Goal: Transaction & Acquisition: Purchase product/service

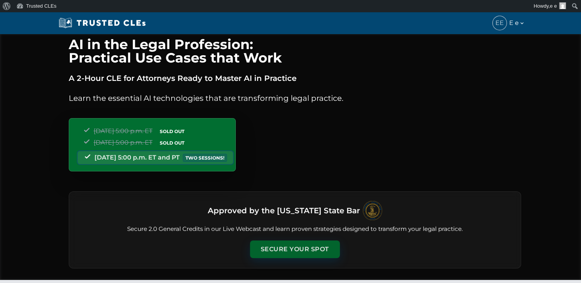
click at [294, 246] on button "Secure Your Spot" at bounding box center [295, 250] width 90 height 18
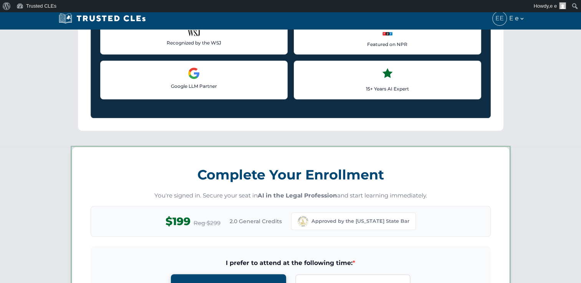
scroll to position [666, 0]
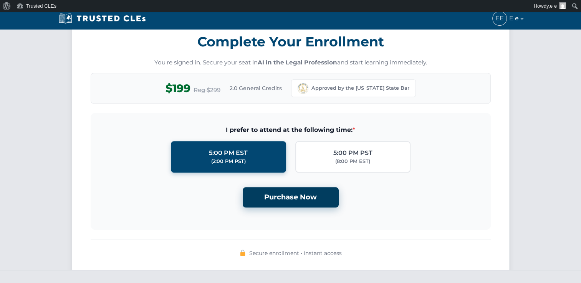
click at [287, 194] on button "Purchase Now" at bounding box center [290, 197] width 96 height 20
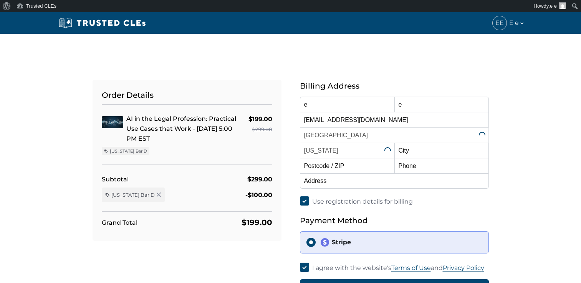
select select "[US_STATE]"
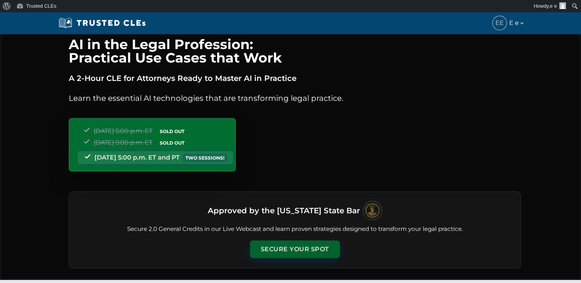
click at [296, 249] on button "Secure Your Spot" at bounding box center [295, 250] width 90 height 18
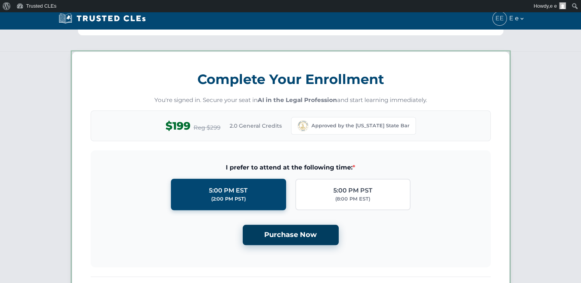
scroll to position [666, 0]
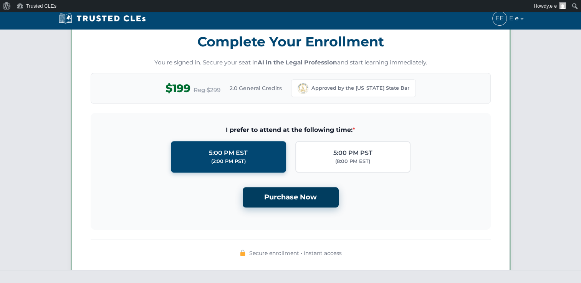
click at [289, 196] on button "Purchase Now" at bounding box center [290, 197] width 96 height 20
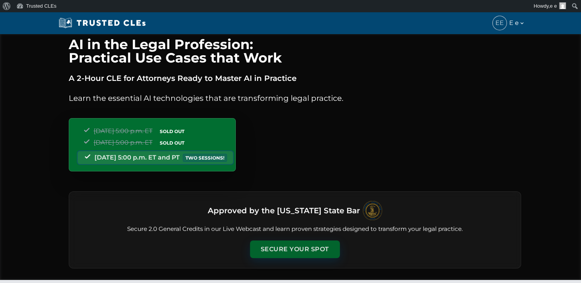
click at [282, 242] on button "Secure Your Spot" at bounding box center [295, 250] width 90 height 18
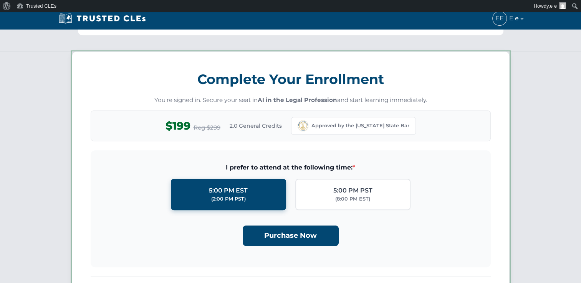
scroll to position [666, 0]
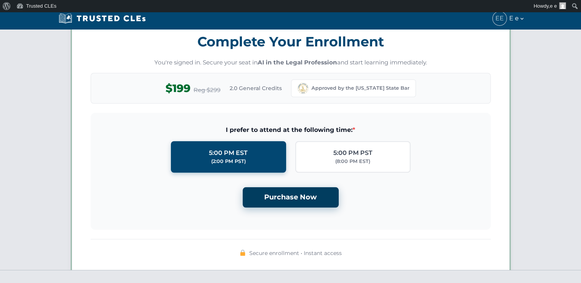
click at [305, 195] on button "Purchase Now" at bounding box center [290, 197] width 96 height 20
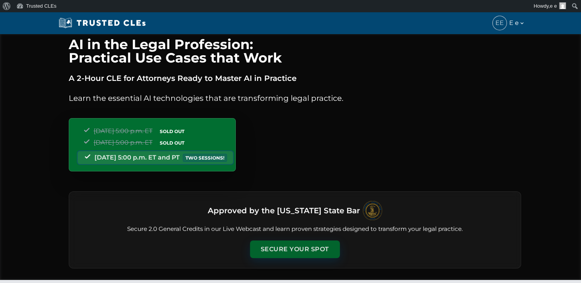
click at [286, 243] on button "Secure Your Spot" at bounding box center [295, 250] width 90 height 18
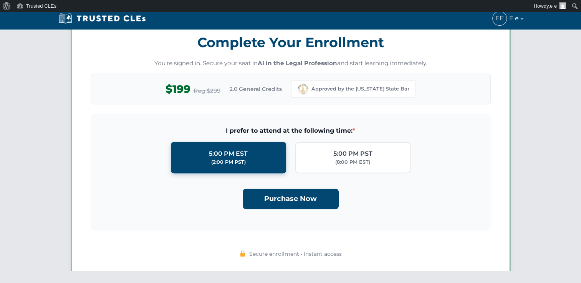
scroll to position [666, 0]
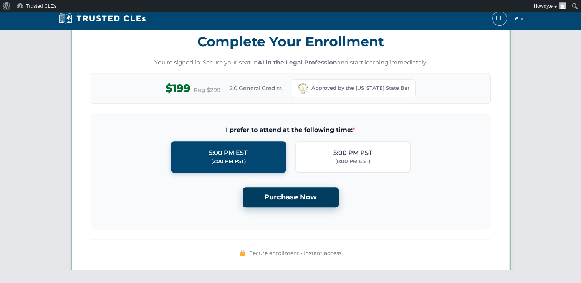
click at [287, 195] on button "Purchase Now" at bounding box center [290, 197] width 96 height 20
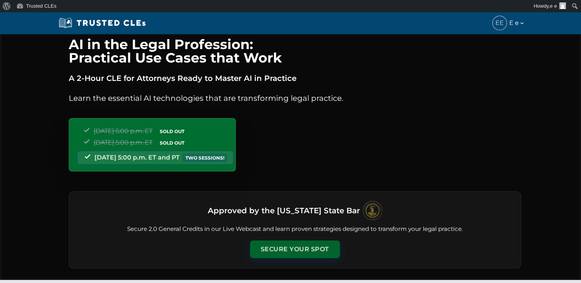
click at [285, 251] on button "Secure Your Spot" at bounding box center [295, 250] width 90 height 18
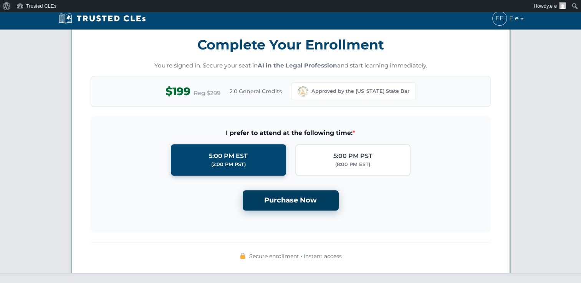
scroll to position [666, 0]
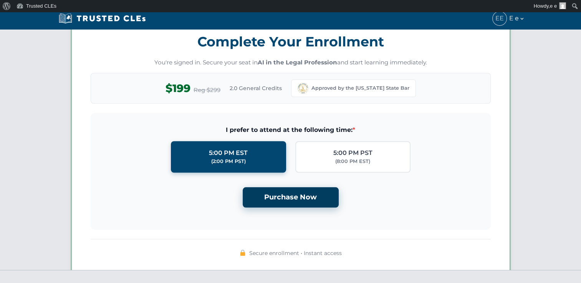
click at [298, 195] on button "Purchase Now" at bounding box center [290, 197] width 96 height 20
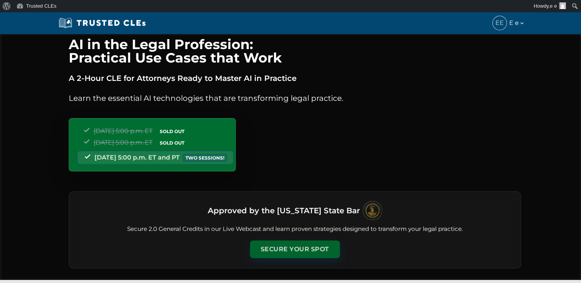
click at [275, 248] on button "Secure Your Spot" at bounding box center [295, 250] width 90 height 18
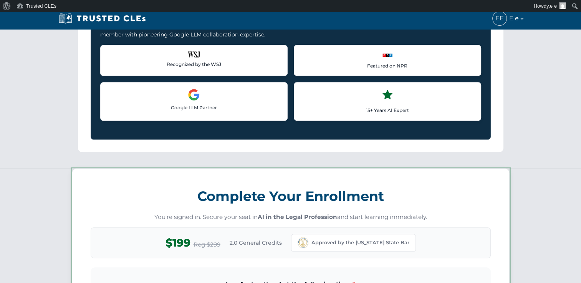
scroll to position [666, 0]
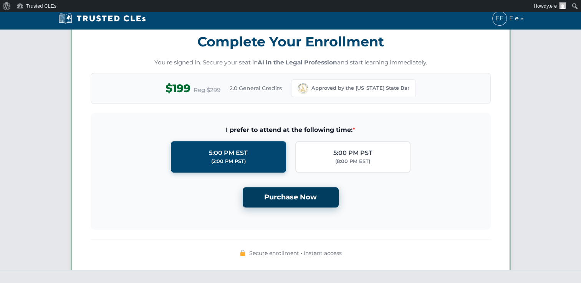
click at [281, 191] on button "Purchase Now" at bounding box center [290, 197] width 96 height 20
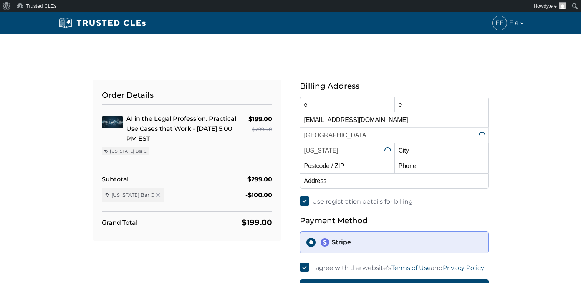
select select "[US_STATE]"
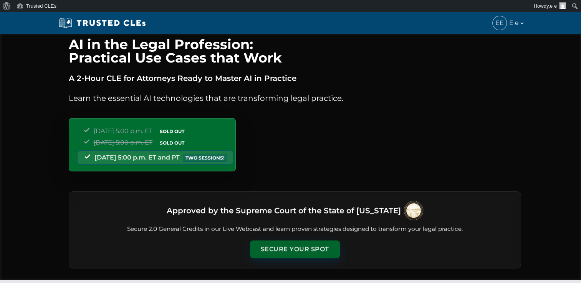
click at [285, 245] on button "Secure Your Spot" at bounding box center [295, 250] width 90 height 18
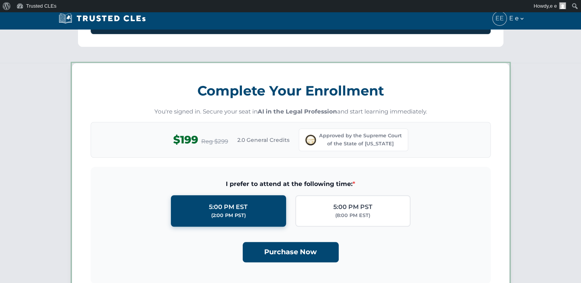
scroll to position [666, 0]
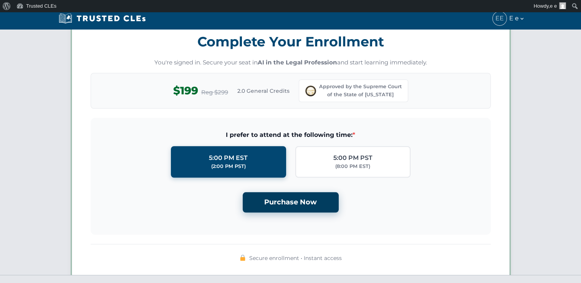
click at [287, 202] on button "Purchase Now" at bounding box center [290, 202] width 96 height 20
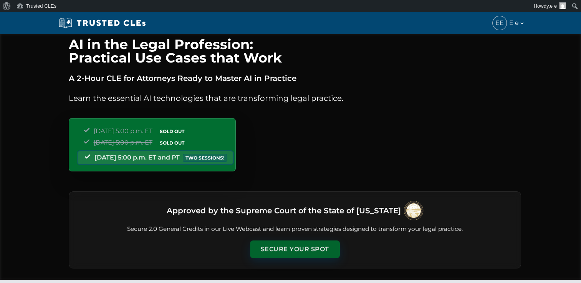
click at [282, 250] on button "Secure Your Spot" at bounding box center [295, 250] width 90 height 18
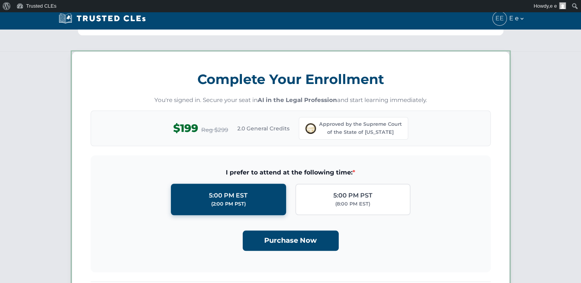
scroll to position [666, 0]
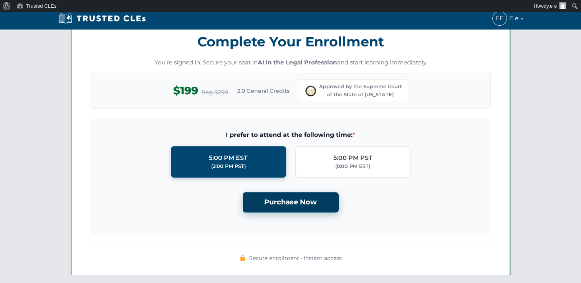
click at [275, 203] on button "Purchase Now" at bounding box center [290, 202] width 96 height 20
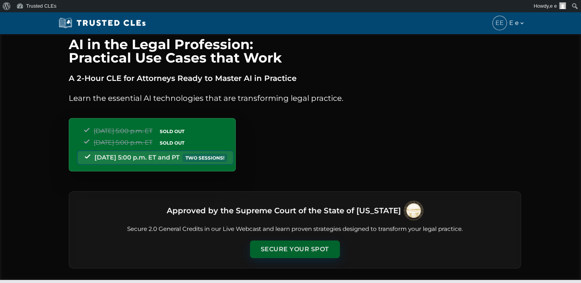
click at [289, 247] on button "Secure Your Spot" at bounding box center [295, 250] width 90 height 18
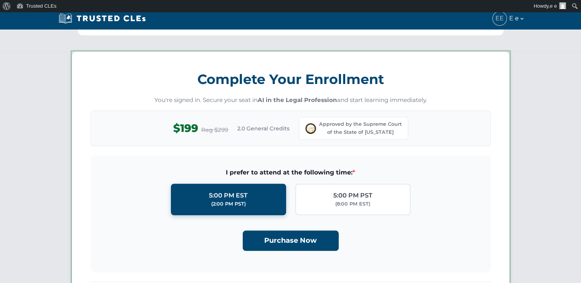
scroll to position [666, 0]
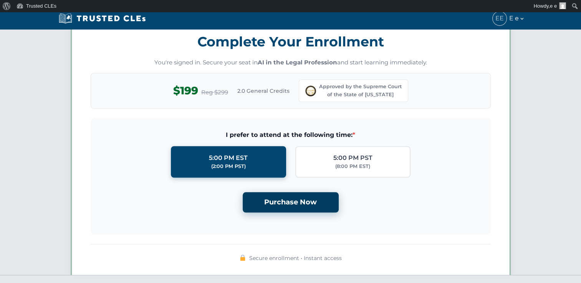
click at [282, 199] on button "Purchase Now" at bounding box center [290, 202] width 96 height 20
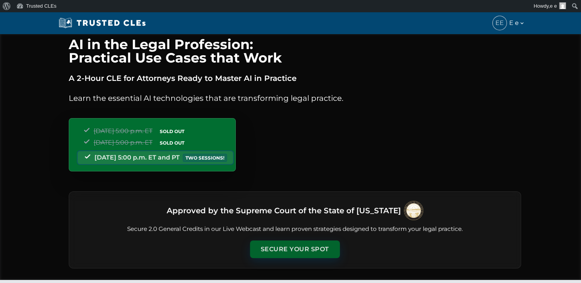
click at [287, 242] on button "Secure Your Spot" at bounding box center [295, 250] width 90 height 18
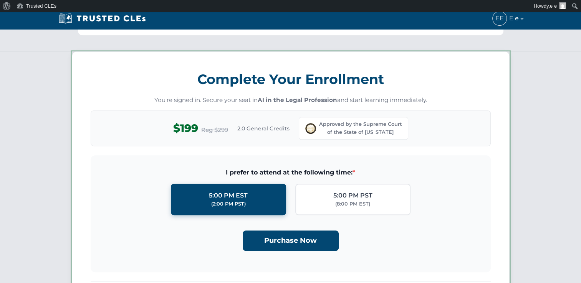
scroll to position [666, 0]
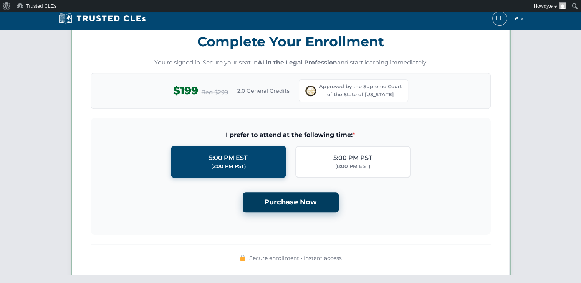
click at [285, 205] on button "Purchase Now" at bounding box center [290, 202] width 96 height 20
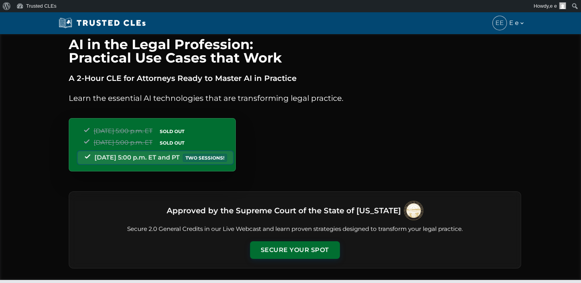
click at [294, 239] on div "Approved by the Supreme Court of the State of [US_STATE] Secure 2.0 General Cre…" at bounding box center [295, 229] width 452 height 77
click at [290, 246] on button "Secure Your Spot" at bounding box center [295, 250] width 90 height 18
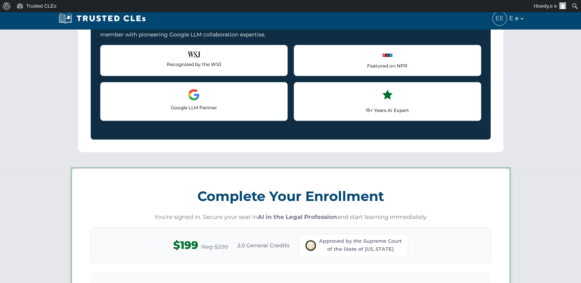
scroll to position [666, 0]
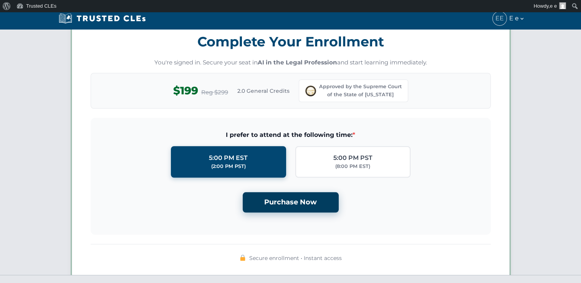
click at [287, 199] on button "Purchase Now" at bounding box center [290, 202] width 96 height 20
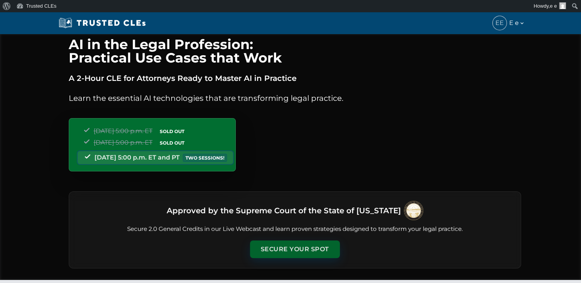
click at [297, 245] on button "Secure Your Spot" at bounding box center [295, 250] width 90 height 18
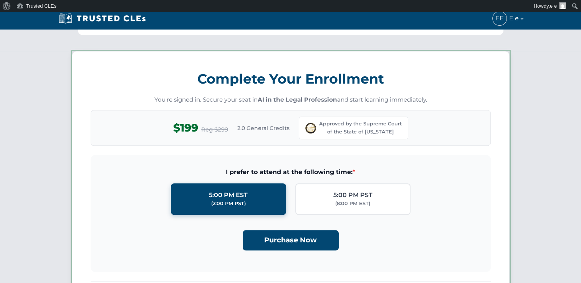
scroll to position [666, 0]
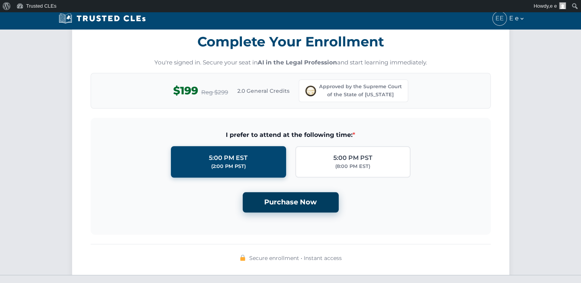
click at [293, 204] on button "Purchase Now" at bounding box center [290, 202] width 96 height 20
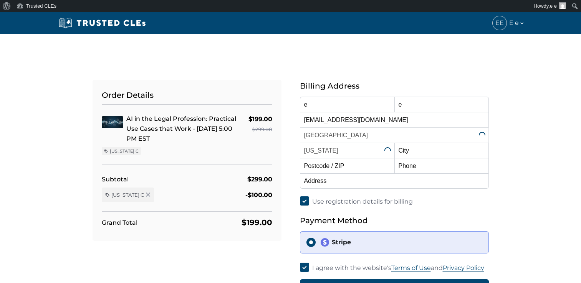
select select "[US_STATE]"
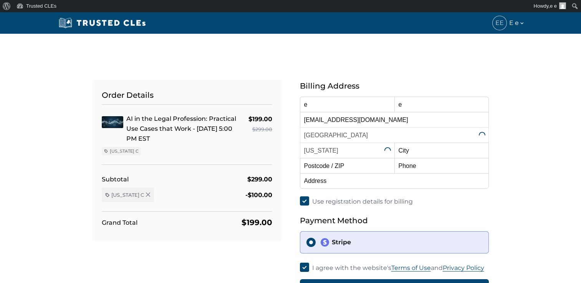
select select "[US_STATE]"
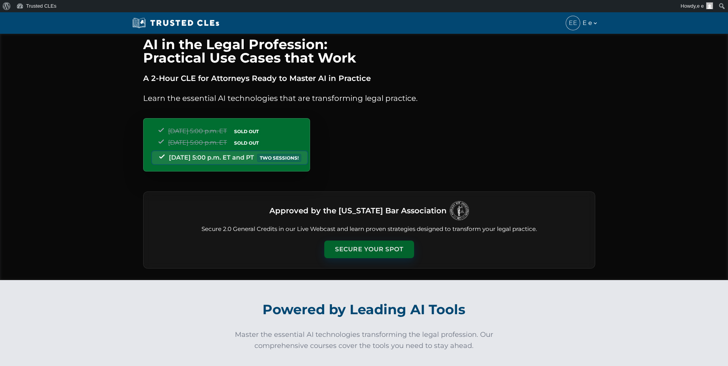
click at [370, 247] on button "Secure Your Spot" at bounding box center [369, 250] width 90 height 18
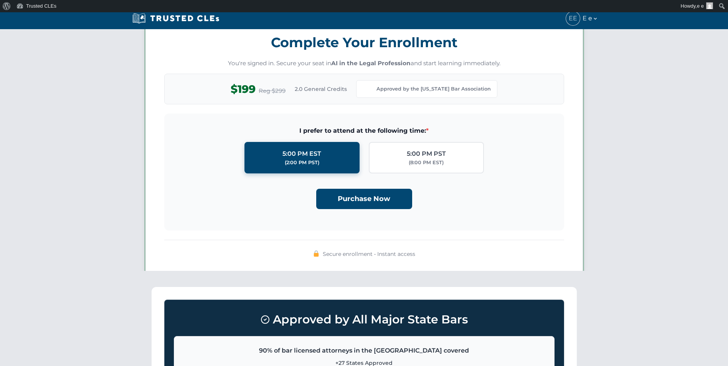
scroll to position [668, 0]
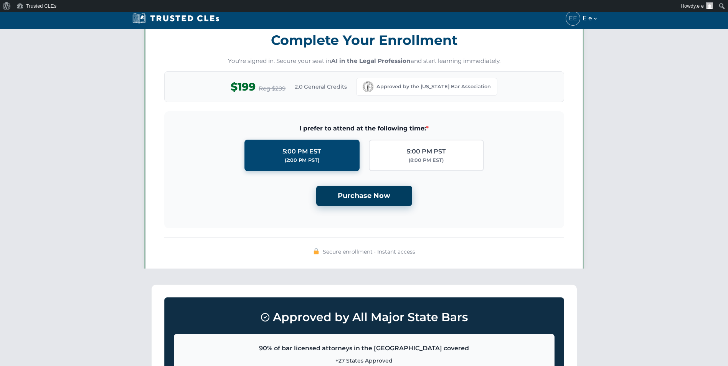
click at [366, 196] on button "Purchase Now" at bounding box center [364, 196] width 96 height 20
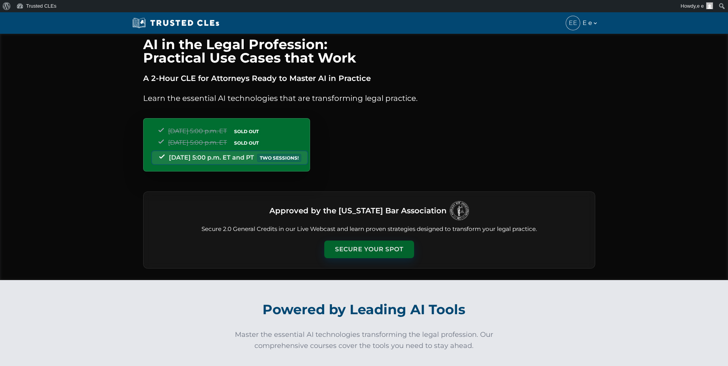
click at [376, 246] on button "Secure Your Spot" at bounding box center [369, 250] width 90 height 18
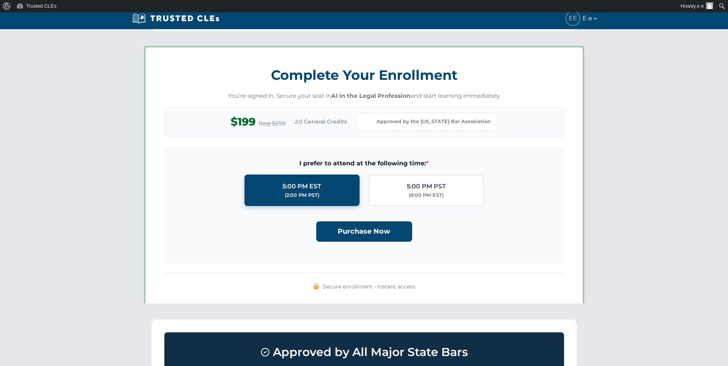
scroll to position [668, 0]
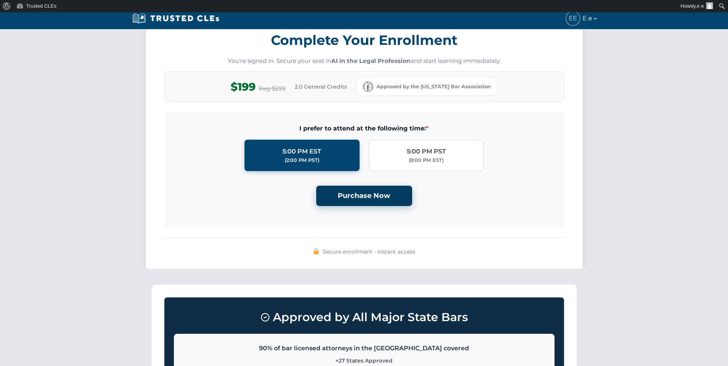
click at [371, 201] on button "Purchase Now" at bounding box center [364, 196] width 96 height 20
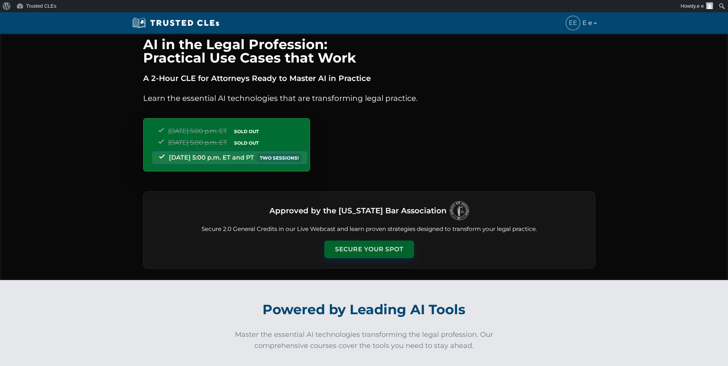
click at [349, 247] on button "Secure Your Spot" at bounding box center [369, 250] width 90 height 18
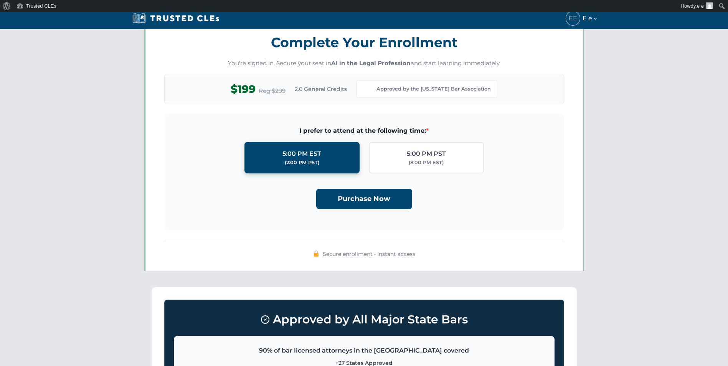
scroll to position [668, 0]
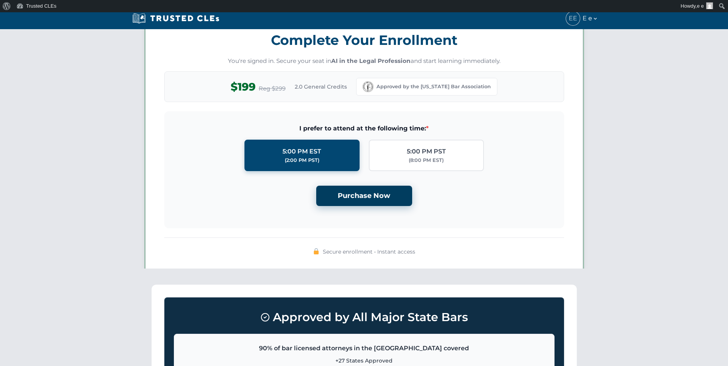
click at [378, 196] on button "Purchase Now" at bounding box center [364, 196] width 96 height 20
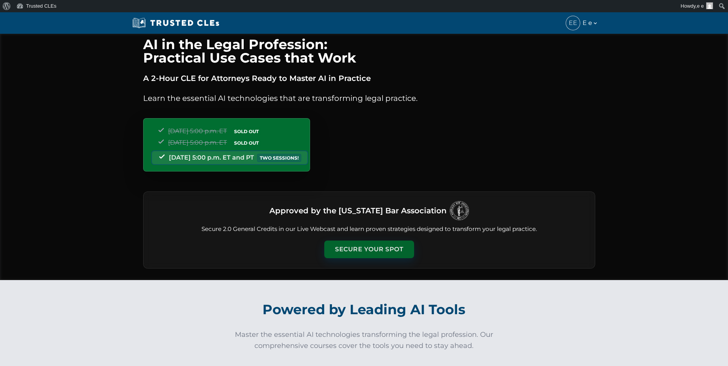
click at [378, 242] on button "Secure Your Spot" at bounding box center [369, 250] width 90 height 18
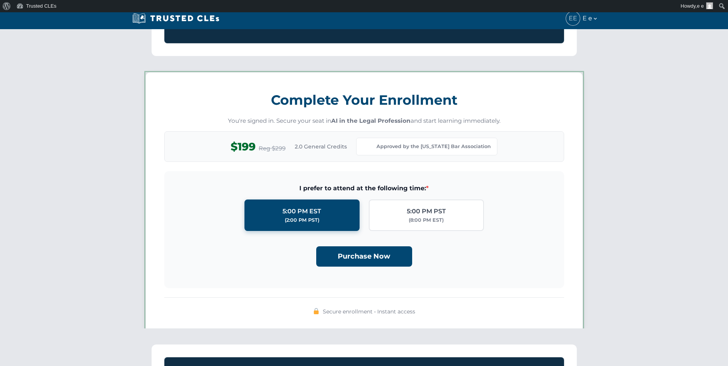
scroll to position [668, 0]
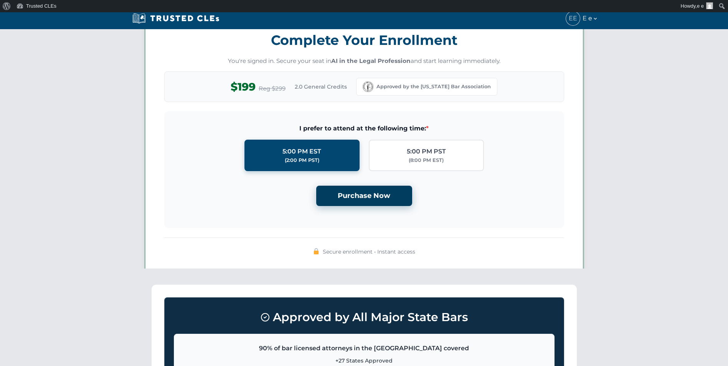
click at [380, 197] on button "Purchase Now" at bounding box center [364, 196] width 96 height 20
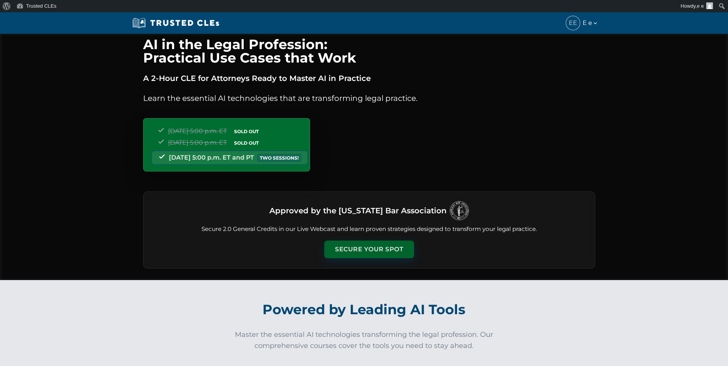
click at [374, 256] on button "Secure Your Spot" at bounding box center [369, 250] width 90 height 18
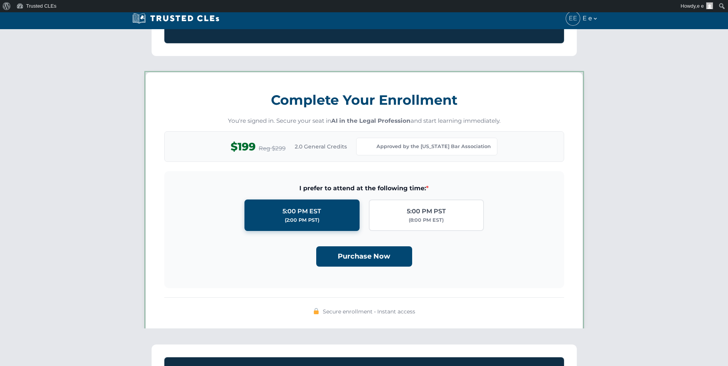
scroll to position [668, 0]
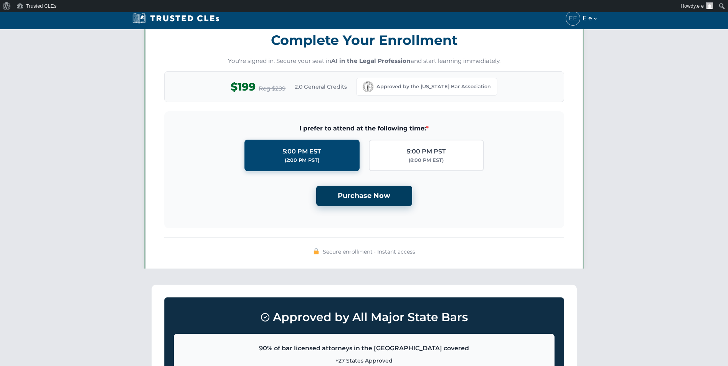
click at [384, 193] on button "Purchase Now" at bounding box center [364, 196] width 96 height 20
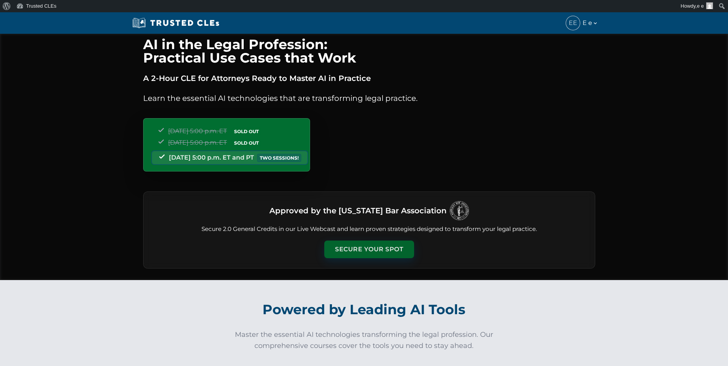
click at [358, 250] on button "Secure Your Spot" at bounding box center [369, 250] width 90 height 18
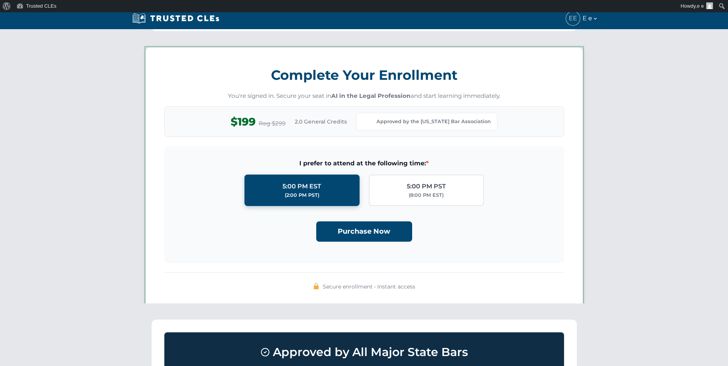
scroll to position [668, 0]
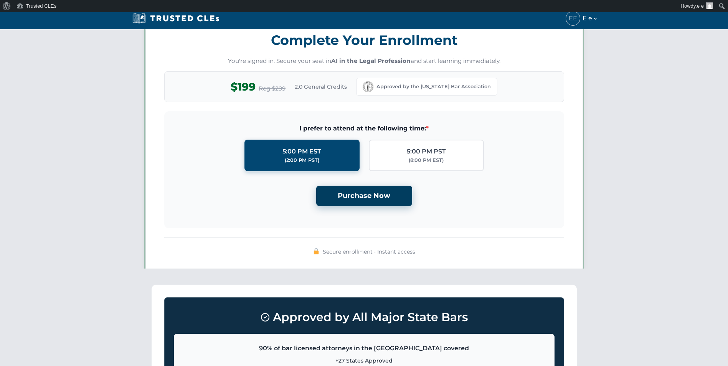
click at [363, 200] on button "Purchase Now" at bounding box center [364, 196] width 96 height 20
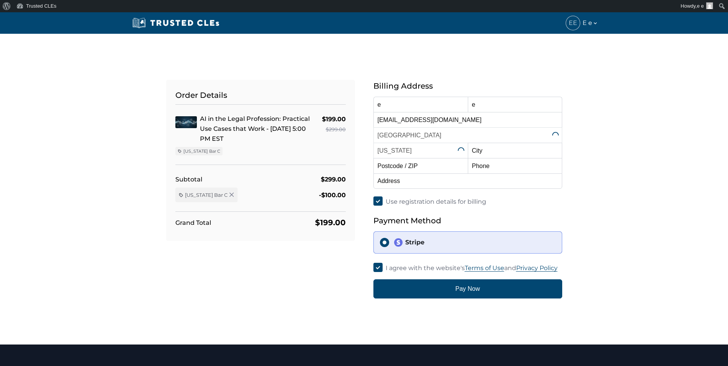
select select "[US_STATE]"
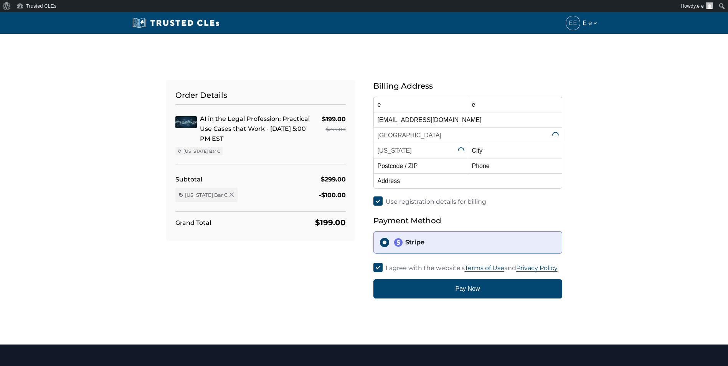
select select "[US_STATE]"
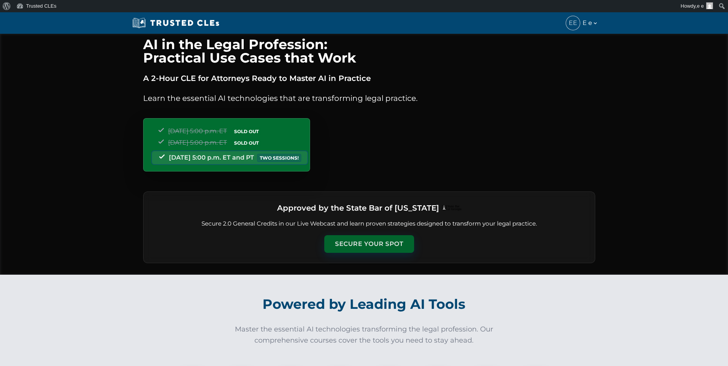
click at [369, 241] on button "Secure Your Spot" at bounding box center [369, 244] width 90 height 18
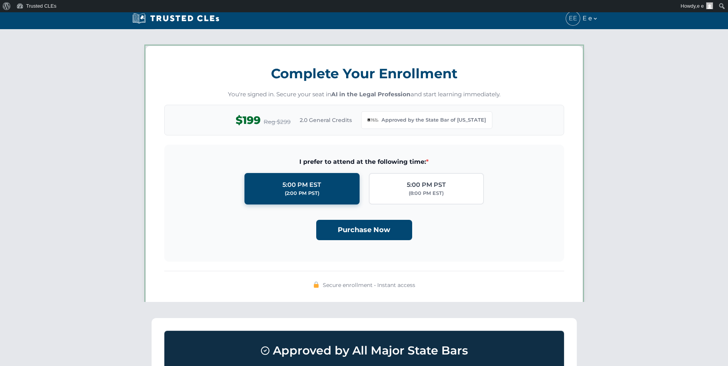
scroll to position [662, 0]
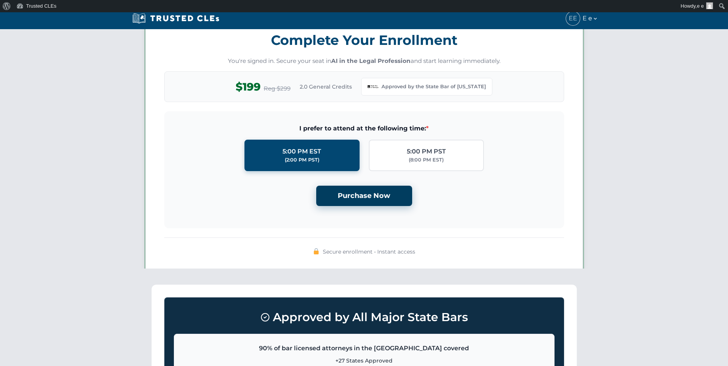
click at [370, 198] on button "Purchase Now" at bounding box center [364, 196] width 96 height 20
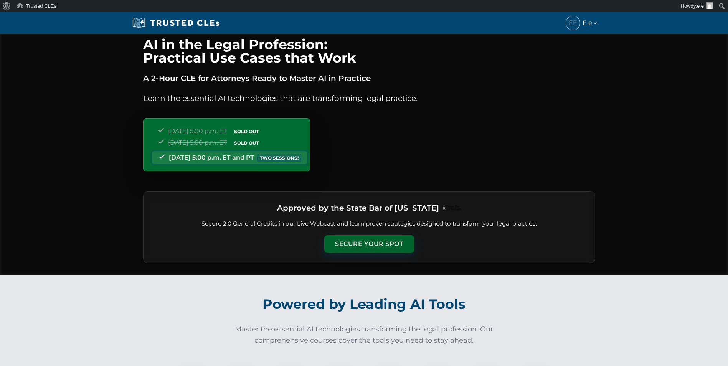
click at [368, 239] on button "Secure Your Spot" at bounding box center [369, 244] width 90 height 18
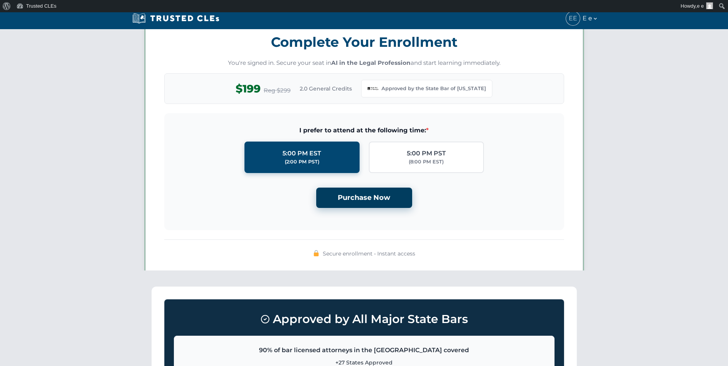
scroll to position [662, 0]
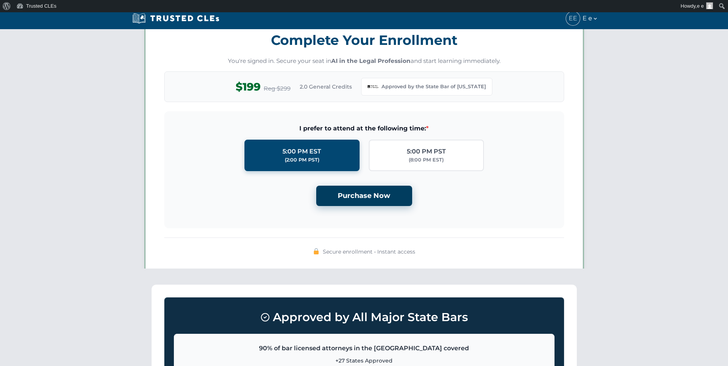
click at [368, 195] on button "Purchase Now" at bounding box center [364, 196] width 96 height 20
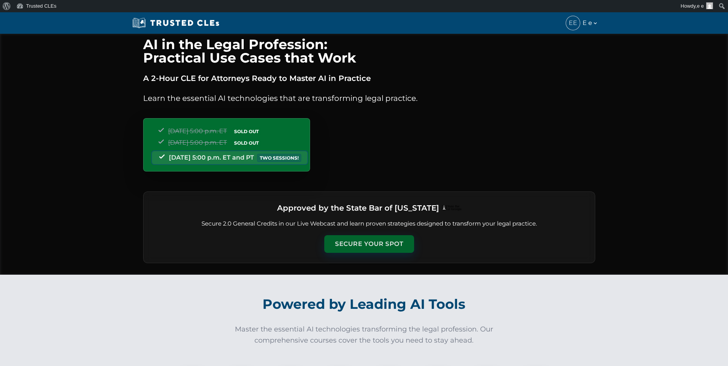
click at [369, 241] on button "Secure Your Spot" at bounding box center [369, 244] width 90 height 18
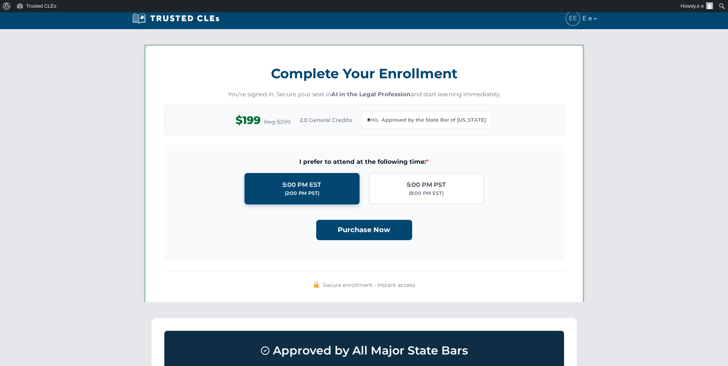
scroll to position [662, 0]
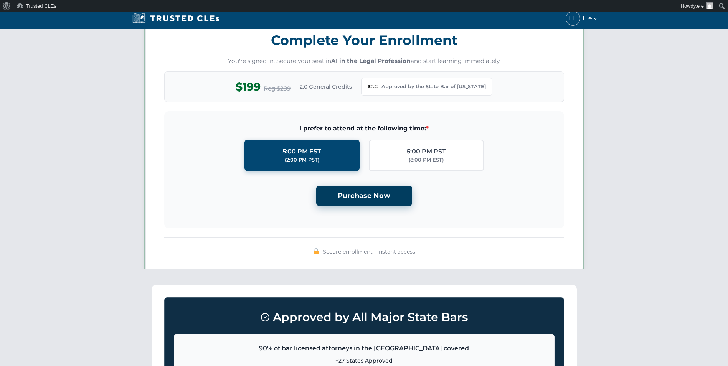
click at [365, 194] on button "Purchase Now" at bounding box center [364, 196] width 96 height 20
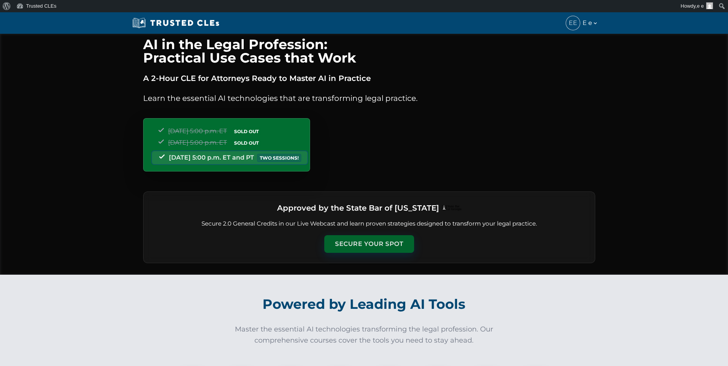
click at [367, 241] on button "Secure Your Spot" at bounding box center [369, 244] width 90 height 18
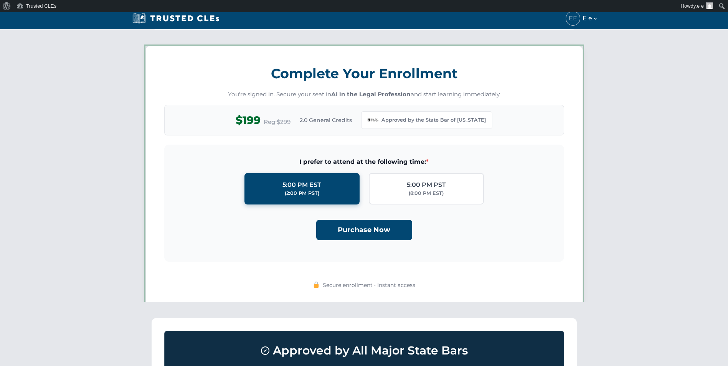
scroll to position [662, 0]
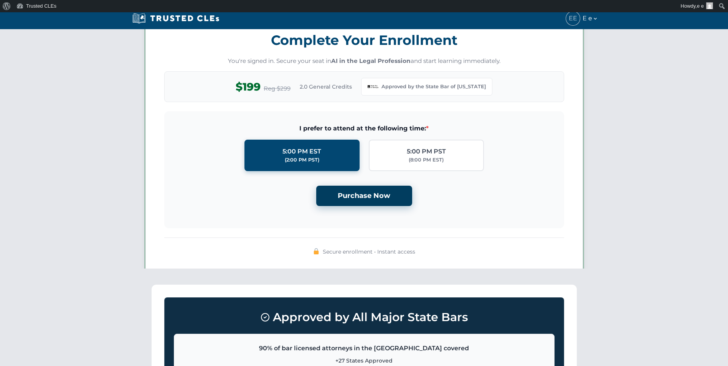
click at [368, 196] on button "Purchase Now" at bounding box center [364, 196] width 96 height 20
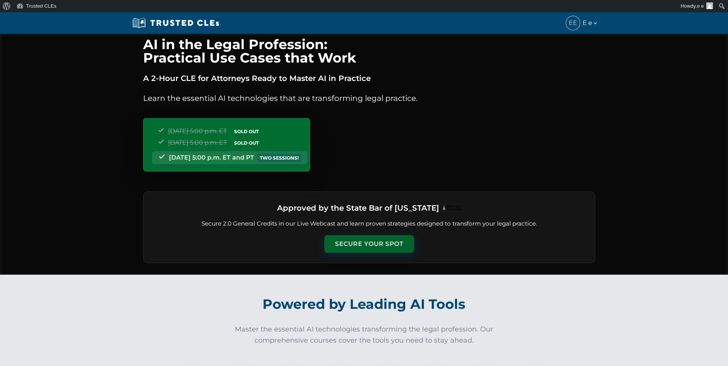
click at [356, 243] on button "Secure Your Spot" at bounding box center [369, 244] width 90 height 18
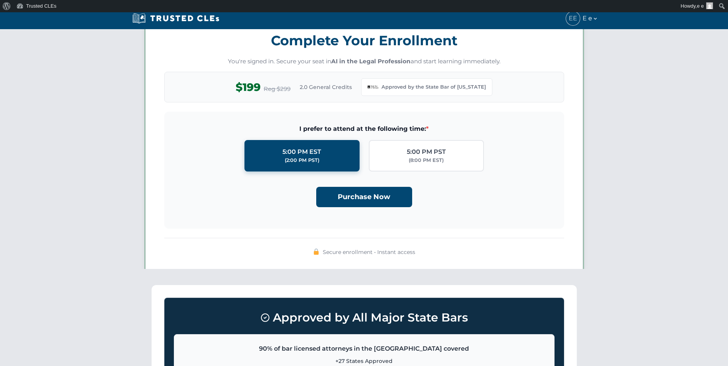
scroll to position [662, 0]
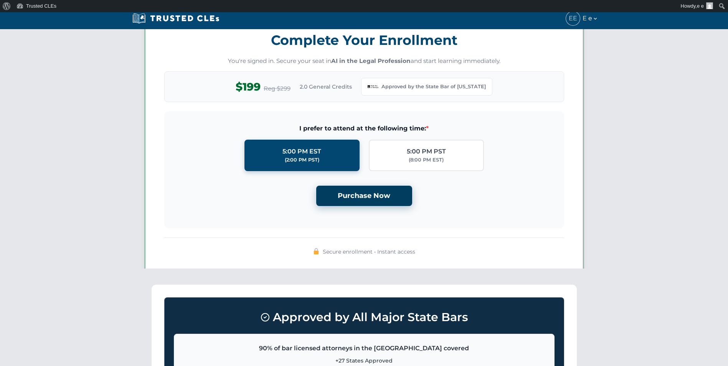
click at [357, 201] on button "Purchase Now" at bounding box center [364, 196] width 96 height 20
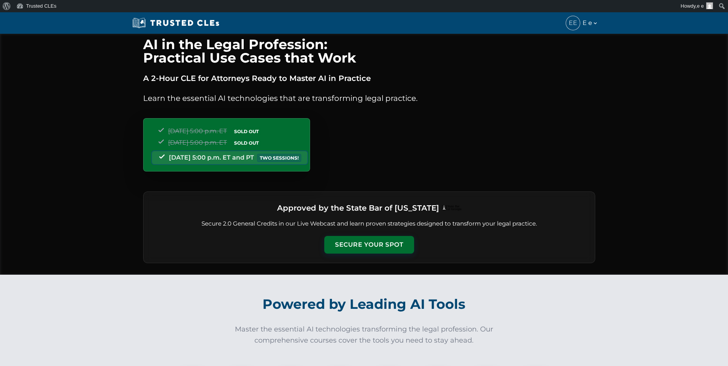
click at [350, 233] on div "Approved by the State Bar of [US_STATE] Secure 2.0 General Credits in our Live …" at bounding box center [369, 227] width 452 height 72
click at [349, 239] on button "Secure Your Spot" at bounding box center [369, 244] width 90 height 18
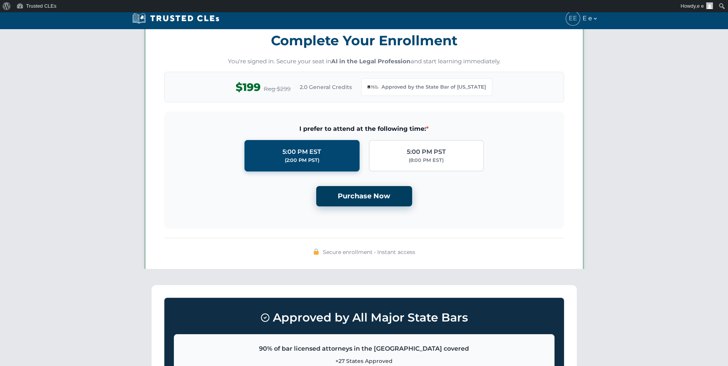
scroll to position [662, 0]
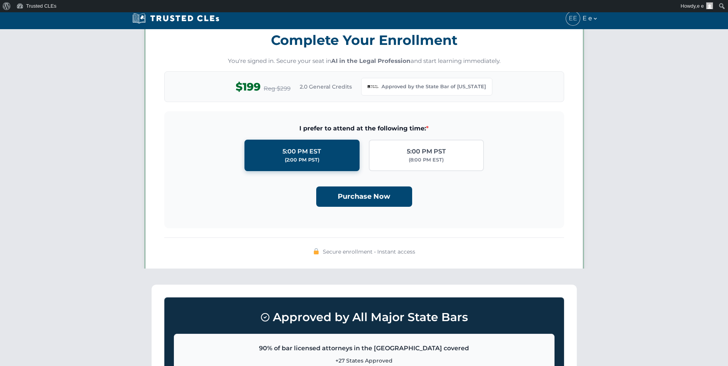
click at [363, 185] on div "Purchase Now" at bounding box center [363, 193] width 375 height 26
click at [361, 194] on button "Purchase Now" at bounding box center [364, 196] width 96 height 20
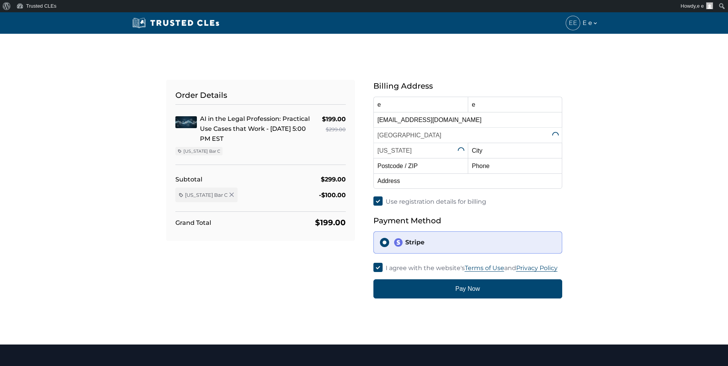
select select "[US_STATE]"
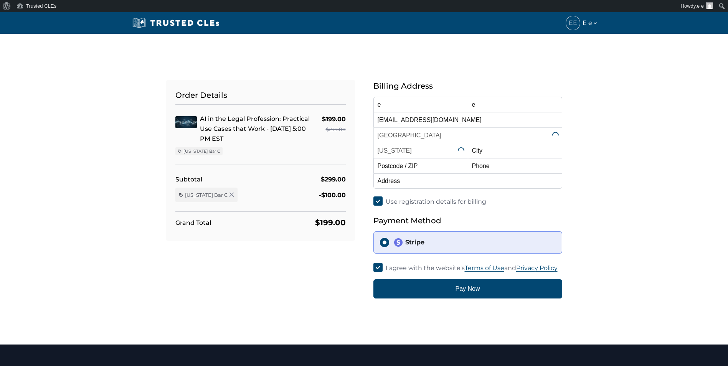
select select "[US_STATE]"
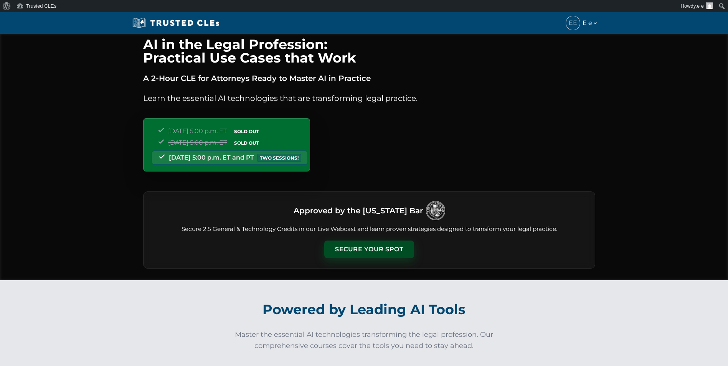
click at [364, 250] on button "Secure Your Spot" at bounding box center [369, 250] width 90 height 18
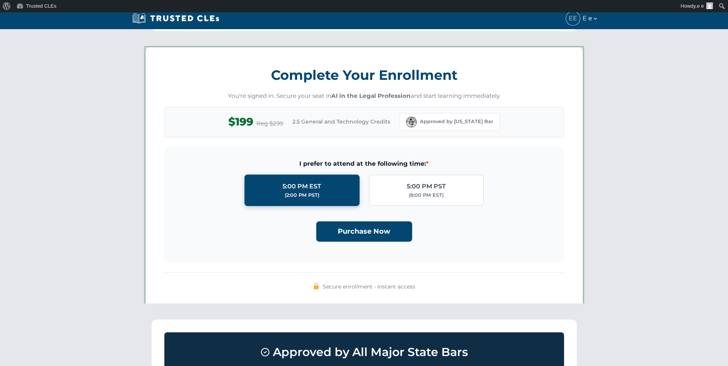
scroll to position [668, 0]
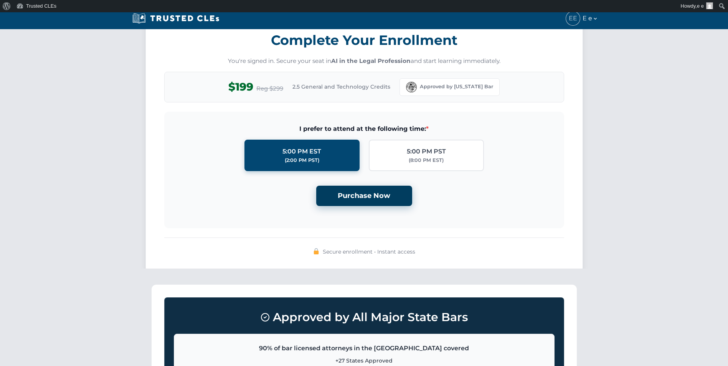
click at [364, 198] on button "Purchase Now" at bounding box center [364, 196] width 96 height 20
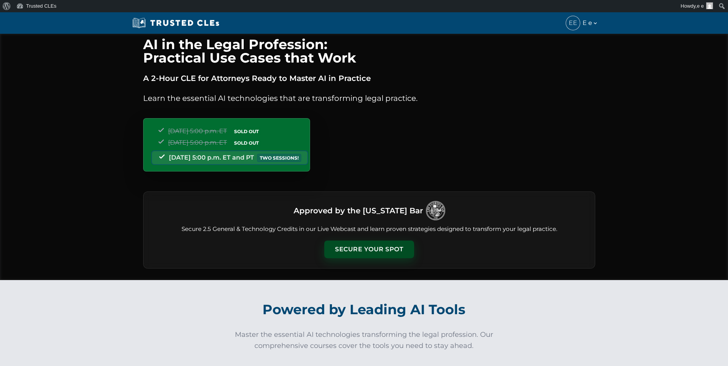
click at [376, 246] on button "Secure Your Spot" at bounding box center [369, 250] width 90 height 18
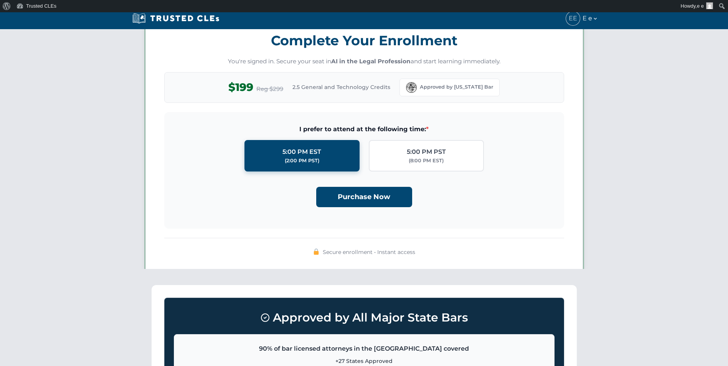
scroll to position [668, 0]
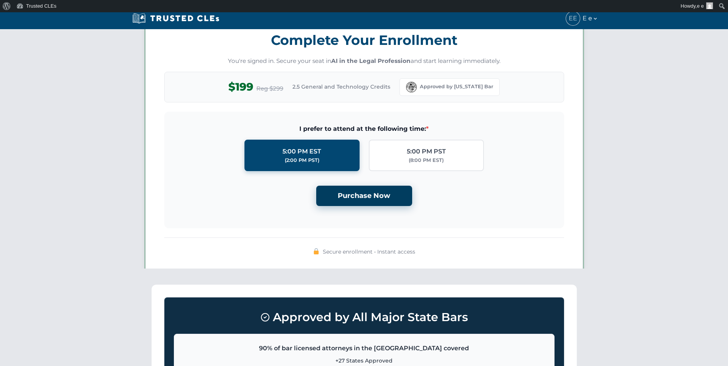
click at [374, 199] on button "Purchase Now" at bounding box center [364, 196] width 96 height 20
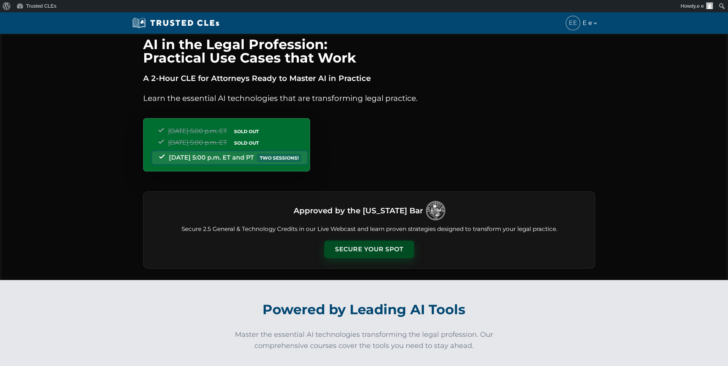
click at [356, 246] on button "Secure Your Spot" at bounding box center [369, 250] width 90 height 18
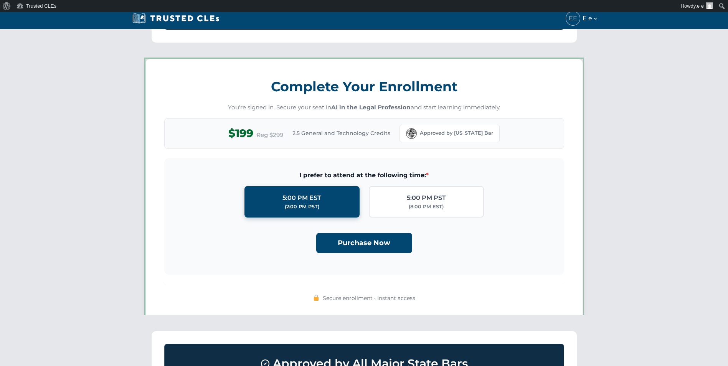
scroll to position [668, 0]
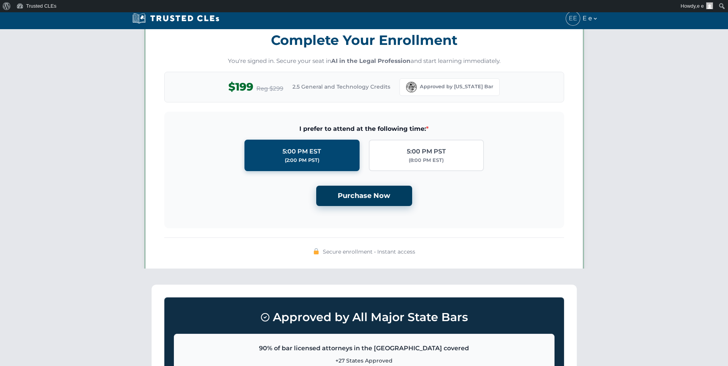
click at [364, 197] on button "Purchase Now" at bounding box center [364, 196] width 96 height 20
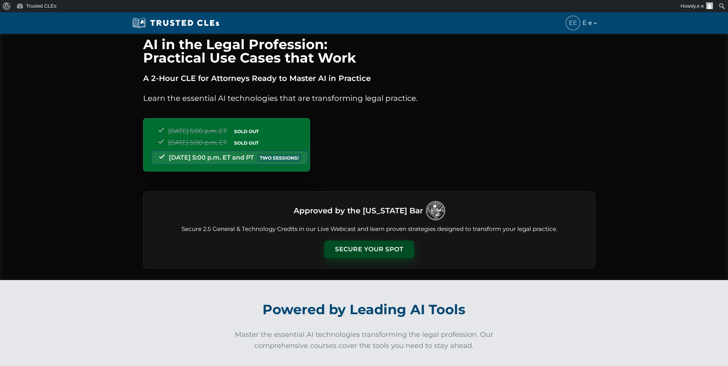
click at [360, 252] on button "Secure Your Spot" at bounding box center [369, 250] width 90 height 18
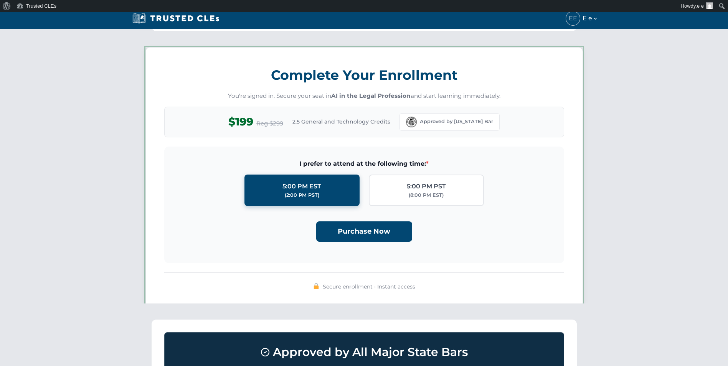
scroll to position [668, 0]
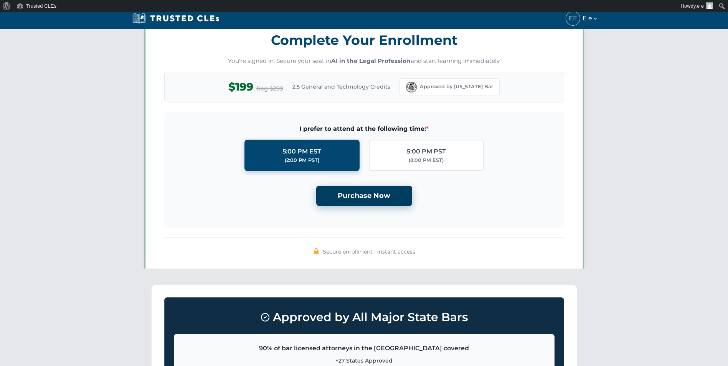
click at [368, 197] on button "Purchase Now" at bounding box center [364, 196] width 96 height 20
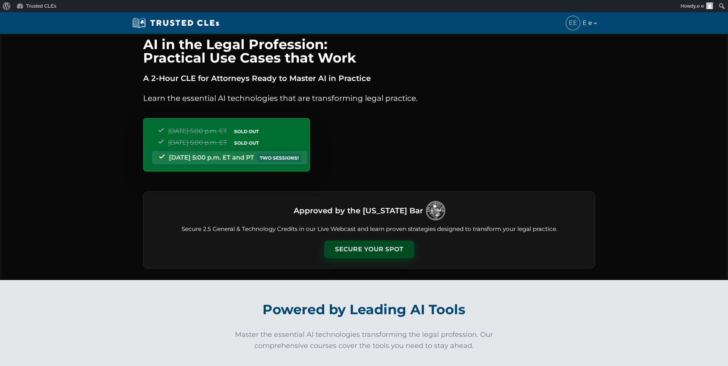
click at [371, 246] on button "Secure Your Spot" at bounding box center [369, 250] width 90 height 18
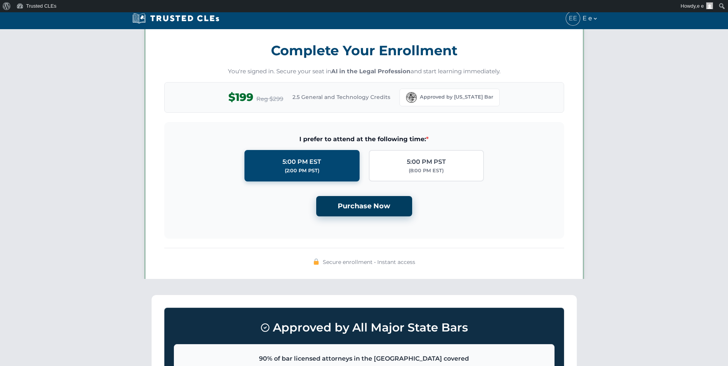
scroll to position [668, 0]
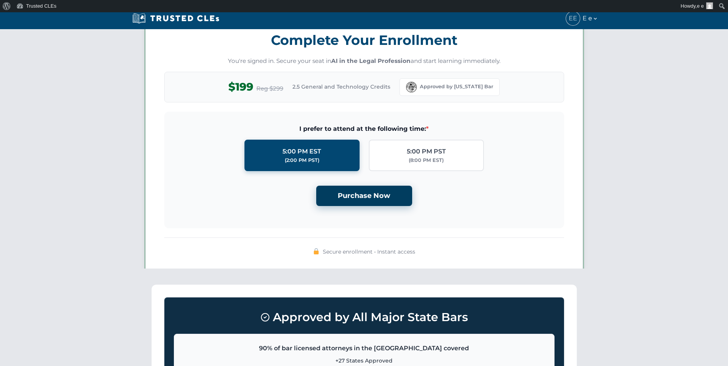
click at [374, 195] on button "Purchase Now" at bounding box center [364, 196] width 96 height 20
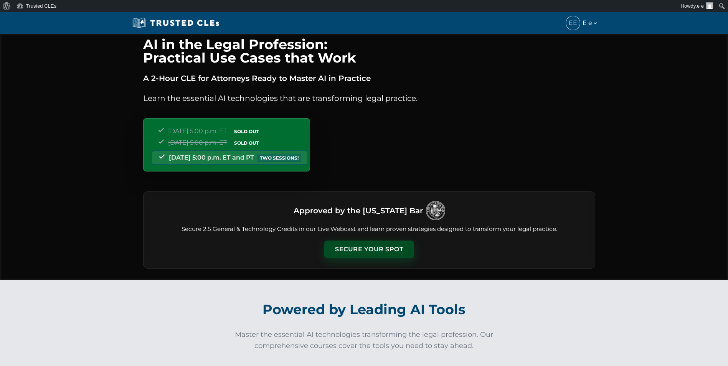
click at [361, 241] on button "Secure Your Spot" at bounding box center [369, 250] width 90 height 18
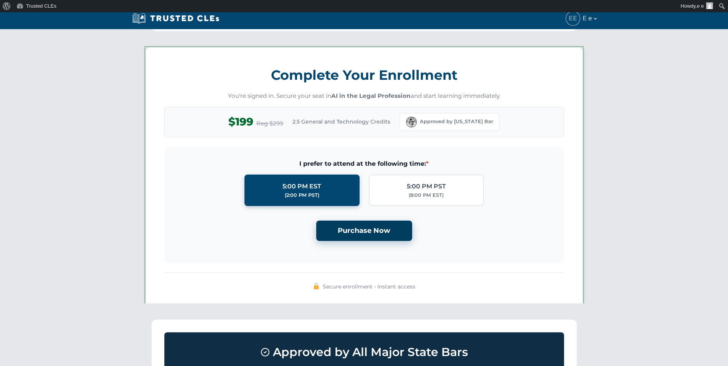
scroll to position [668, 0]
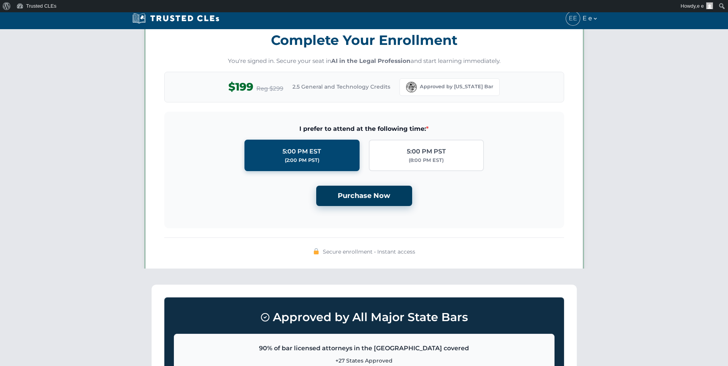
click at [371, 197] on button "Purchase Now" at bounding box center [364, 196] width 96 height 20
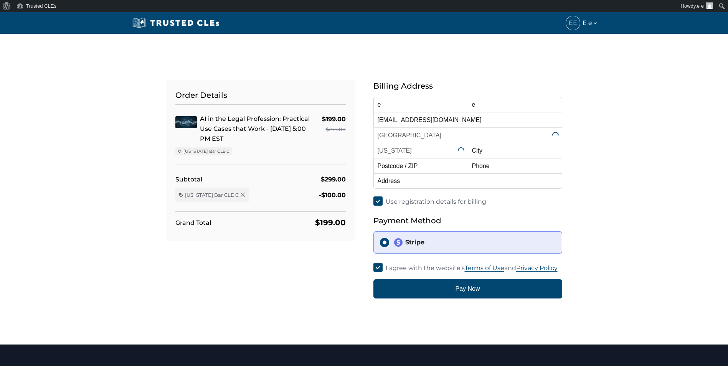
select select "[US_STATE]"
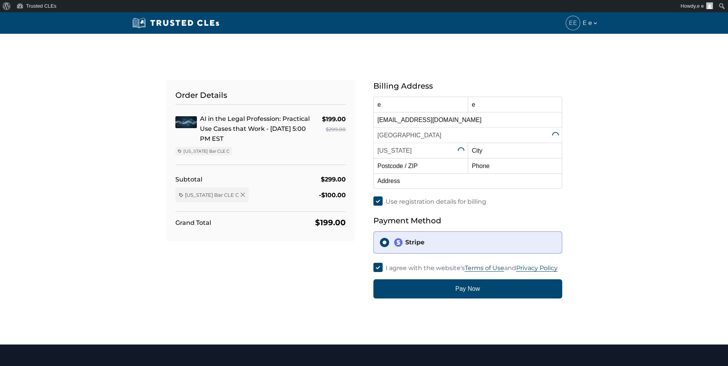
select select "[US_STATE]"
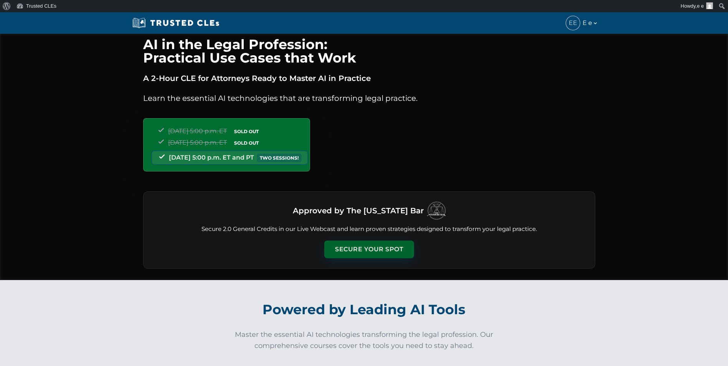
click at [358, 247] on button "Secure Your Spot" at bounding box center [369, 250] width 90 height 18
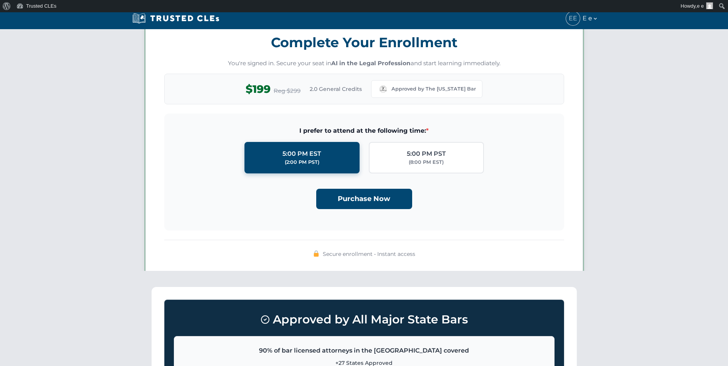
scroll to position [668, 0]
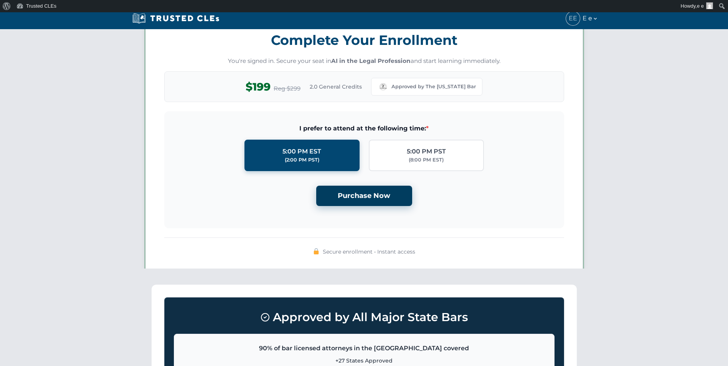
click at [358, 199] on button "Purchase Now" at bounding box center [364, 196] width 96 height 20
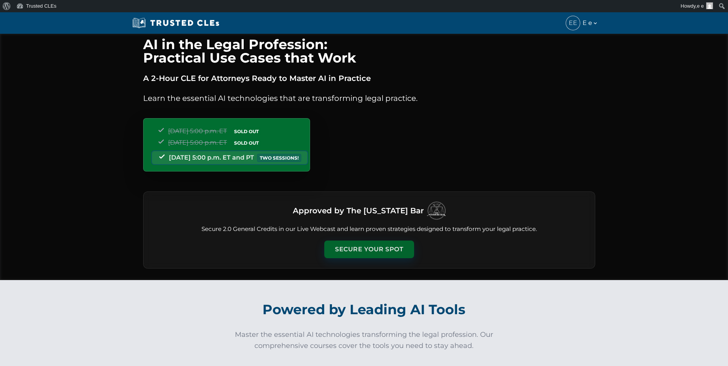
click at [378, 253] on button "Secure Your Spot" at bounding box center [369, 250] width 90 height 18
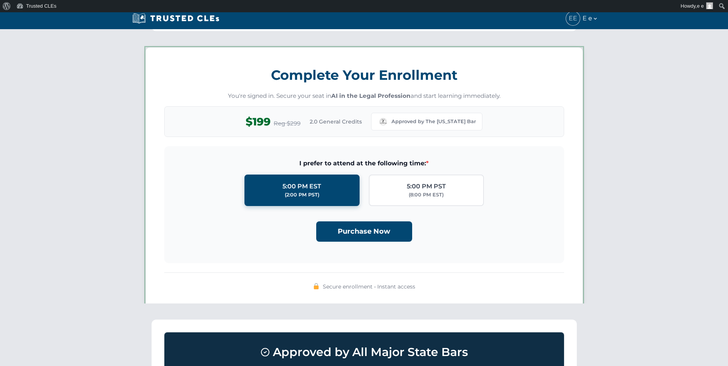
scroll to position [668, 0]
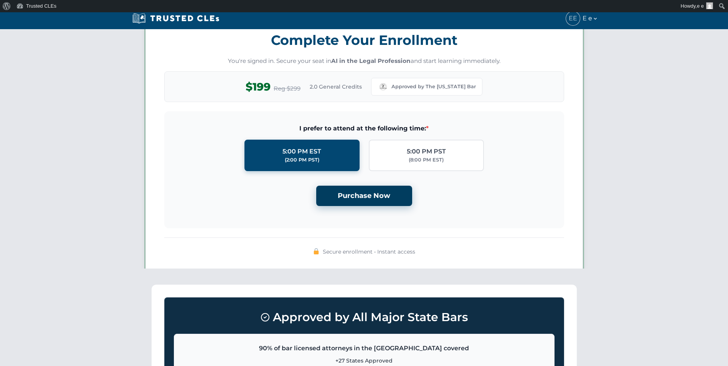
click at [374, 197] on button "Purchase Now" at bounding box center [364, 196] width 96 height 20
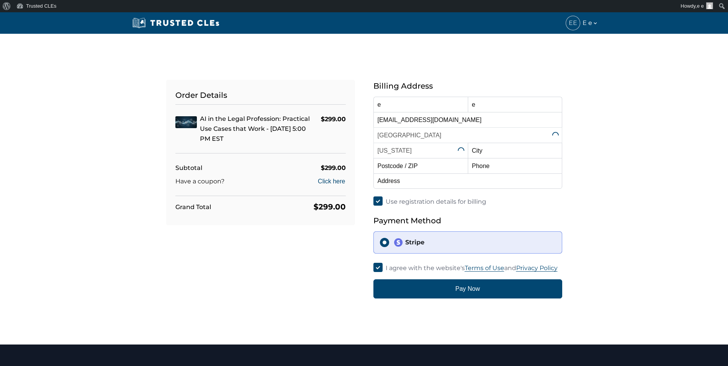
select select "[US_STATE]"
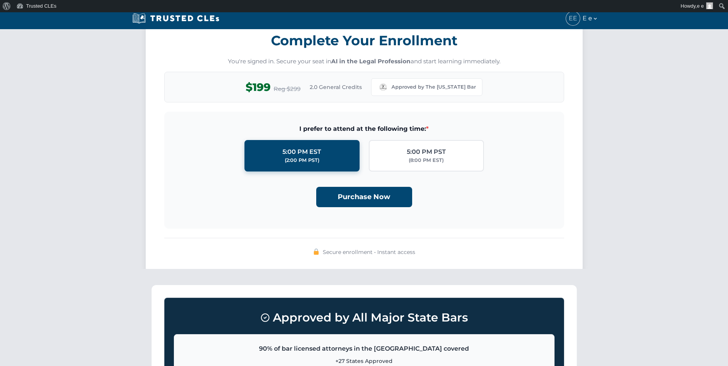
scroll to position [668, 0]
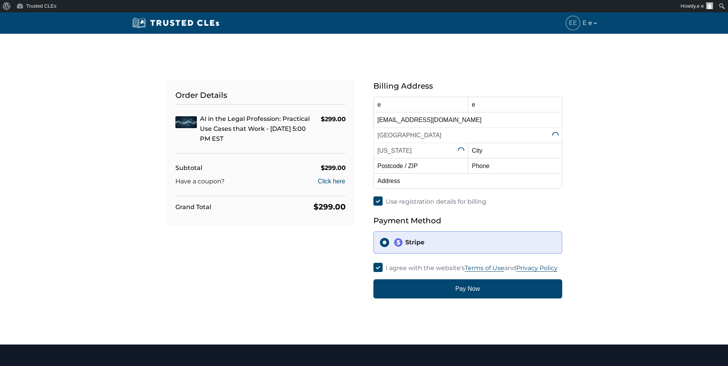
select select "[US_STATE]"
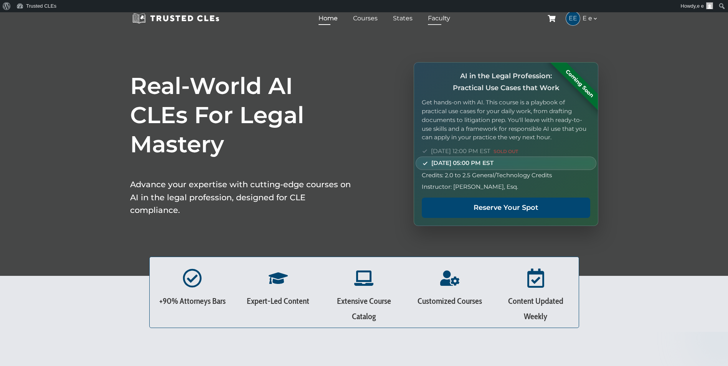
click at [445, 18] on link "Faculty" at bounding box center [439, 18] width 26 height 11
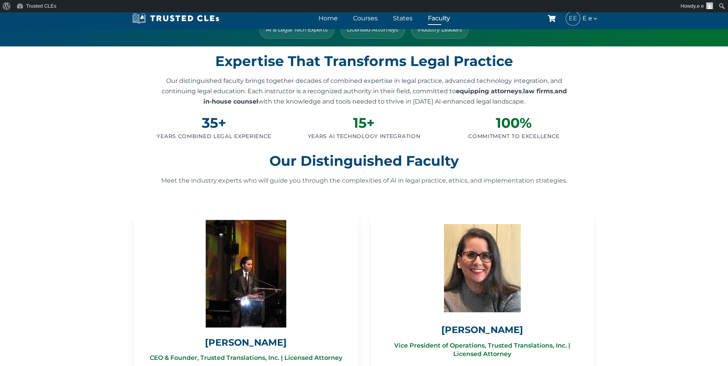
scroll to position [115, 0]
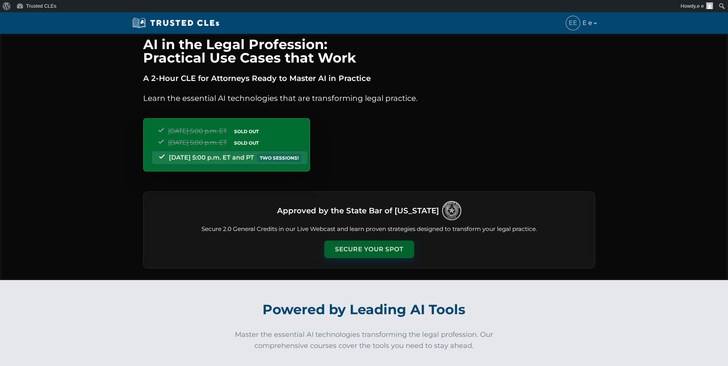
click at [351, 247] on button "Secure Your Spot" at bounding box center [369, 250] width 90 height 18
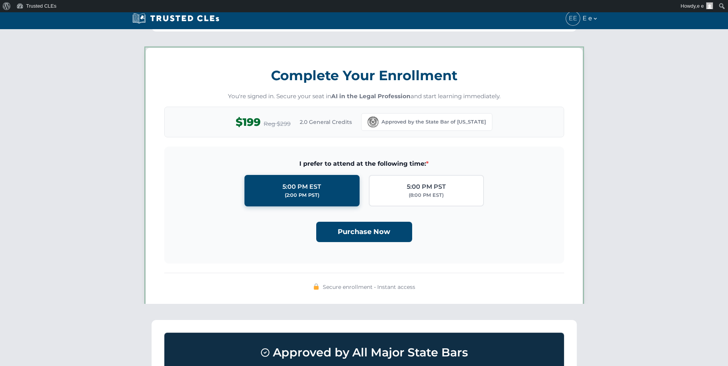
scroll to position [668, 0]
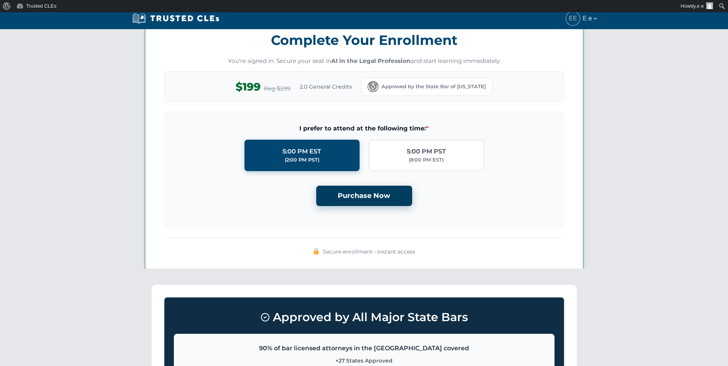
click at [355, 196] on button "Purchase Now" at bounding box center [364, 196] width 96 height 20
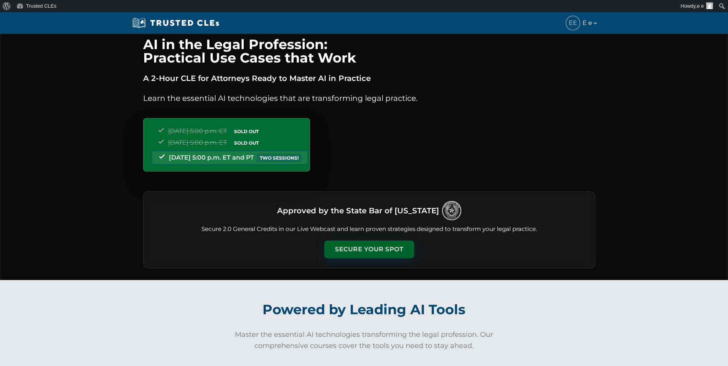
click at [355, 244] on button "Secure Your Spot" at bounding box center [369, 250] width 90 height 18
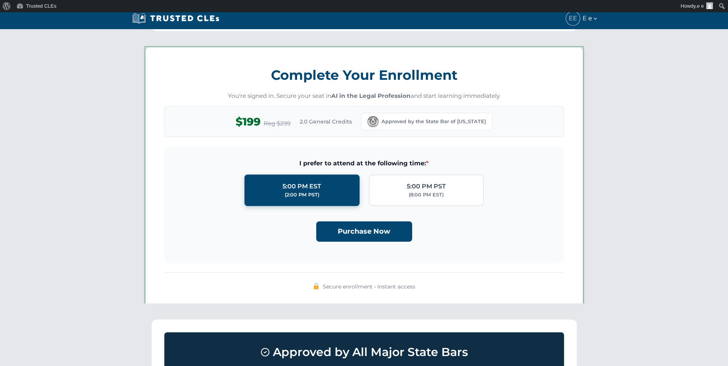
scroll to position [668, 0]
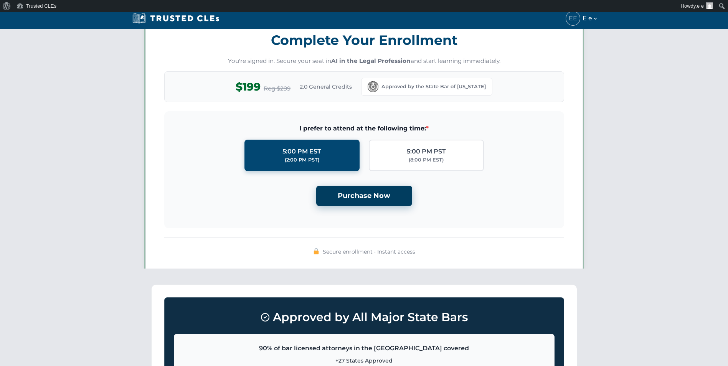
click at [365, 203] on button "Purchase Now" at bounding box center [364, 196] width 96 height 20
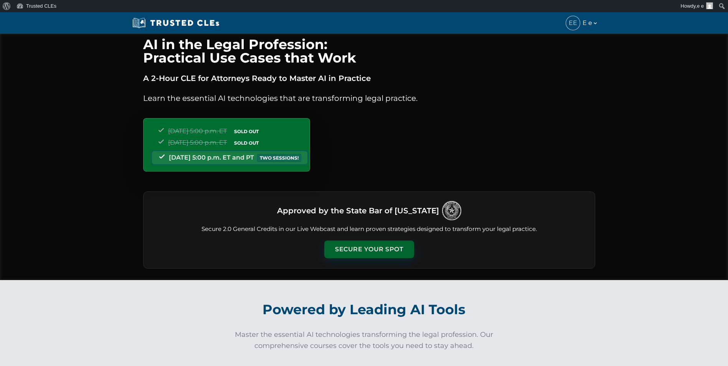
click at [373, 242] on button "Secure Your Spot" at bounding box center [369, 250] width 90 height 18
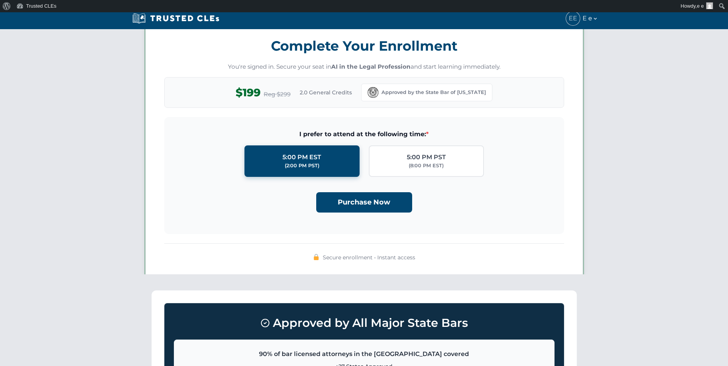
scroll to position [668, 0]
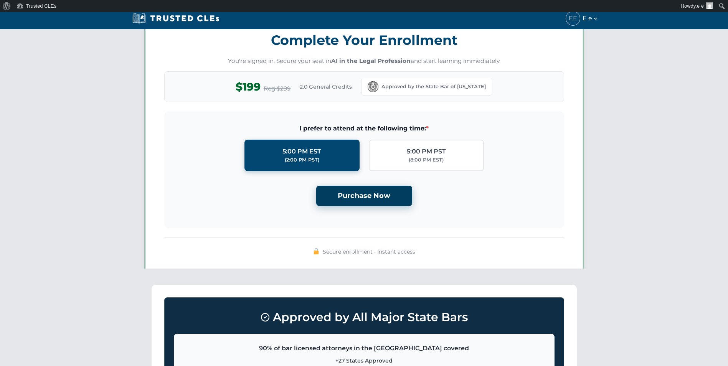
click at [368, 194] on button "Purchase Now" at bounding box center [364, 196] width 96 height 20
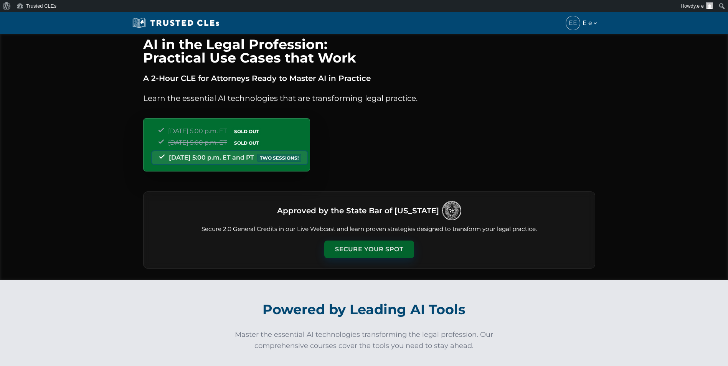
click at [367, 242] on button "Secure Your Spot" at bounding box center [369, 250] width 90 height 18
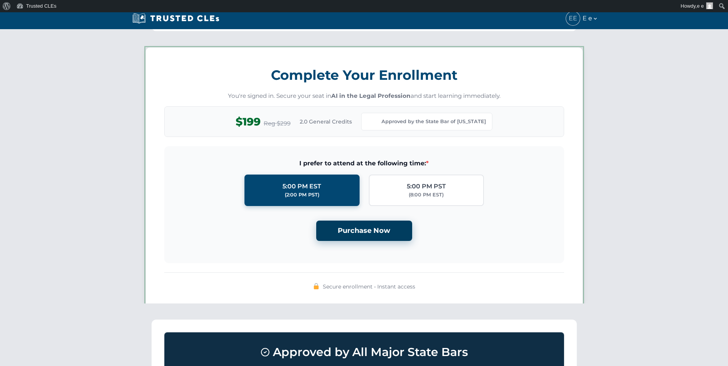
scroll to position [668, 0]
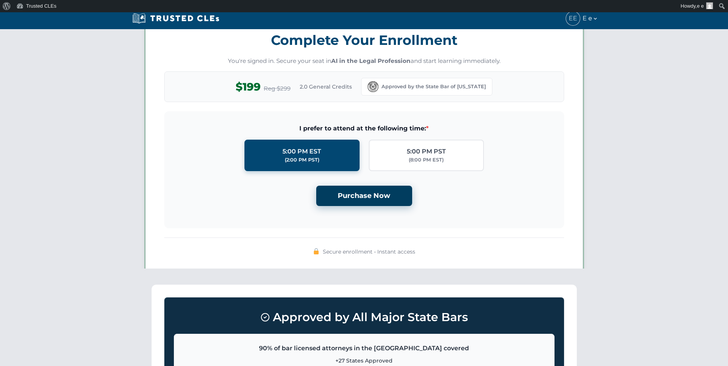
click at [363, 190] on button "Purchase Now" at bounding box center [364, 196] width 96 height 20
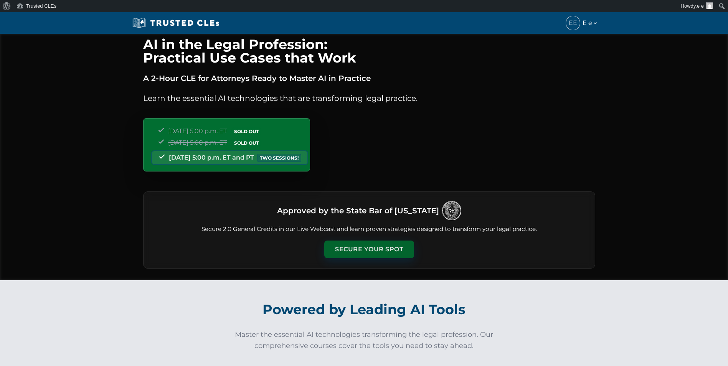
click at [370, 246] on button "Secure Your Spot" at bounding box center [369, 250] width 90 height 18
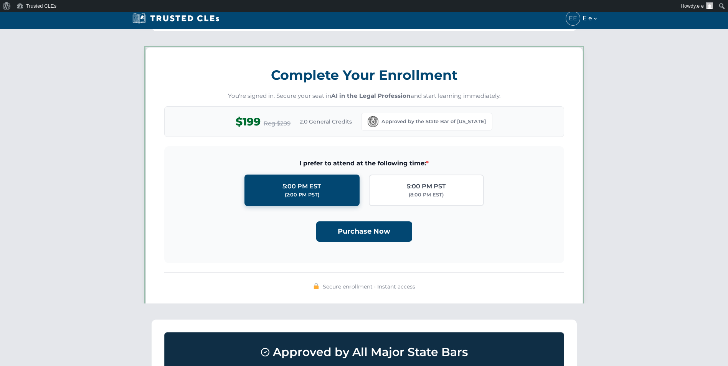
scroll to position [668, 0]
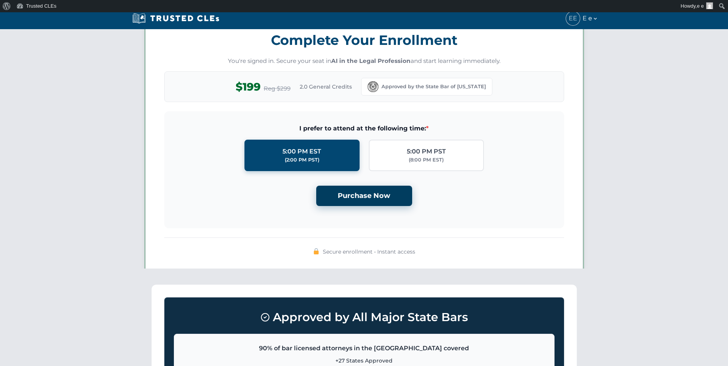
click at [368, 195] on button "Purchase Now" at bounding box center [364, 196] width 96 height 20
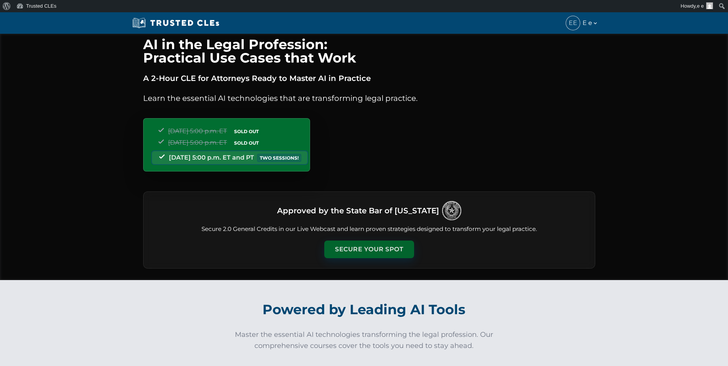
click at [373, 247] on button "Secure Your Spot" at bounding box center [369, 250] width 90 height 18
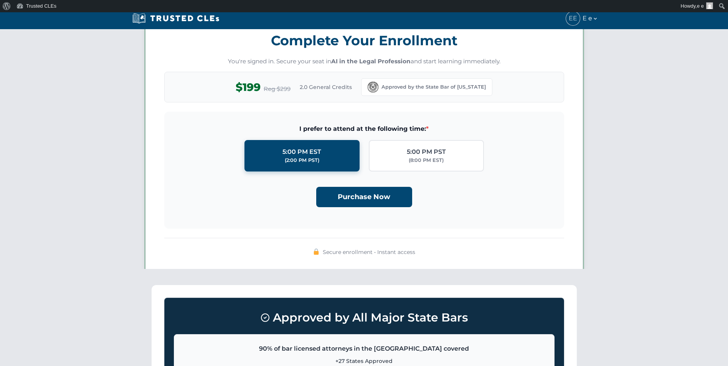
scroll to position [668, 0]
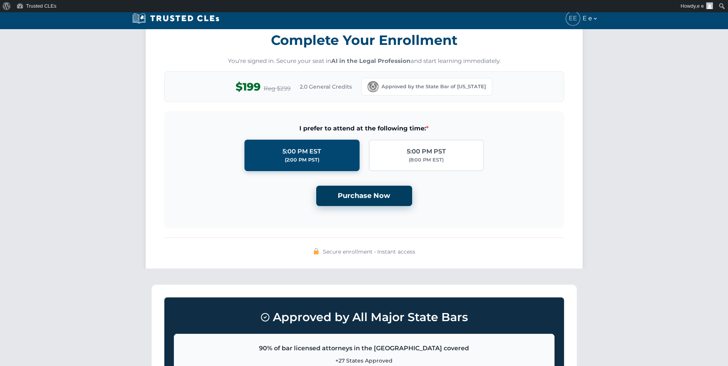
click at [368, 196] on button "Purchase Now" at bounding box center [364, 196] width 96 height 20
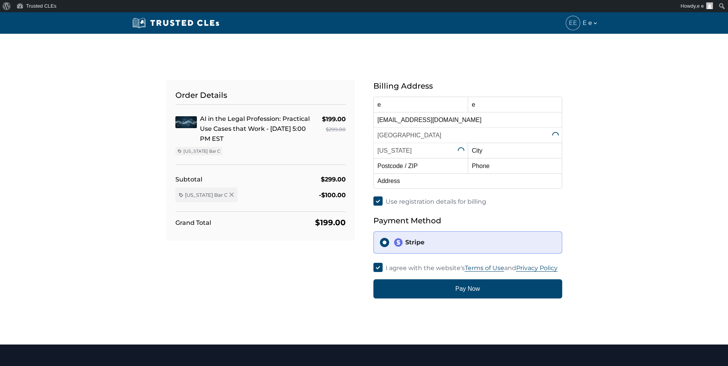
select select "[US_STATE]"
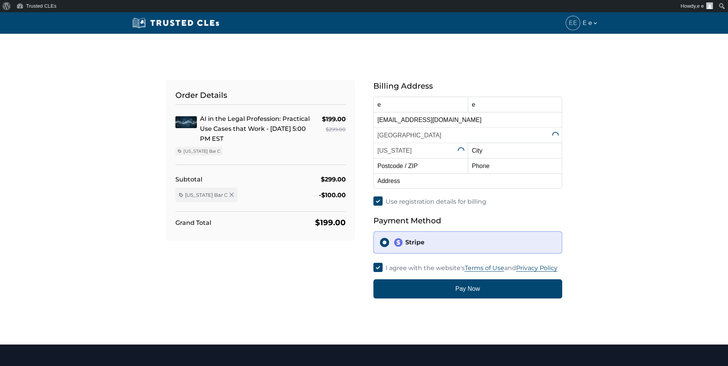
select select "[US_STATE]"
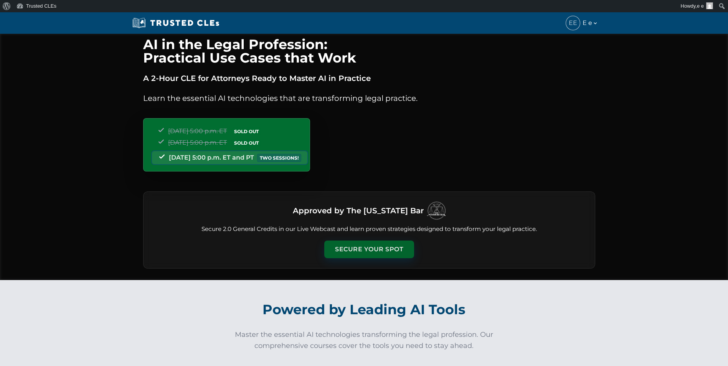
click at [368, 246] on button "Secure Your Spot" at bounding box center [369, 250] width 90 height 18
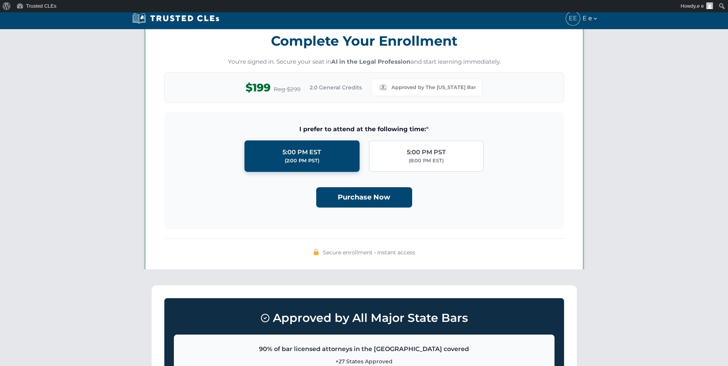
scroll to position [668, 0]
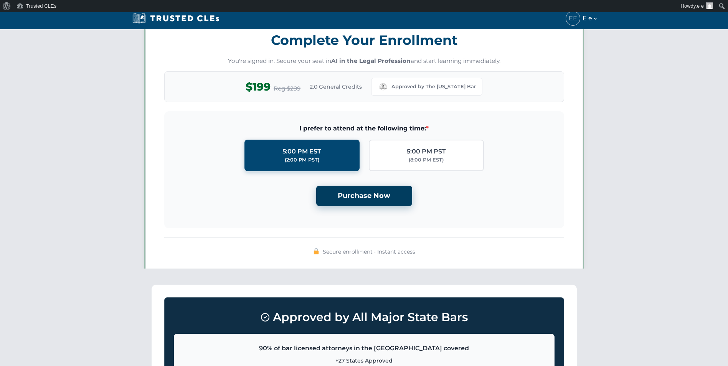
click at [365, 202] on button "Purchase Now" at bounding box center [364, 196] width 96 height 20
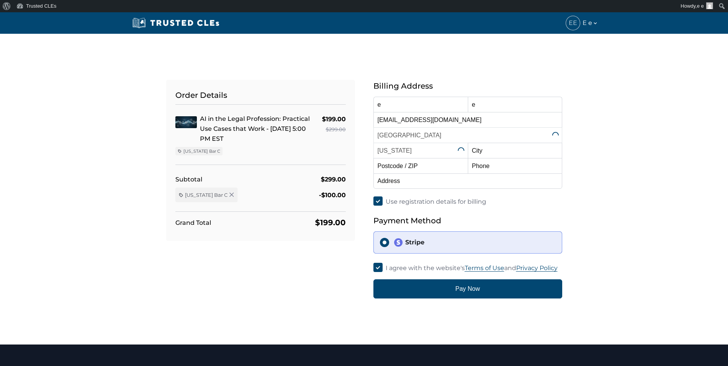
select select "[US_STATE]"
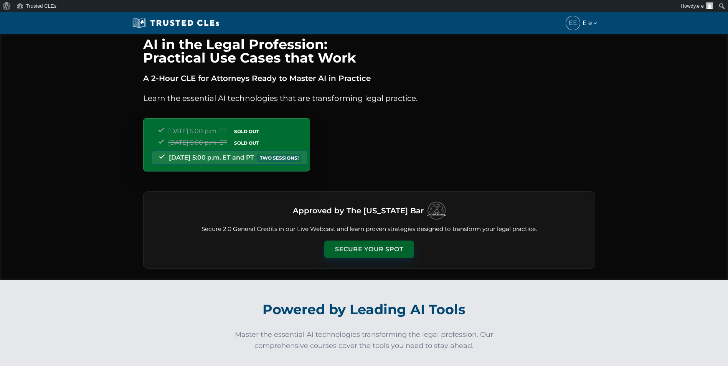
click at [356, 246] on button "Secure Your Spot" at bounding box center [369, 250] width 90 height 18
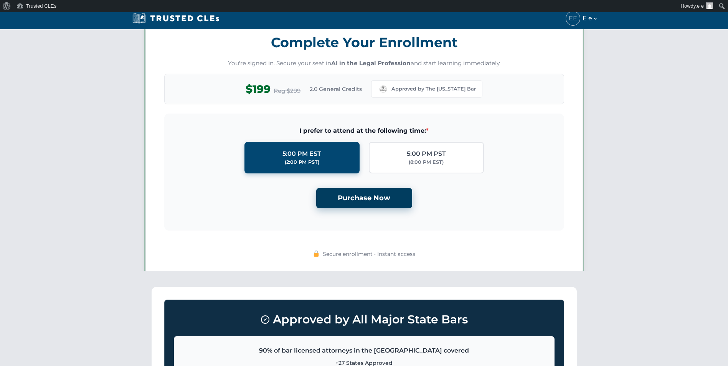
scroll to position [668, 0]
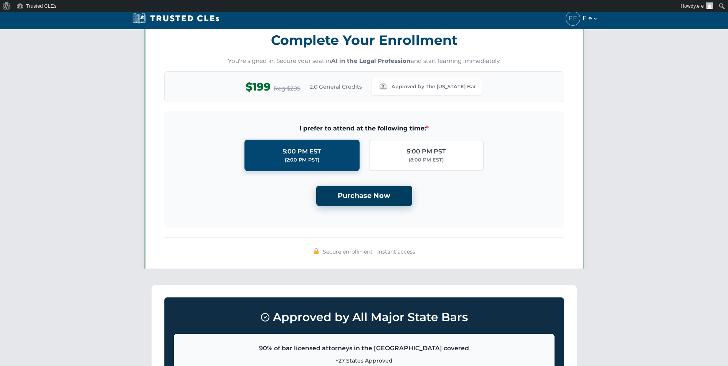
click at [356, 194] on button "Purchase Now" at bounding box center [364, 196] width 96 height 20
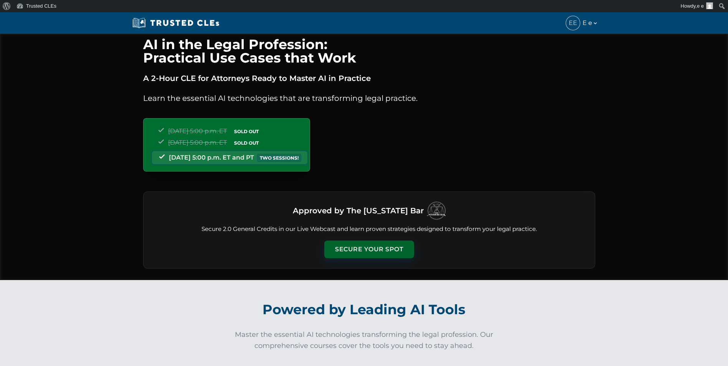
click at [351, 249] on button "Secure Your Spot" at bounding box center [369, 250] width 90 height 18
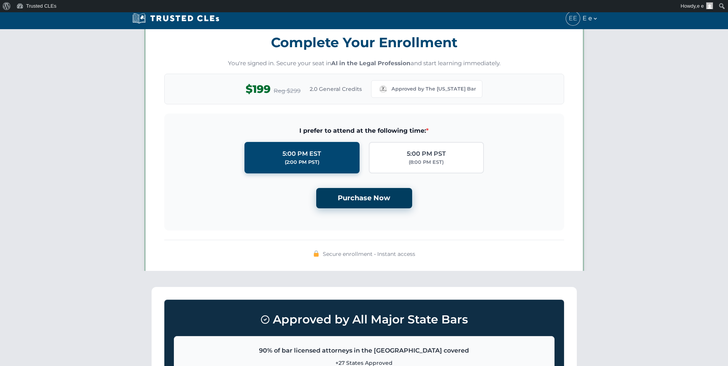
scroll to position [668, 0]
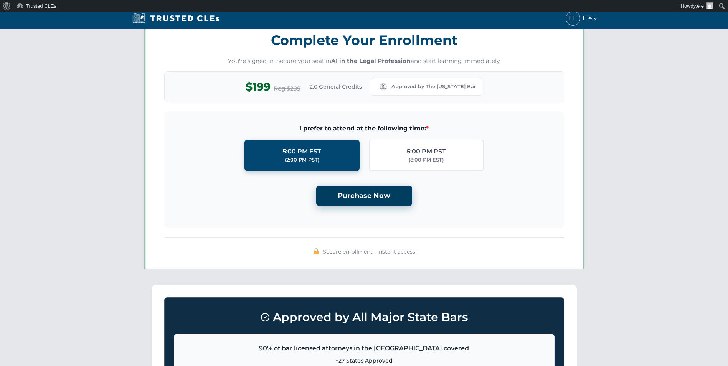
click at [355, 196] on button "Purchase Now" at bounding box center [364, 196] width 96 height 20
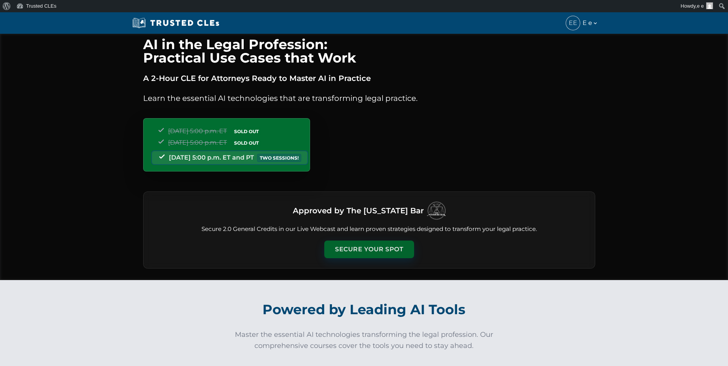
click at [363, 250] on button "Secure Your Spot" at bounding box center [369, 250] width 90 height 18
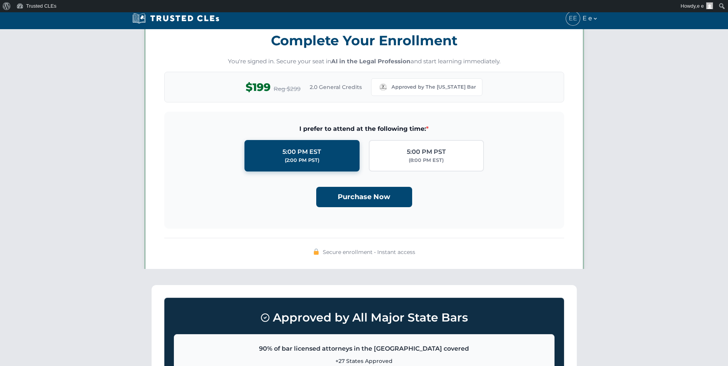
scroll to position [668, 0]
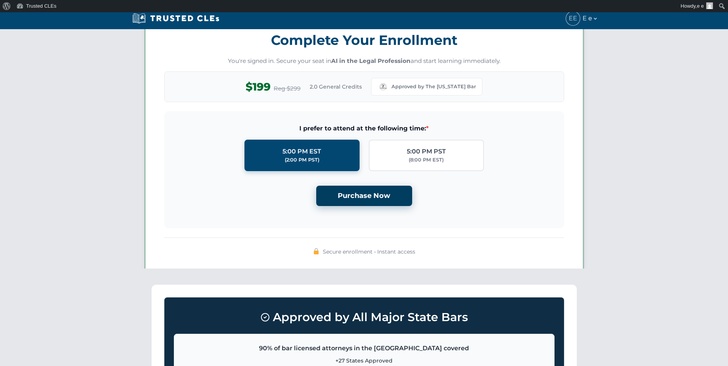
click at [366, 196] on button "Purchase Now" at bounding box center [364, 196] width 96 height 20
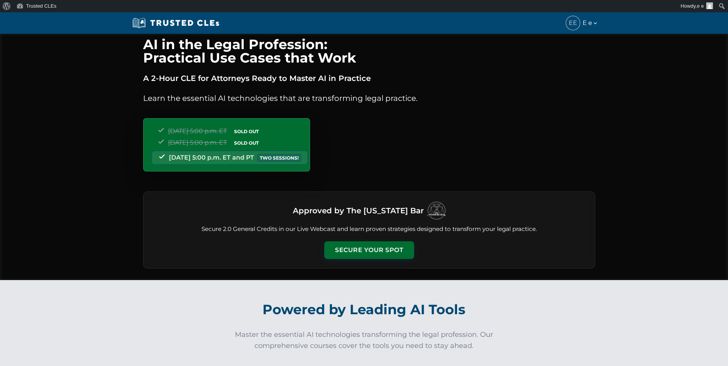
click at [375, 258] on div "Approved by The [US_STATE] Bar Secure 2.0 General Credits in our Live Webcast a…" at bounding box center [369, 229] width 452 height 77
click at [375, 247] on button "Secure Your Spot" at bounding box center [369, 250] width 90 height 18
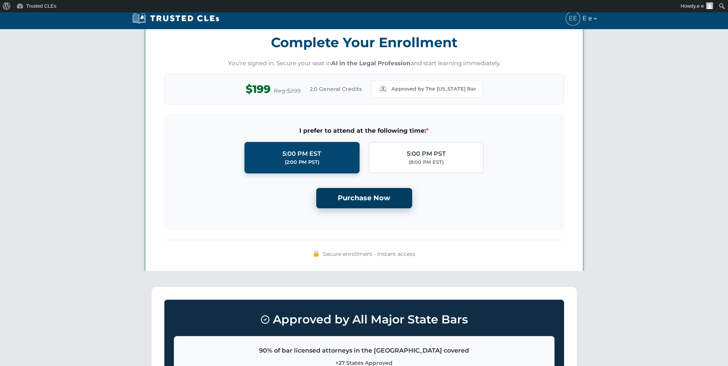
scroll to position [668, 0]
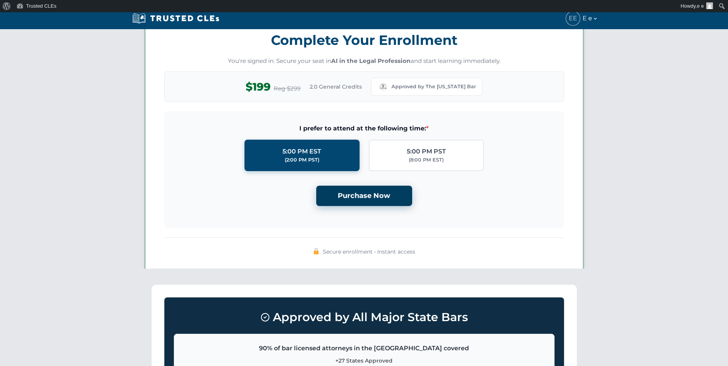
click at [371, 201] on button "Purchase Now" at bounding box center [364, 196] width 96 height 20
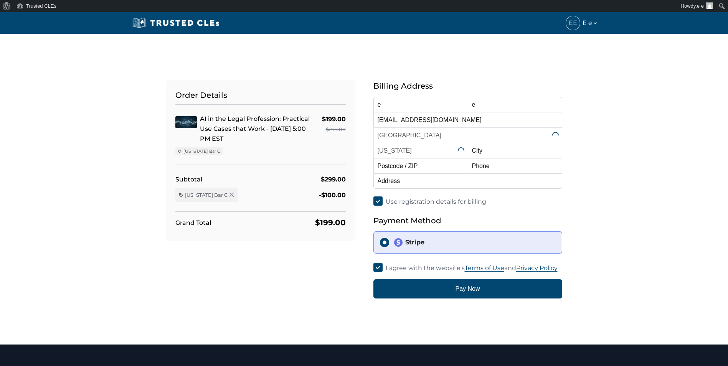
select select "[US_STATE]"
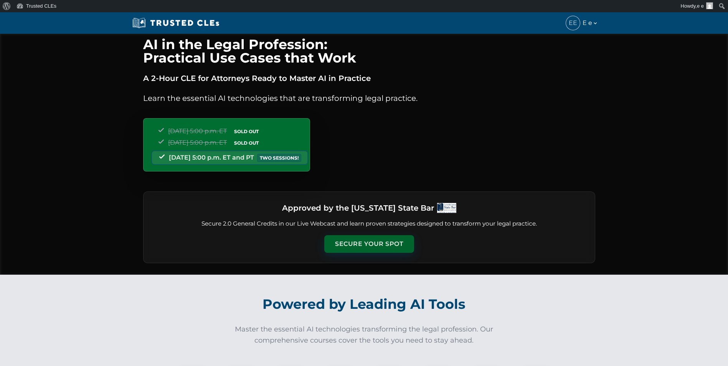
click at [343, 241] on button "Secure Your Spot" at bounding box center [369, 244] width 90 height 18
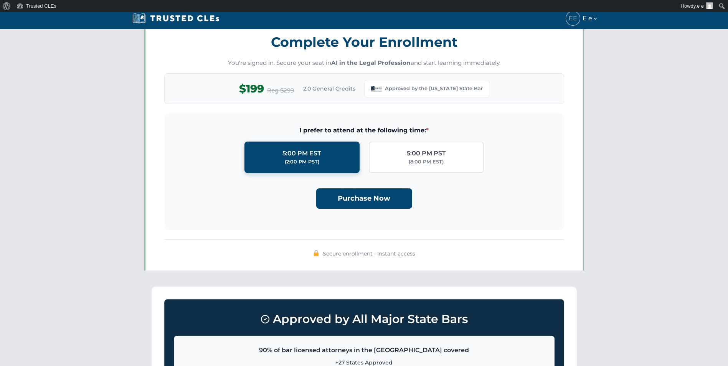
scroll to position [662, 0]
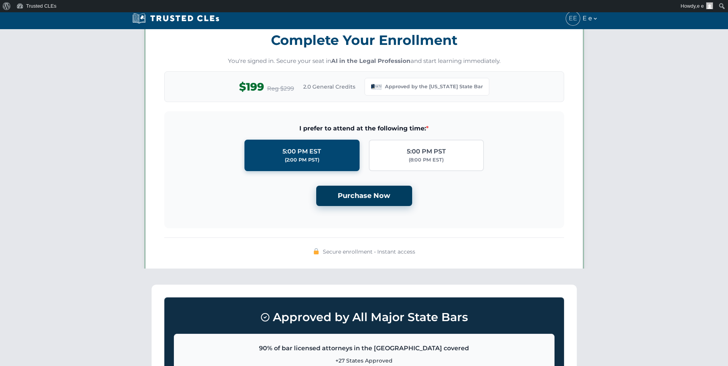
click at [355, 197] on button "Purchase Now" at bounding box center [364, 196] width 96 height 20
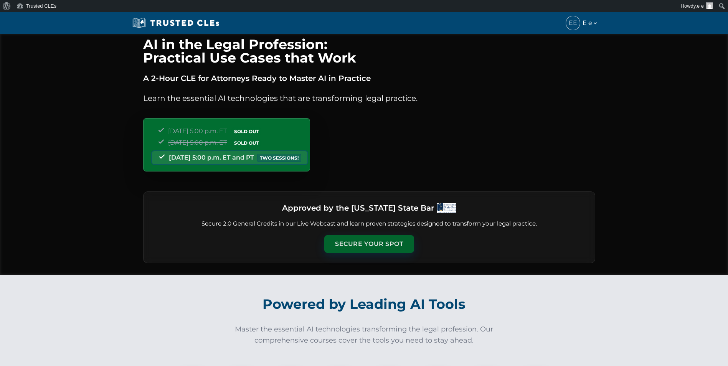
click at [363, 240] on button "Secure Your Spot" at bounding box center [369, 244] width 90 height 18
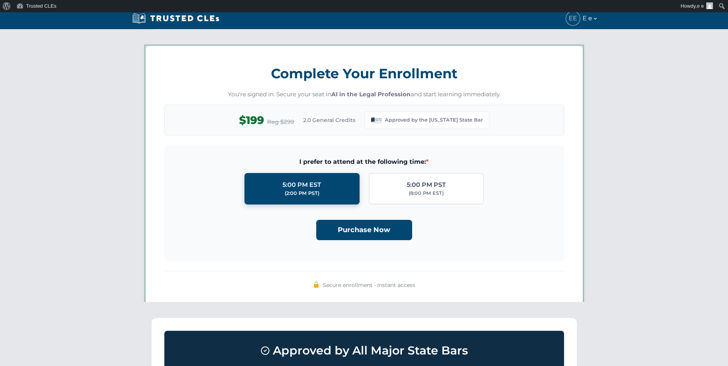
scroll to position [662, 0]
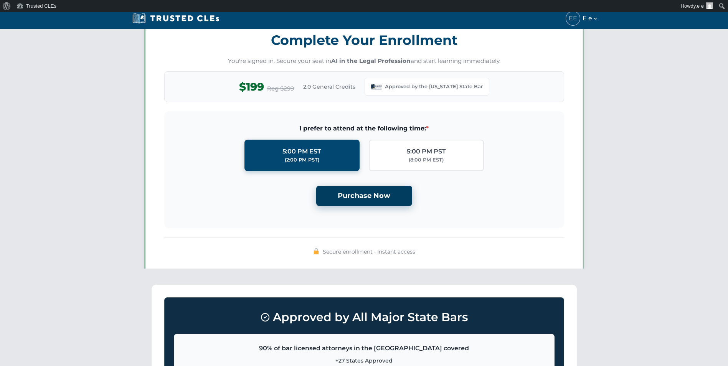
click at [361, 205] on button "Purchase Now" at bounding box center [364, 196] width 96 height 20
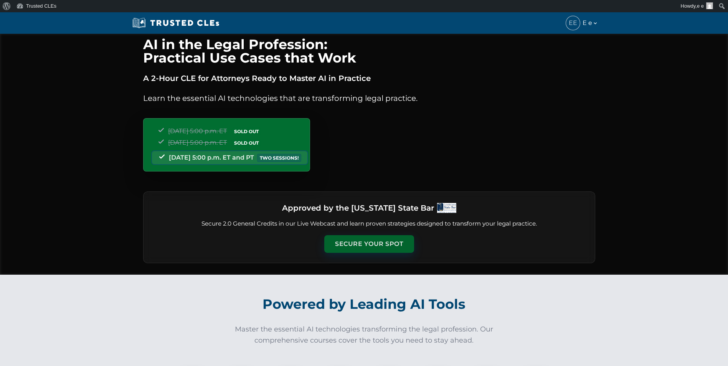
click at [371, 241] on button "Secure Your Spot" at bounding box center [369, 244] width 90 height 18
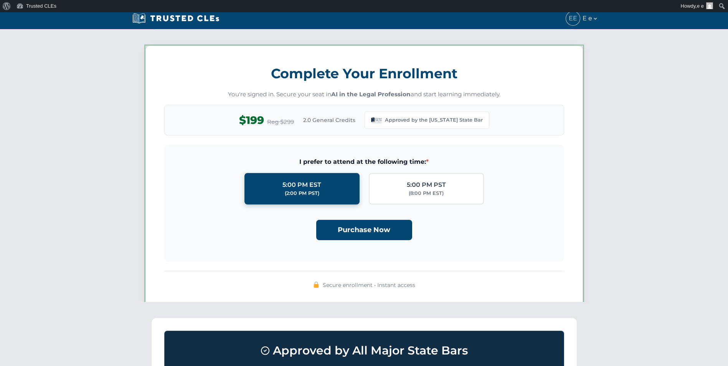
scroll to position [662, 0]
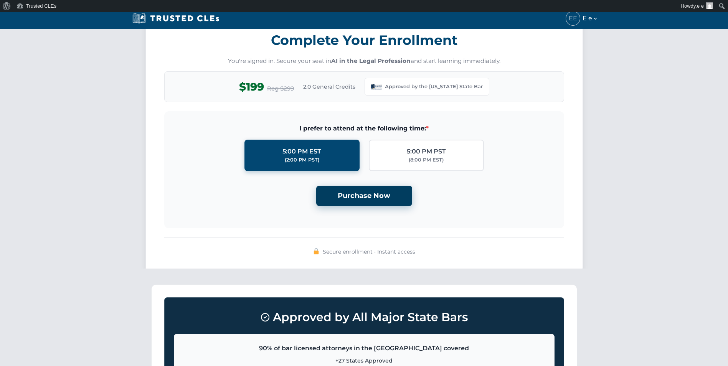
click at [369, 191] on button "Purchase Now" at bounding box center [364, 196] width 96 height 20
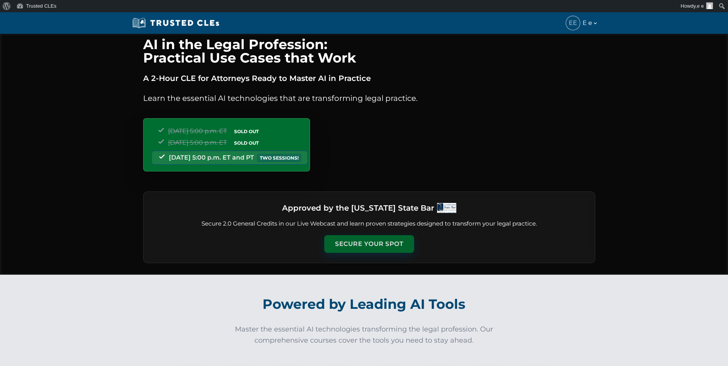
click at [364, 241] on button "Secure Your Spot" at bounding box center [369, 244] width 90 height 18
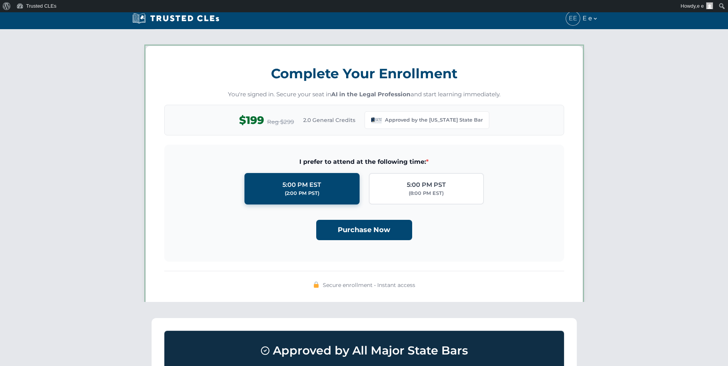
scroll to position [662, 0]
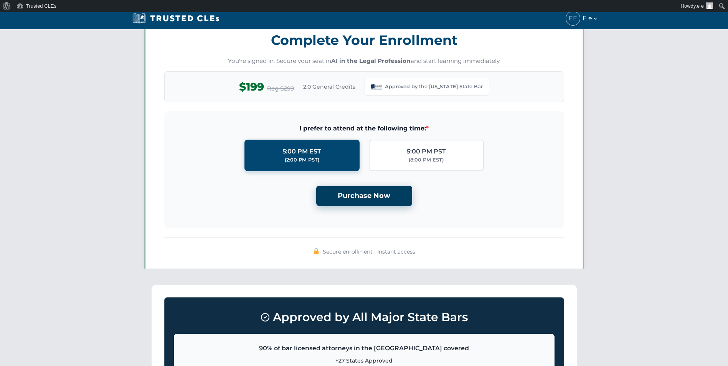
click at [368, 192] on button "Purchase Now" at bounding box center [364, 196] width 96 height 20
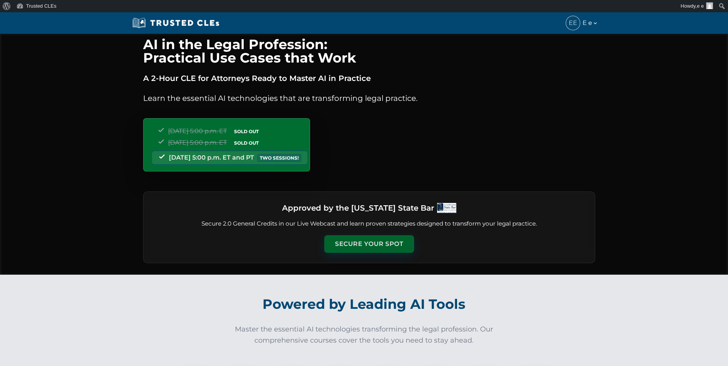
click at [366, 244] on button "Secure Your Spot" at bounding box center [369, 244] width 90 height 18
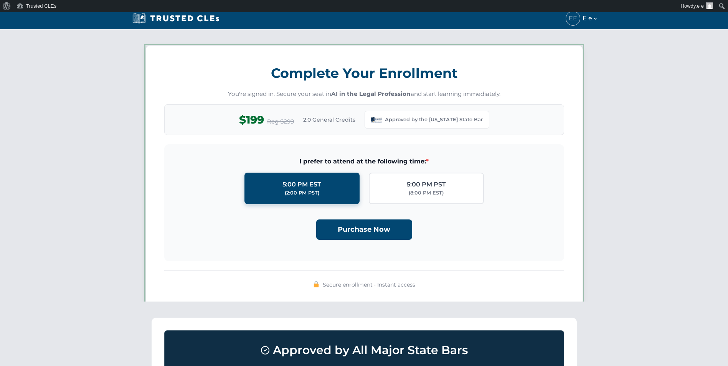
scroll to position [662, 0]
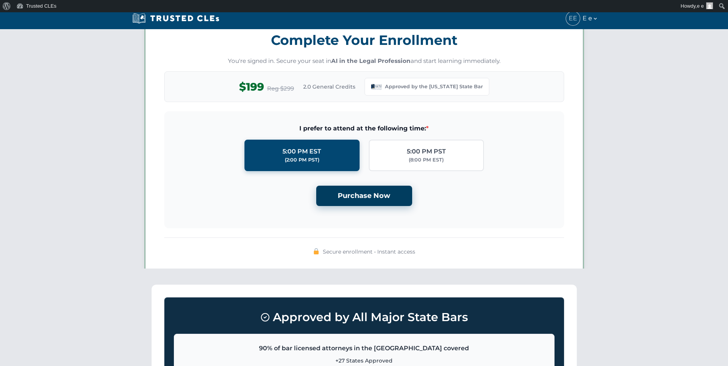
click at [366, 196] on button "Purchase Now" at bounding box center [364, 196] width 96 height 20
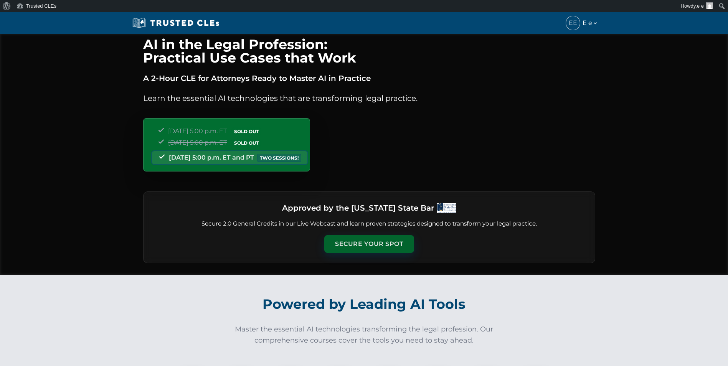
click at [350, 241] on button "Secure Your Spot" at bounding box center [369, 244] width 90 height 18
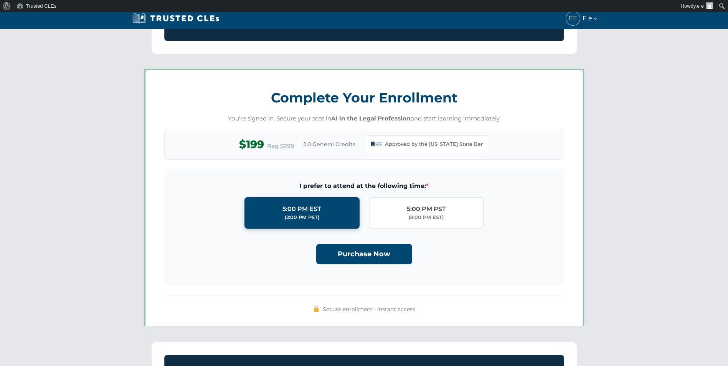
scroll to position [662, 0]
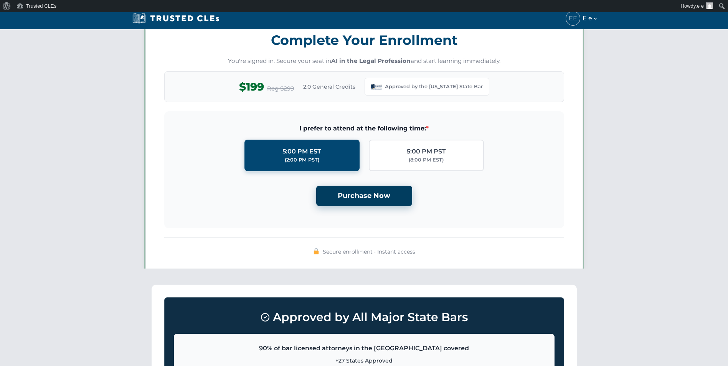
click at [362, 191] on button "Purchase Now" at bounding box center [364, 196] width 96 height 20
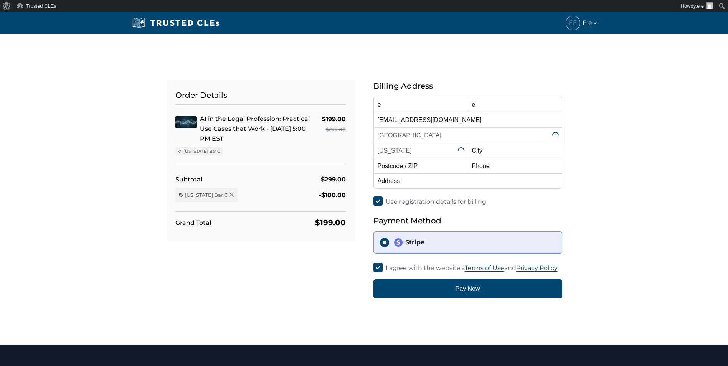
select select "[US_STATE]"
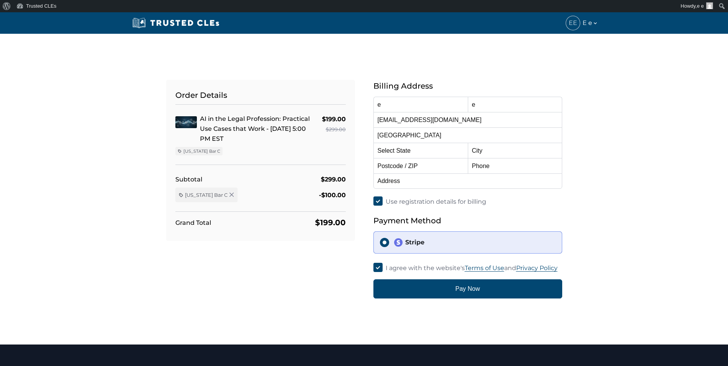
select select "[US_STATE]"
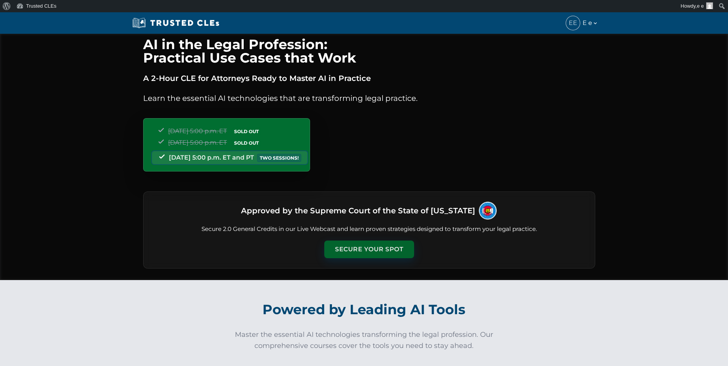
click at [375, 244] on button "Secure Your Spot" at bounding box center [369, 250] width 90 height 18
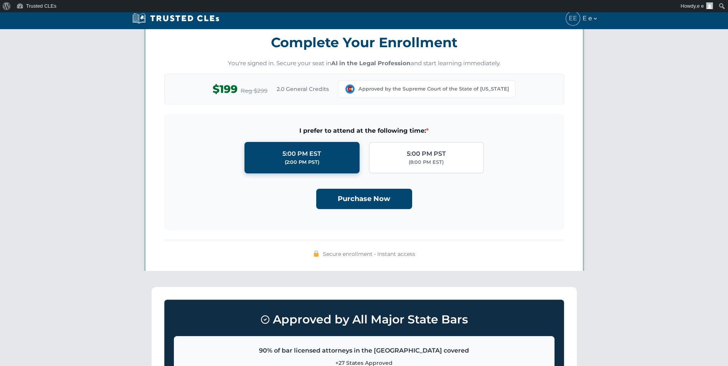
scroll to position [668, 0]
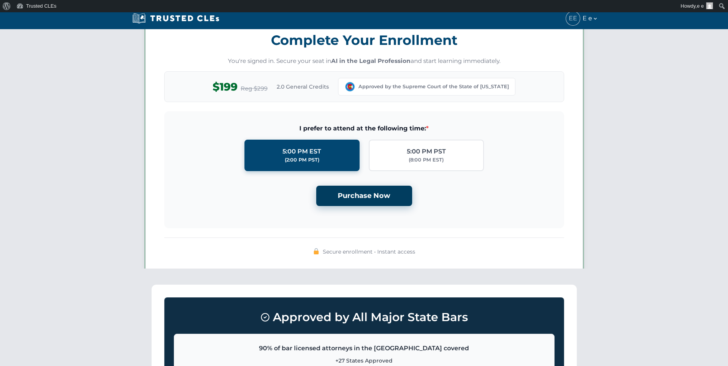
click at [374, 200] on button "Purchase Now" at bounding box center [364, 196] width 96 height 20
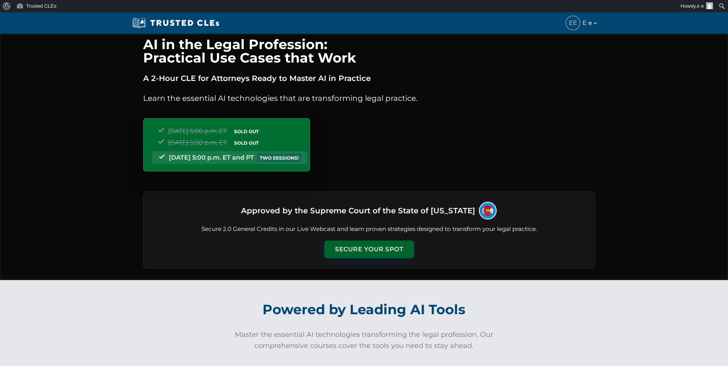
click at [381, 242] on button "Secure Your Spot" at bounding box center [369, 250] width 90 height 18
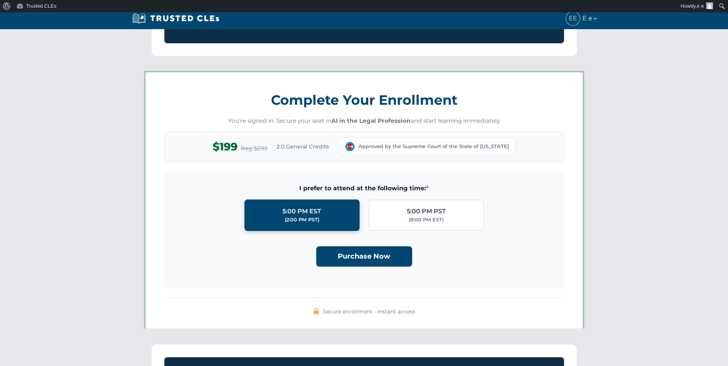
scroll to position [668, 0]
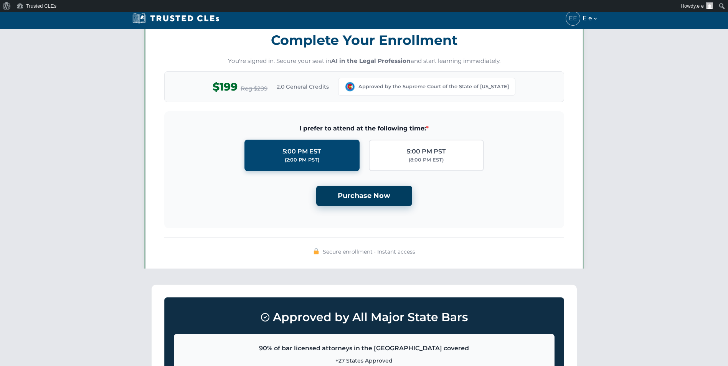
click at [373, 195] on button "Purchase Now" at bounding box center [364, 196] width 96 height 20
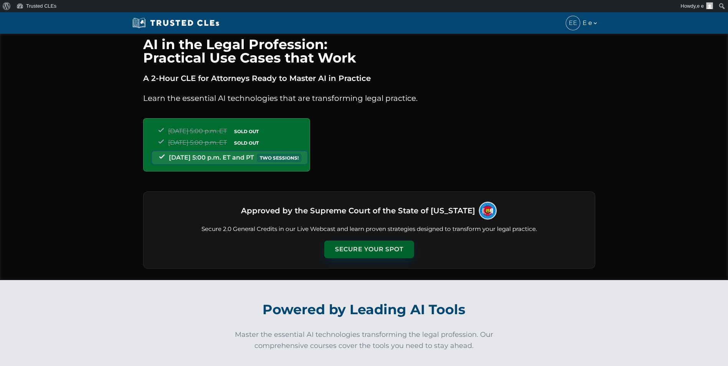
click at [372, 244] on button "Secure Your Spot" at bounding box center [369, 250] width 90 height 18
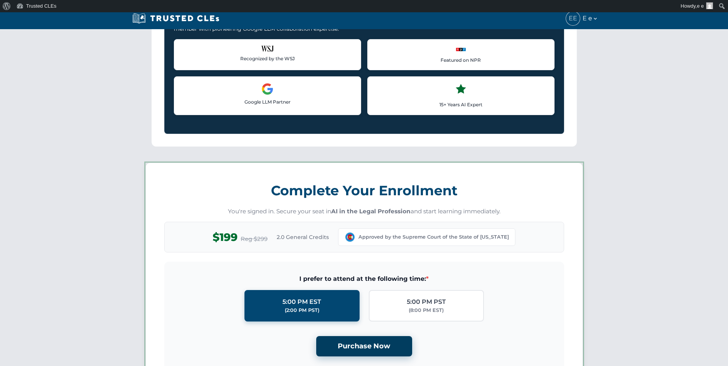
scroll to position [668, 0]
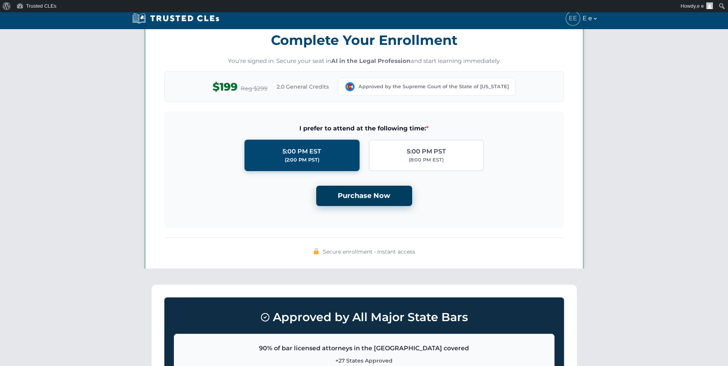
click at [365, 195] on button "Purchase Now" at bounding box center [364, 196] width 96 height 20
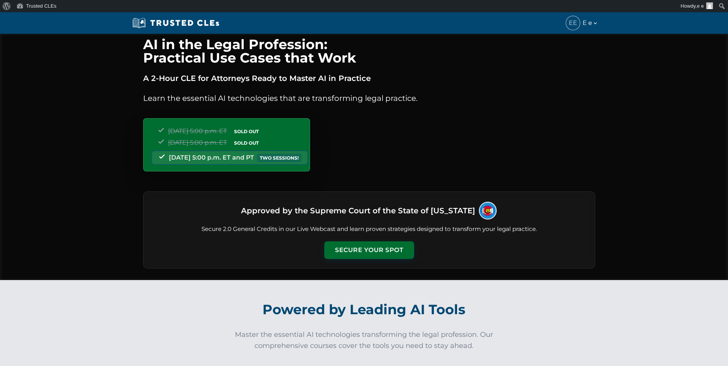
click at [356, 239] on div "Approved by the Supreme Court of the State of [US_STATE] Secure 2.0 General Cre…" at bounding box center [369, 229] width 452 height 77
click at [356, 243] on button "Secure Your Spot" at bounding box center [369, 250] width 90 height 18
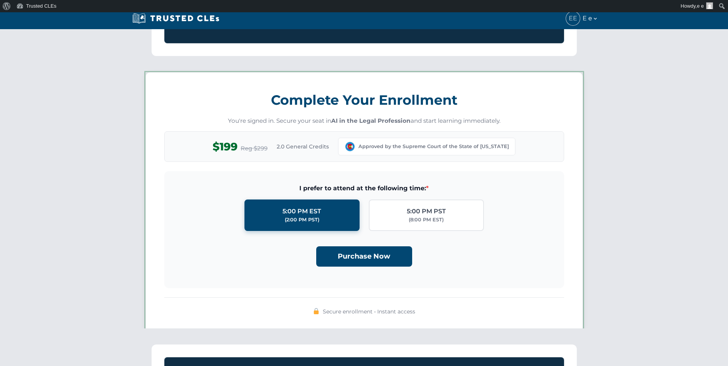
scroll to position [668, 0]
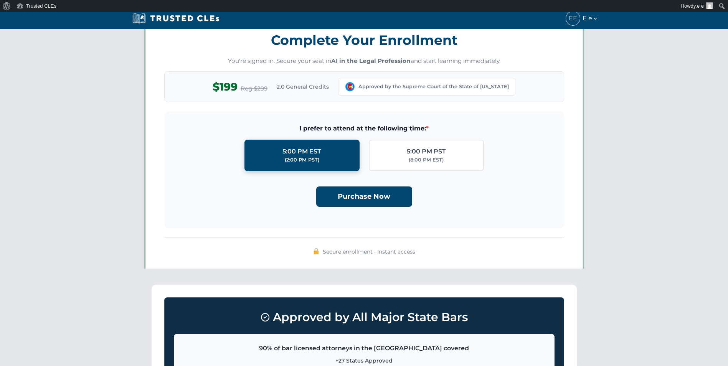
click at [351, 184] on div "Purchase Now" at bounding box center [363, 193] width 375 height 26
click at [351, 197] on button "Purchase Now" at bounding box center [364, 196] width 96 height 20
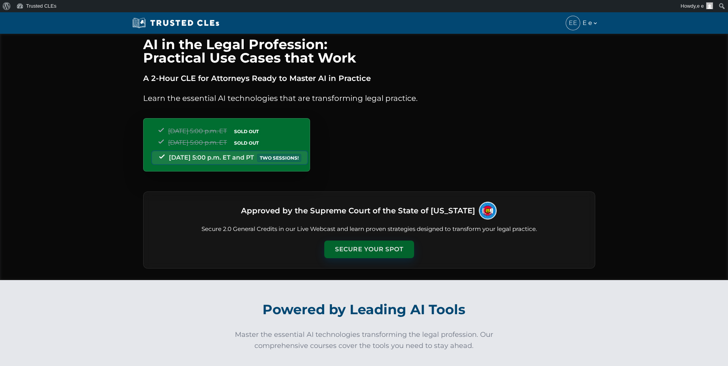
click at [359, 249] on button "Secure Your Spot" at bounding box center [369, 250] width 90 height 18
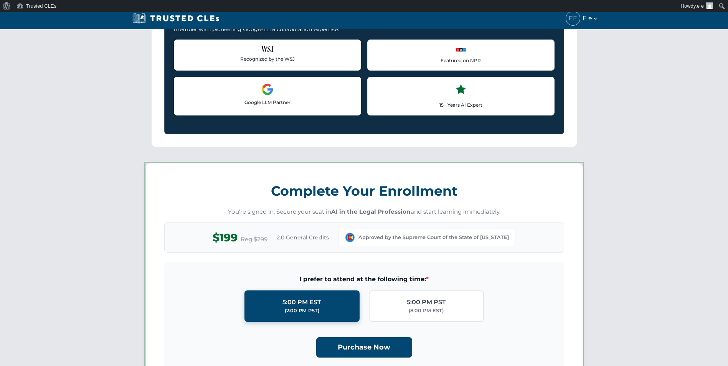
scroll to position [668, 0]
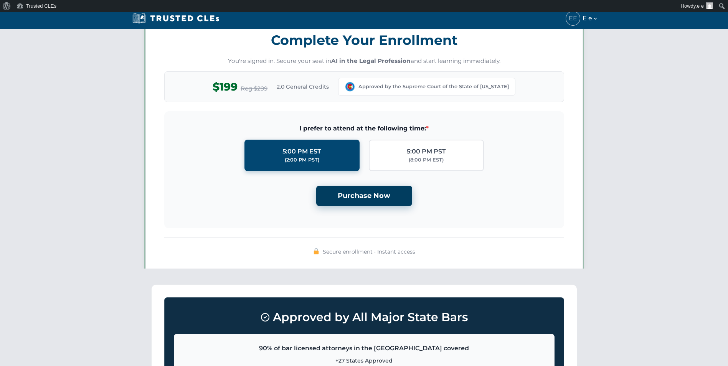
click at [353, 192] on button "Purchase Now" at bounding box center [364, 196] width 96 height 20
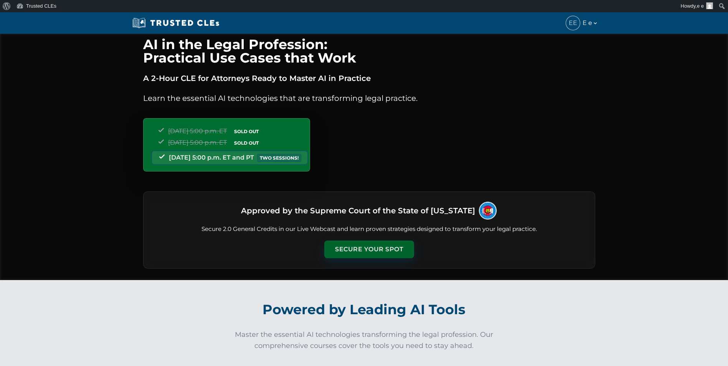
click at [366, 245] on button "Secure Your Spot" at bounding box center [369, 250] width 90 height 18
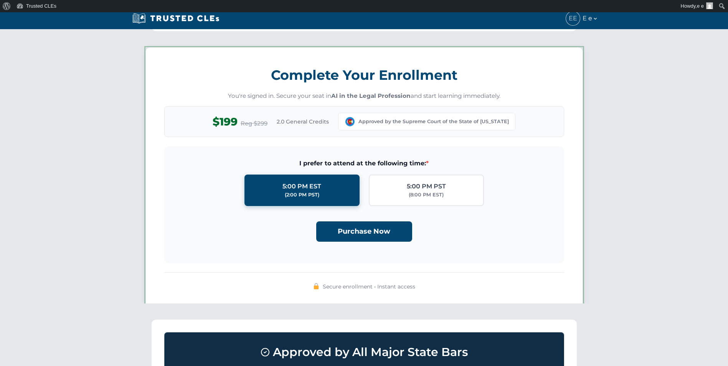
scroll to position [668, 0]
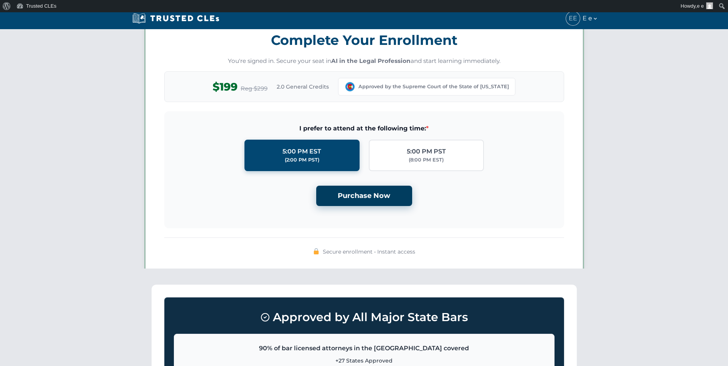
click at [364, 195] on button "Purchase Now" at bounding box center [364, 196] width 96 height 20
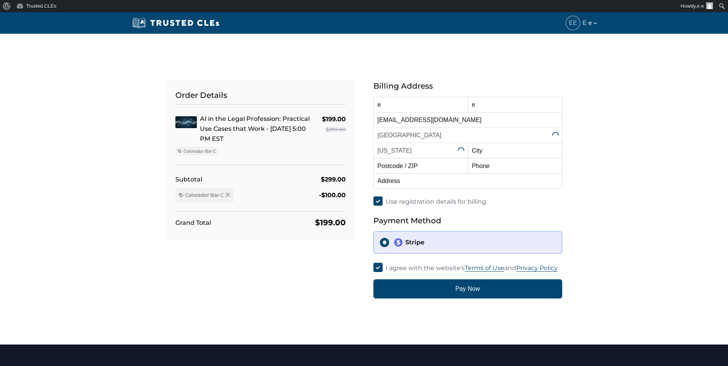
select select "[US_STATE]"
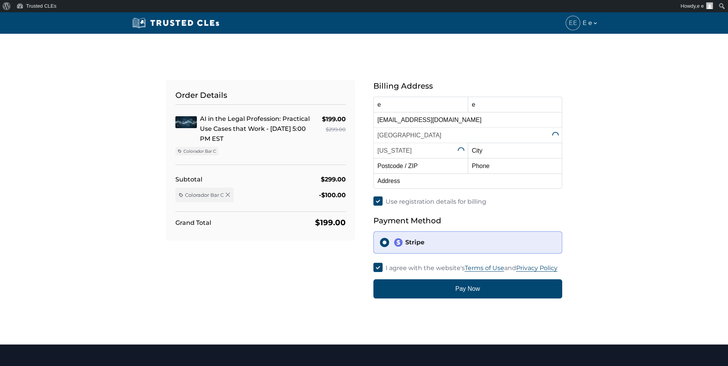
select select "[US_STATE]"
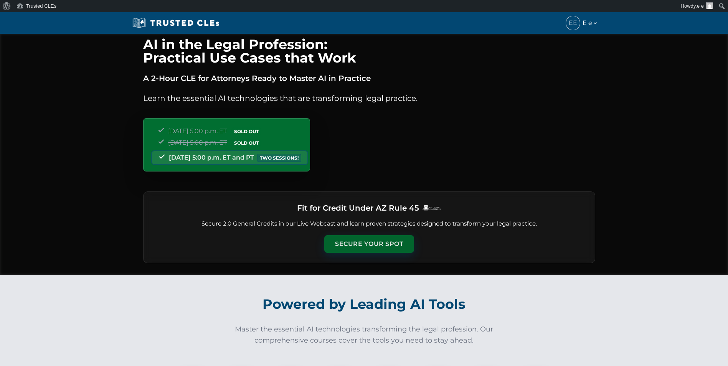
click at [367, 244] on button "Secure Your Spot" at bounding box center [369, 244] width 90 height 18
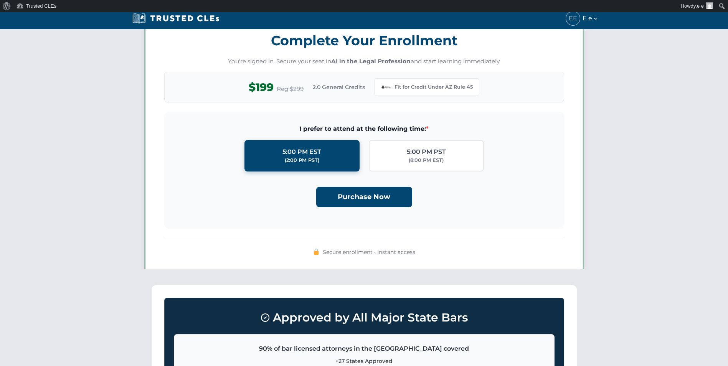
scroll to position [662, 0]
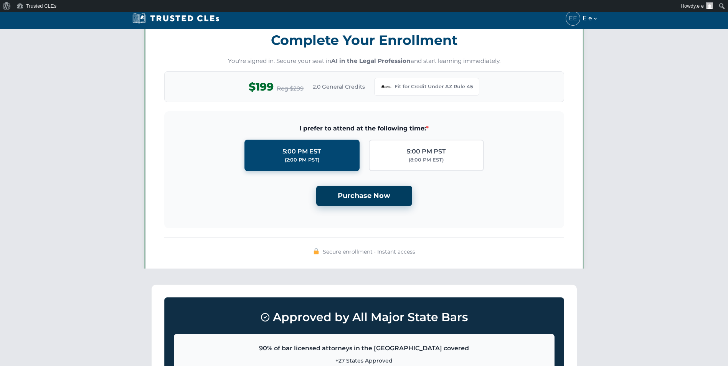
click at [368, 195] on button "Purchase Now" at bounding box center [364, 196] width 96 height 20
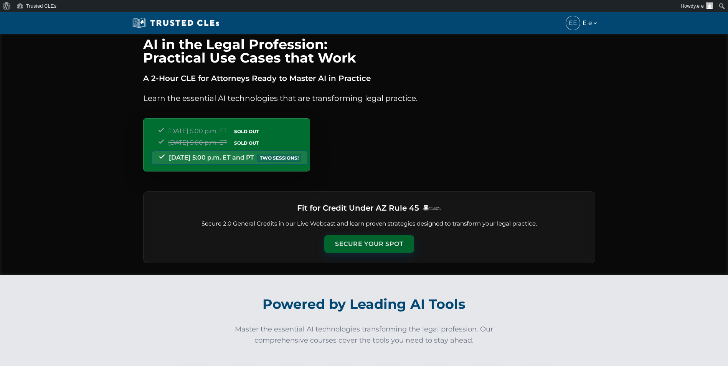
click at [347, 249] on button "Secure Your Spot" at bounding box center [369, 244] width 90 height 18
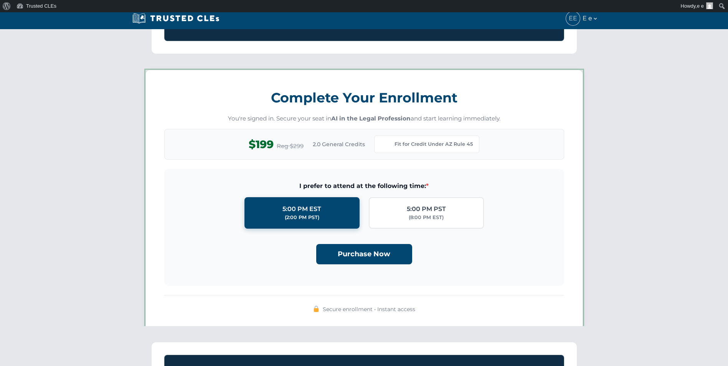
scroll to position [662, 0]
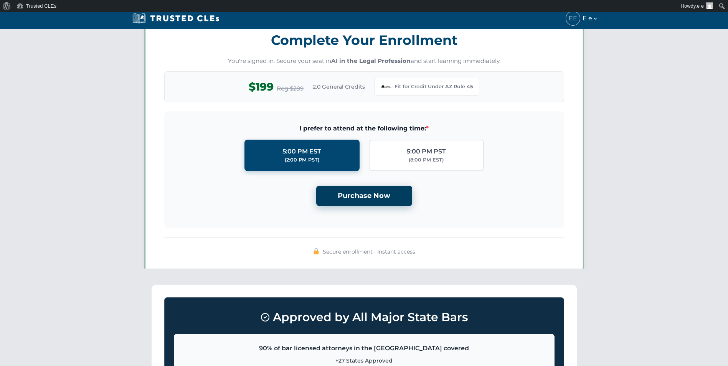
click at [360, 200] on button "Purchase Now" at bounding box center [364, 196] width 96 height 20
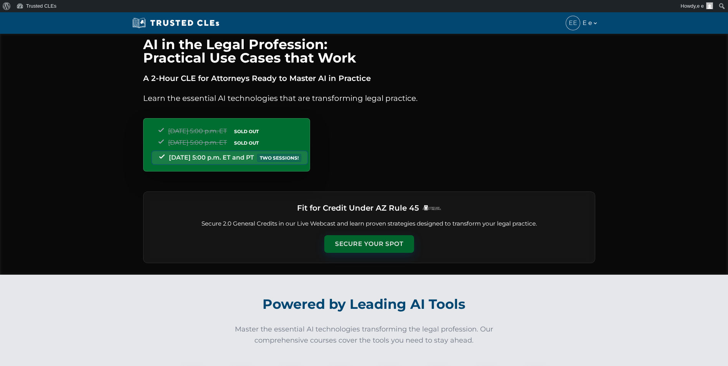
click at [355, 238] on button "Secure Your Spot" at bounding box center [369, 244] width 90 height 18
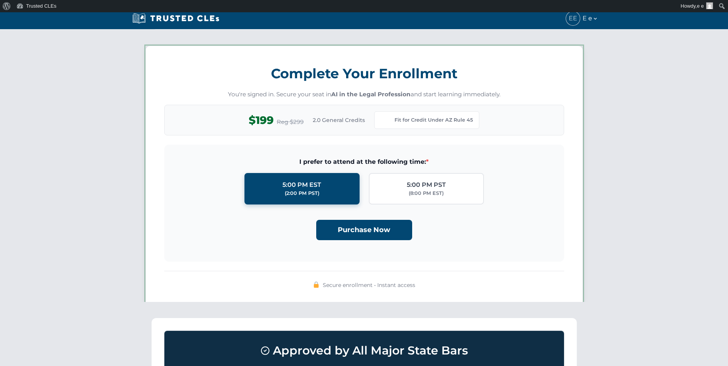
scroll to position [662, 0]
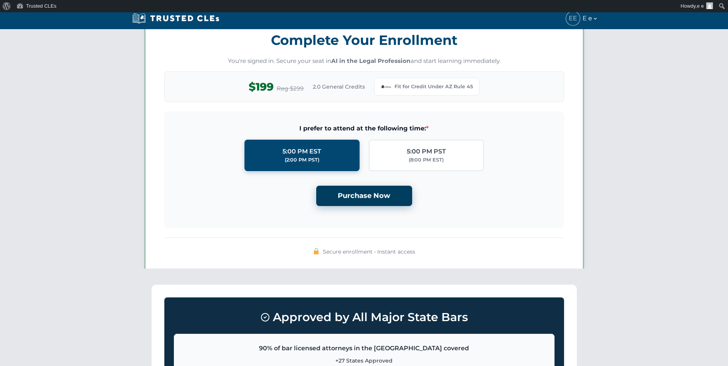
click at [357, 194] on button "Purchase Now" at bounding box center [364, 196] width 96 height 20
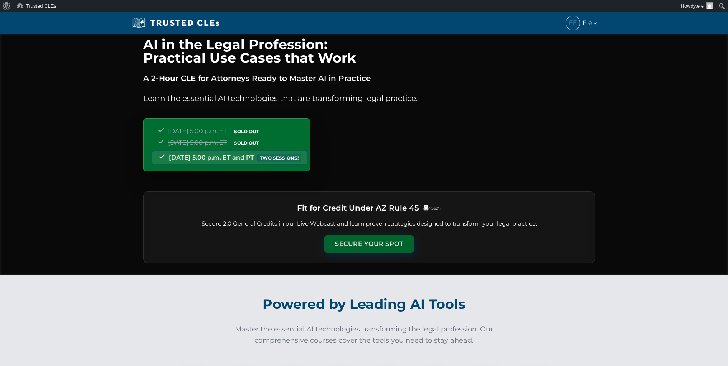
click at [351, 239] on button "Secure Your Spot" at bounding box center [369, 244] width 90 height 18
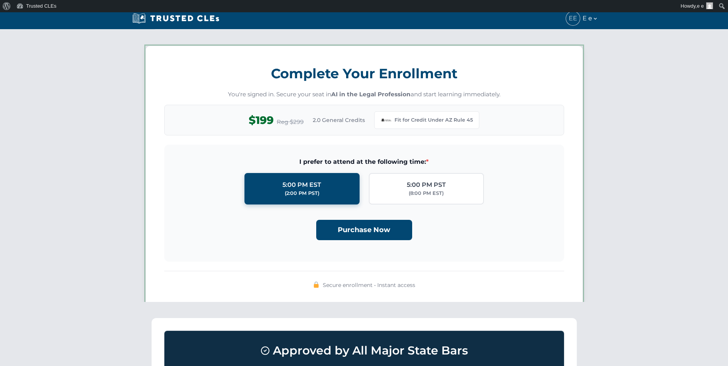
scroll to position [662, 0]
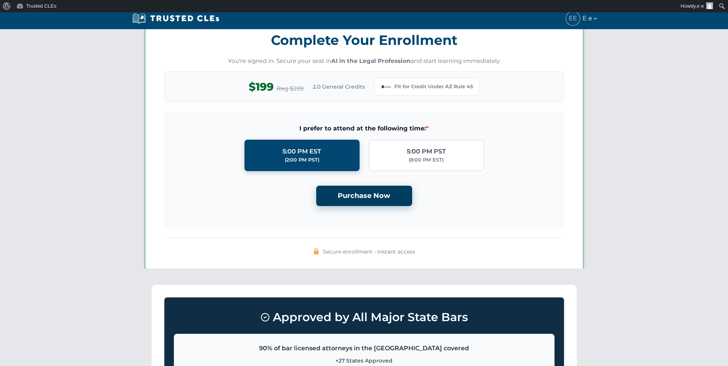
click at [356, 203] on button "Purchase Now" at bounding box center [364, 196] width 96 height 20
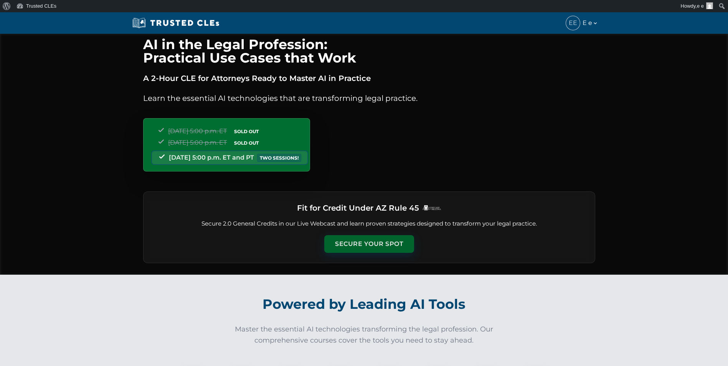
click at [362, 237] on button "Secure Your Spot" at bounding box center [369, 244] width 90 height 18
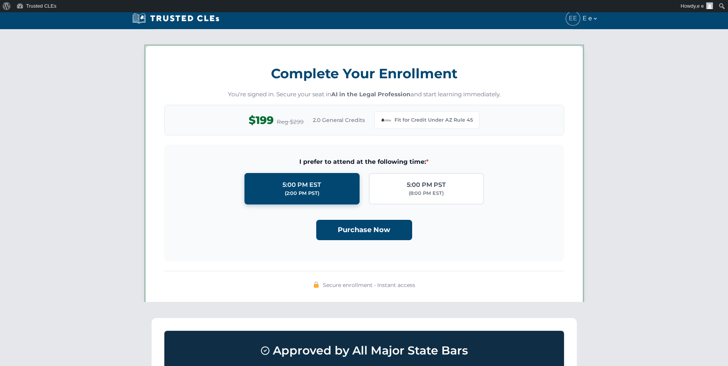
scroll to position [662, 0]
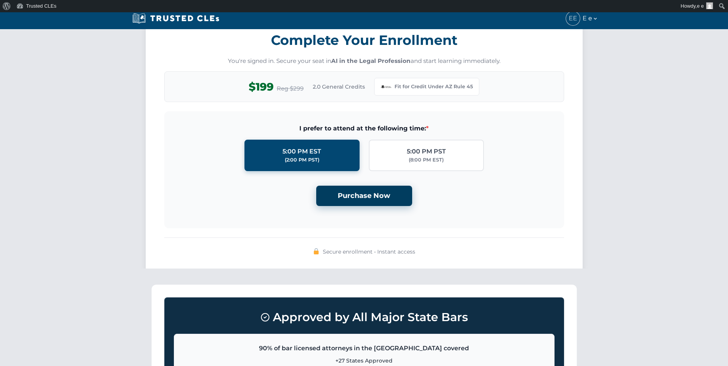
click at [340, 191] on button "Purchase Now" at bounding box center [364, 196] width 96 height 20
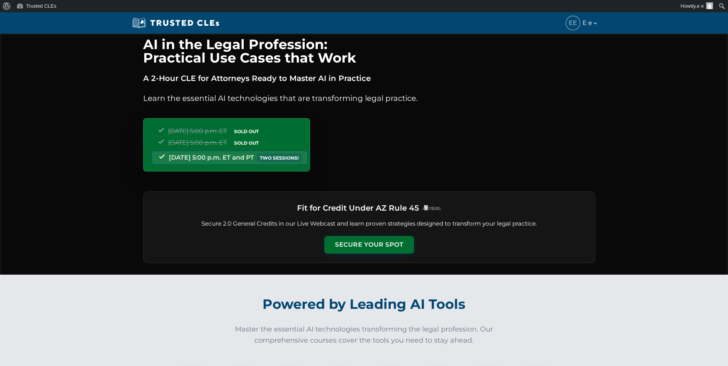
click at [373, 229] on div "Fit for Credit Under AZ Rule 45 Secure 2.0 General Credits in our Live Webcast …" at bounding box center [369, 227] width 452 height 72
click at [370, 238] on button "Secure Your Spot" at bounding box center [369, 244] width 90 height 18
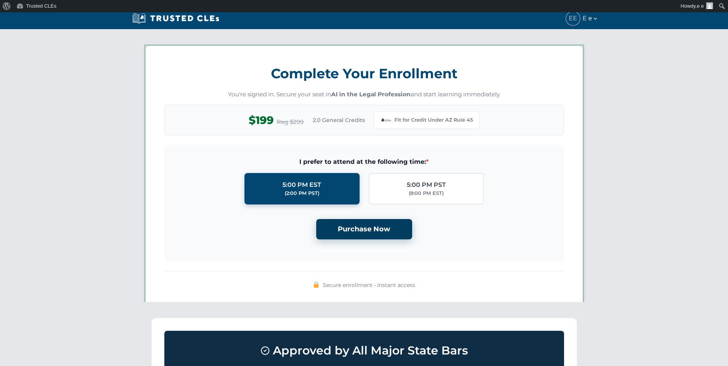
scroll to position [662, 0]
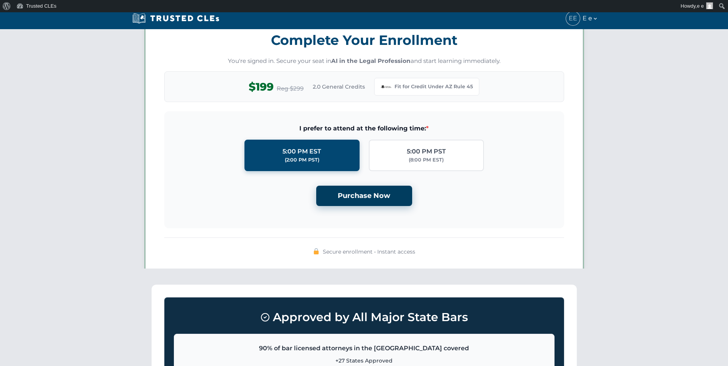
click at [379, 190] on button "Purchase Now" at bounding box center [364, 196] width 96 height 20
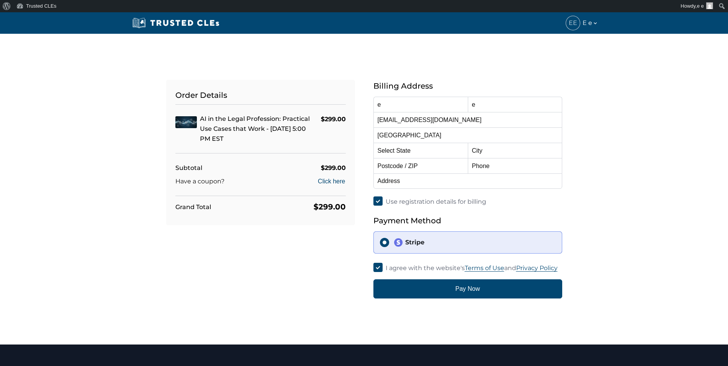
select select "[US_STATE]"
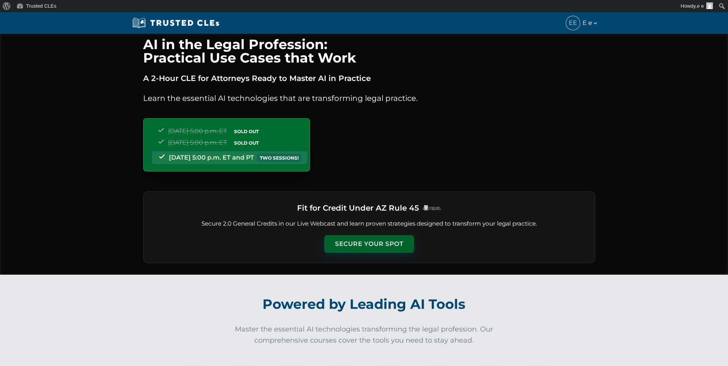
click at [374, 239] on button "Secure Your Spot" at bounding box center [369, 244] width 90 height 18
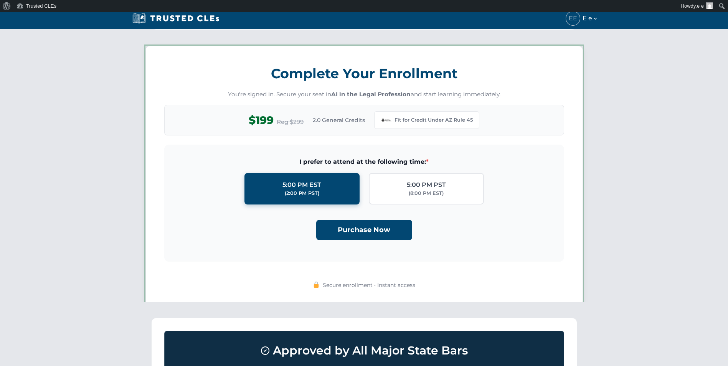
scroll to position [662, 0]
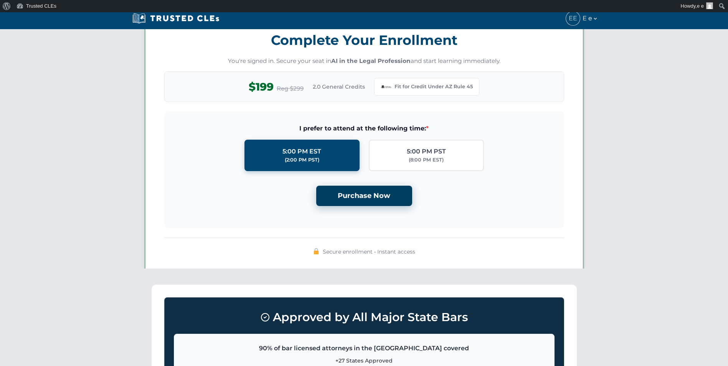
click at [378, 194] on button "Purchase Now" at bounding box center [364, 196] width 96 height 20
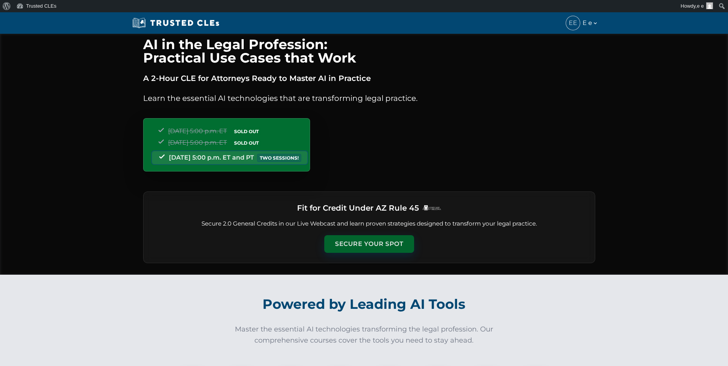
click at [357, 242] on button "Secure Your Spot" at bounding box center [369, 244] width 90 height 18
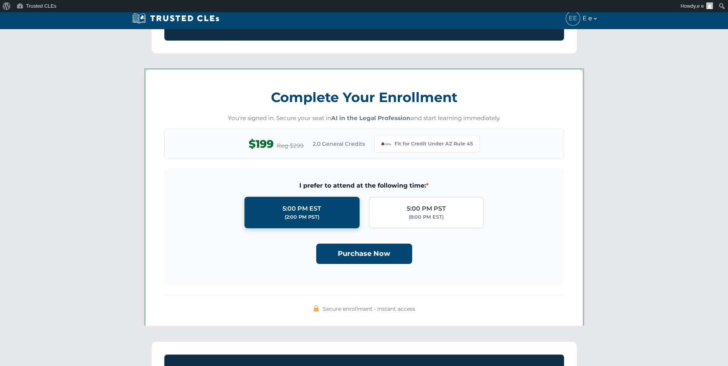
scroll to position [662, 0]
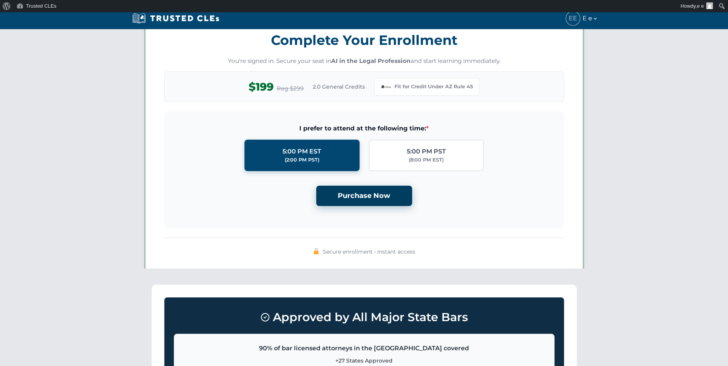
click at [358, 194] on button "Purchase Now" at bounding box center [364, 196] width 96 height 20
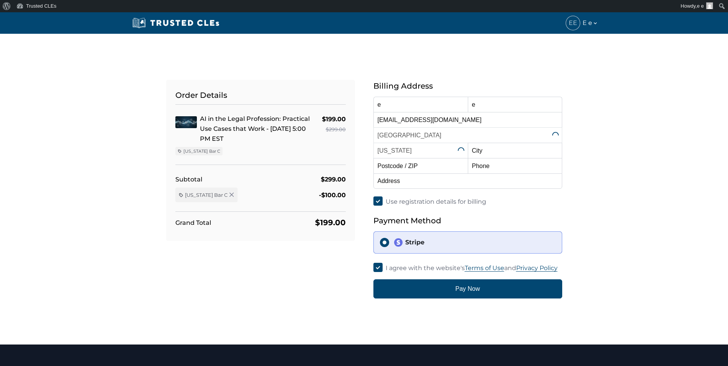
select select "[US_STATE]"
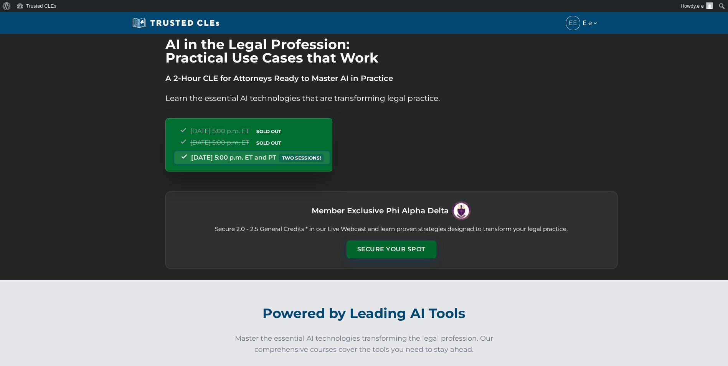
click at [391, 252] on button "Secure Your Spot" at bounding box center [391, 250] width 90 height 18
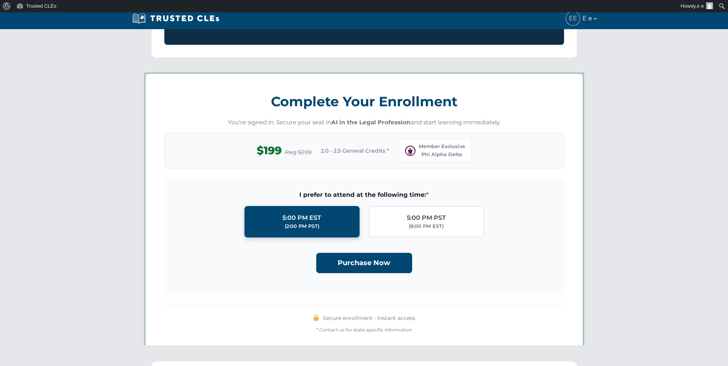
scroll to position [671, 0]
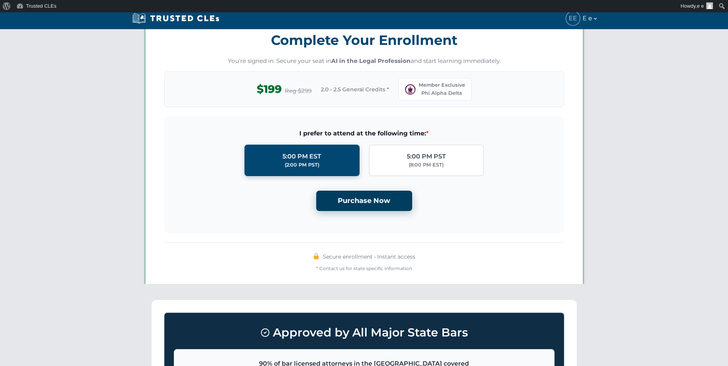
click at [371, 208] on button "Purchase Now" at bounding box center [364, 201] width 96 height 20
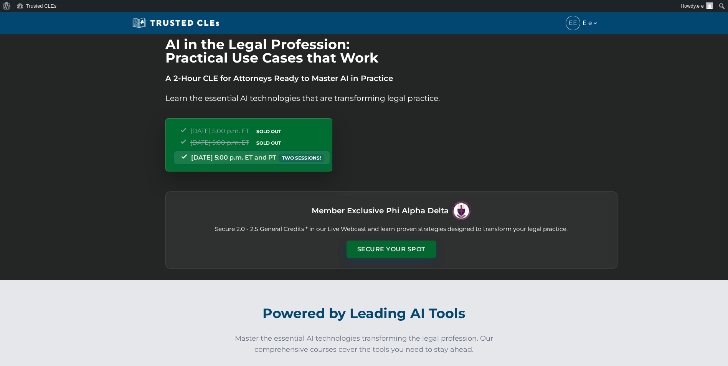
click at [375, 254] on button "Secure Your Spot" at bounding box center [391, 250] width 90 height 18
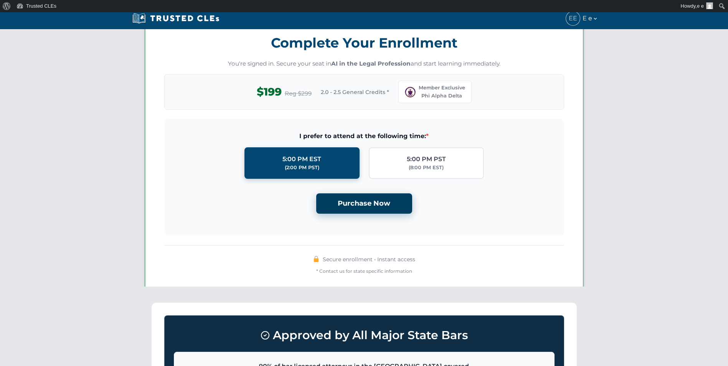
scroll to position [671, 0]
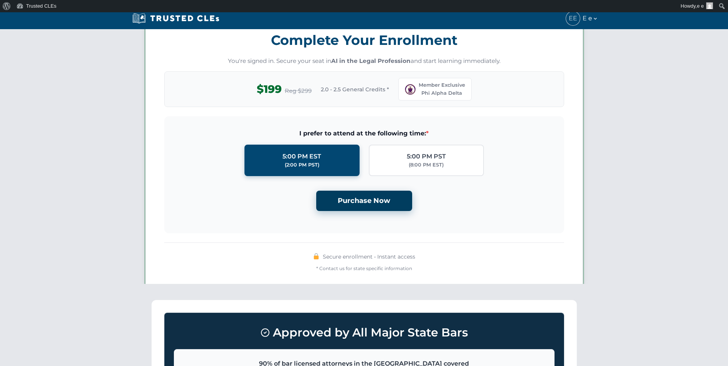
click at [365, 202] on button "Purchase Now" at bounding box center [364, 201] width 96 height 20
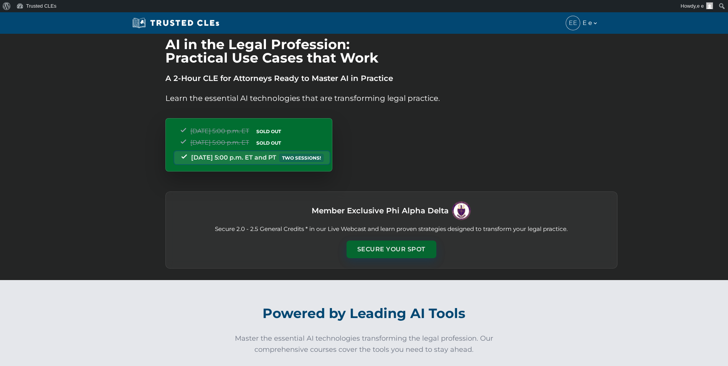
click at [364, 248] on button "Secure Your Spot" at bounding box center [391, 250] width 90 height 18
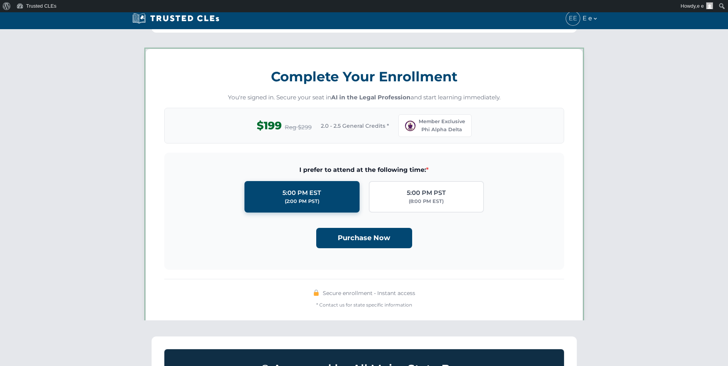
scroll to position [671, 0]
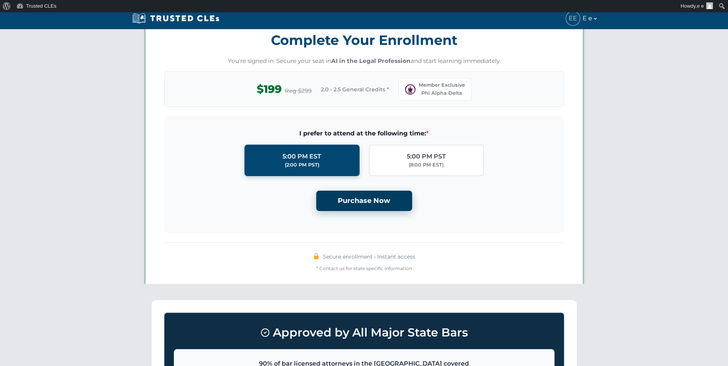
click at [364, 201] on button "Purchase Now" at bounding box center [364, 201] width 96 height 20
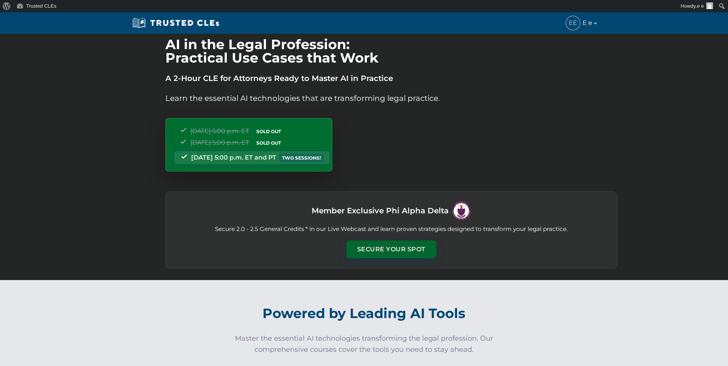
click at [372, 251] on button "Secure Your Spot" at bounding box center [391, 250] width 90 height 18
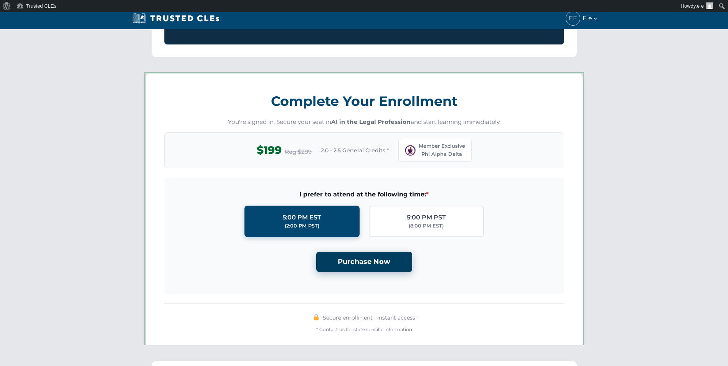
scroll to position [671, 0]
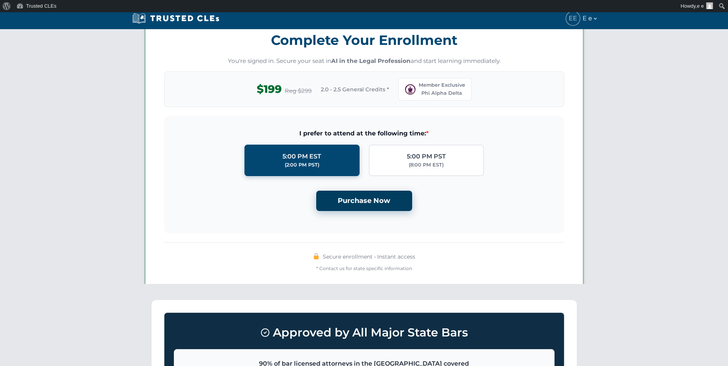
click at [375, 198] on button "Purchase Now" at bounding box center [364, 201] width 96 height 20
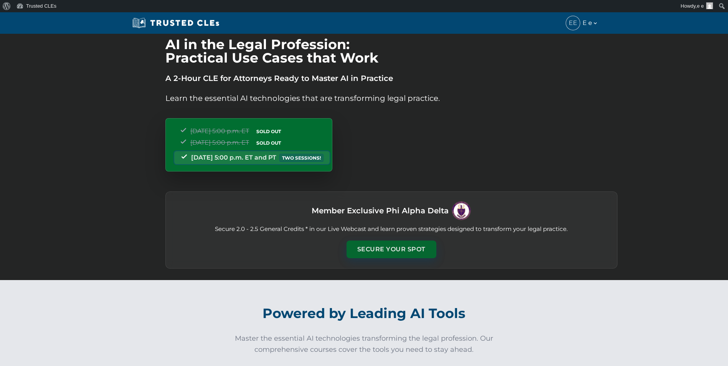
click at [367, 244] on button "Secure Your Spot" at bounding box center [391, 250] width 90 height 18
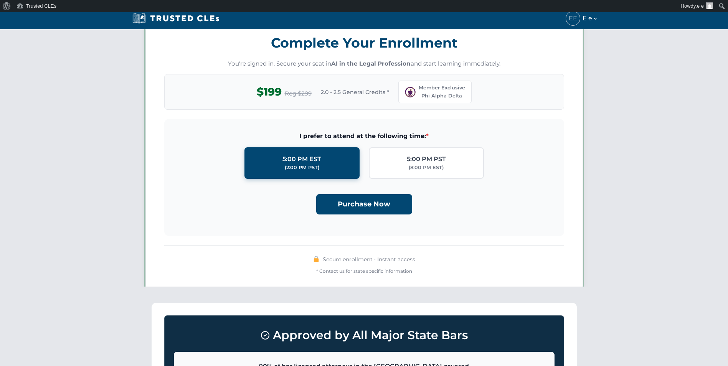
scroll to position [671, 0]
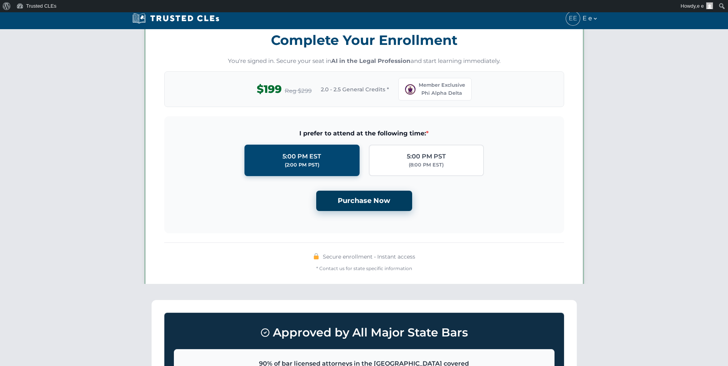
click at [363, 197] on button "Purchase Now" at bounding box center [364, 201] width 96 height 20
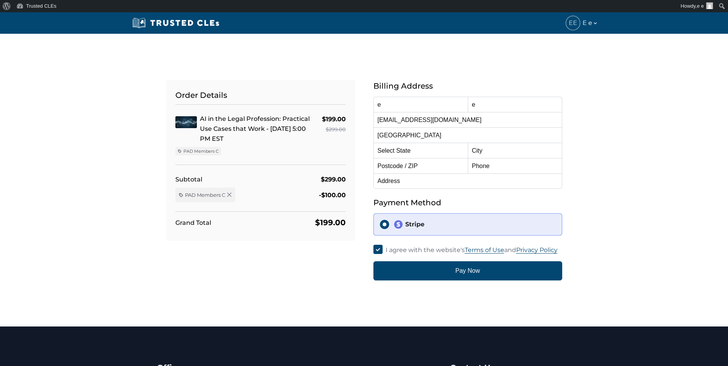
select select "[US_STATE]"
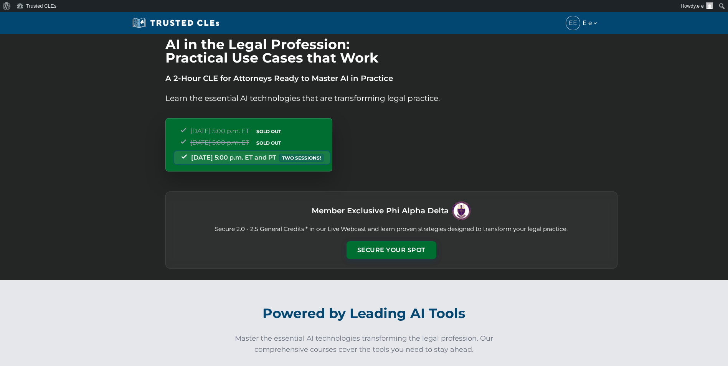
click at [394, 241] on div "Member Exclusive Phi Alpha Delta Secure 2.0 - 2.5 General Credits * in our Live…" at bounding box center [391, 229] width 452 height 77
click at [391, 248] on button "Secure Your Spot" at bounding box center [391, 250] width 90 height 18
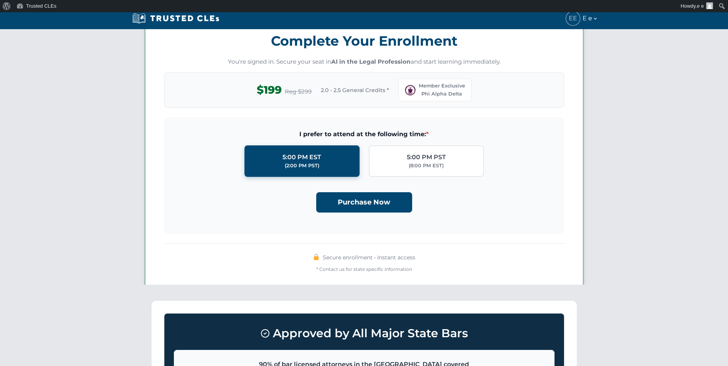
scroll to position [671, 0]
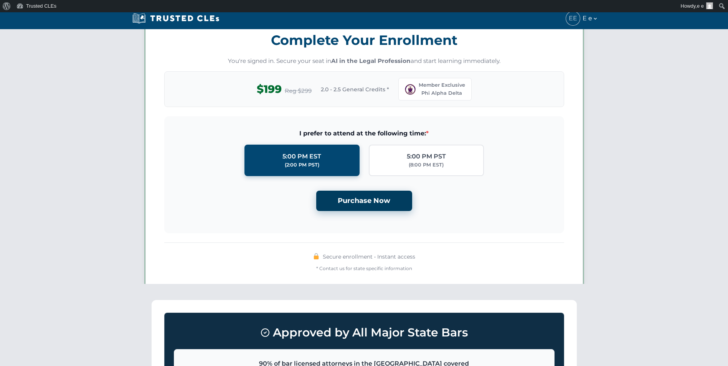
click at [360, 201] on button "Purchase Now" at bounding box center [364, 201] width 96 height 20
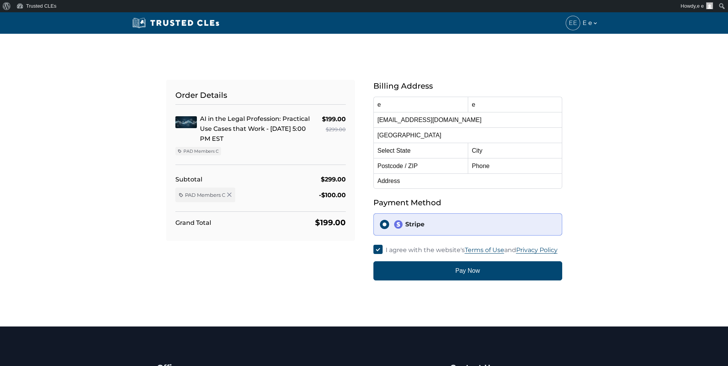
select select "[US_STATE]"
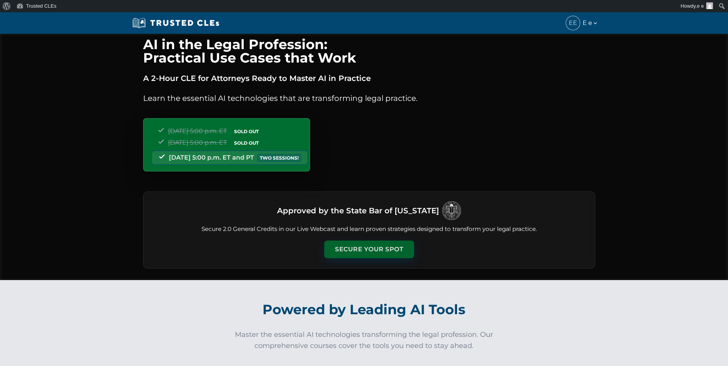
click at [360, 245] on button "Secure Your Spot" at bounding box center [369, 250] width 90 height 18
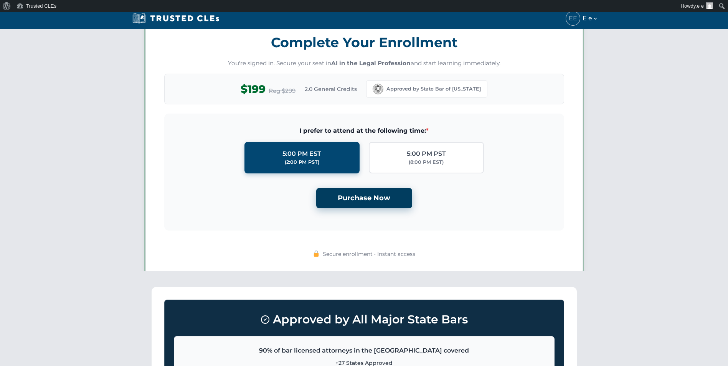
scroll to position [668, 0]
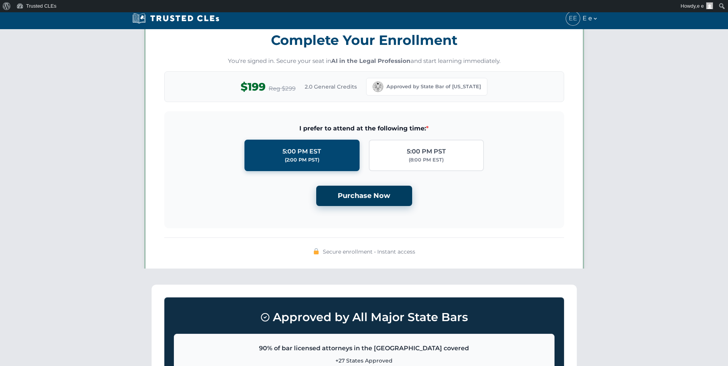
click at [361, 196] on button "Purchase Now" at bounding box center [364, 196] width 96 height 20
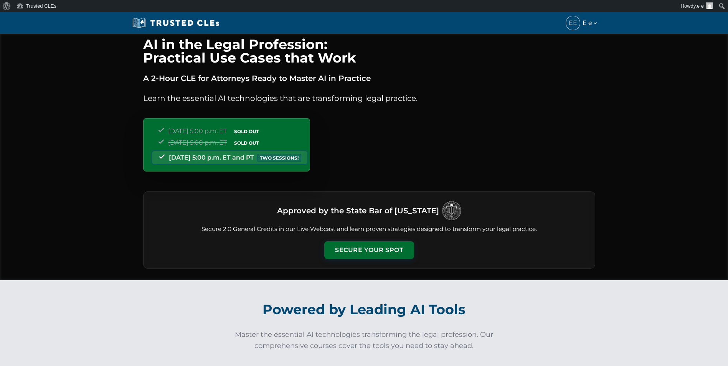
click at [363, 241] on div "Approved by the State Bar of [US_STATE] Secure 2.0 General Credits in our Live …" at bounding box center [369, 229] width 452 height 77
click at [363, 242] on button "Secure Your Spot" at bounding box center [369, 250] width 90 height 18
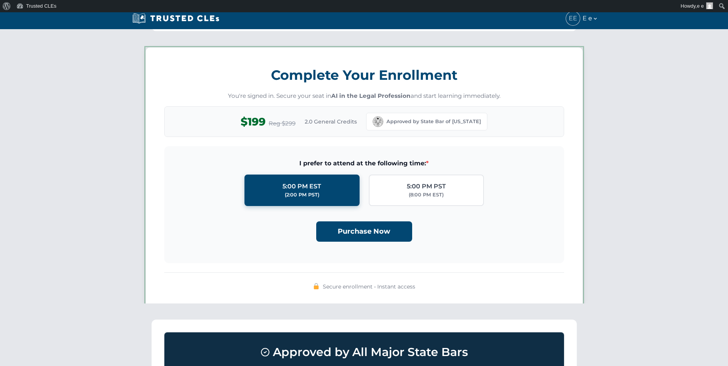
scroll to position [668, 0]
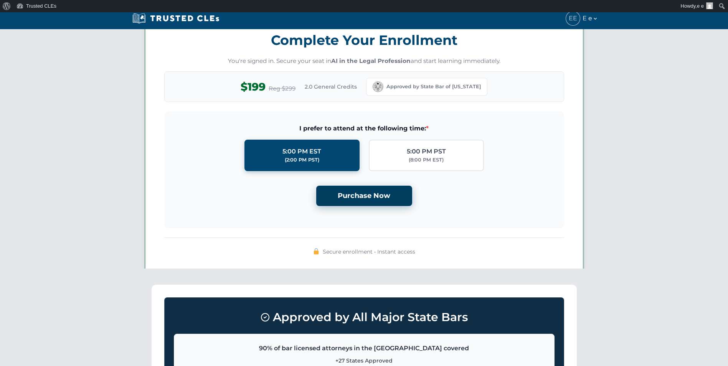
click at [360, 191] on button "Purchase Now" at bounding box center [364, 196] width 96 height 20
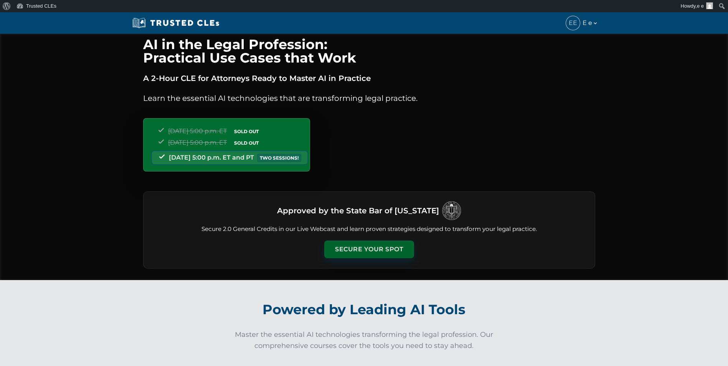
click at [367, 247] on button "Secure Your Spot" at bounding box center [369, 250] width 90 height 18
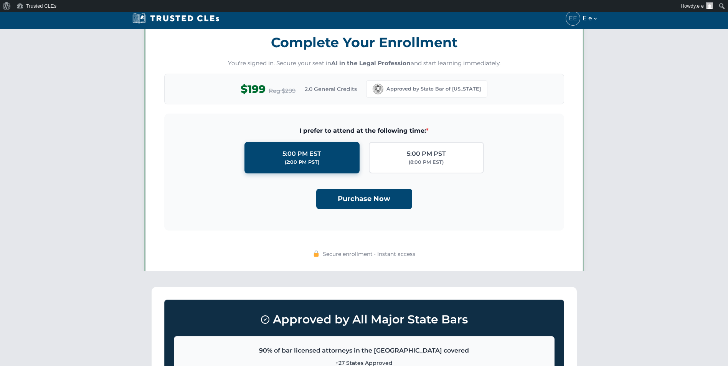
scroll to position [668, 0]
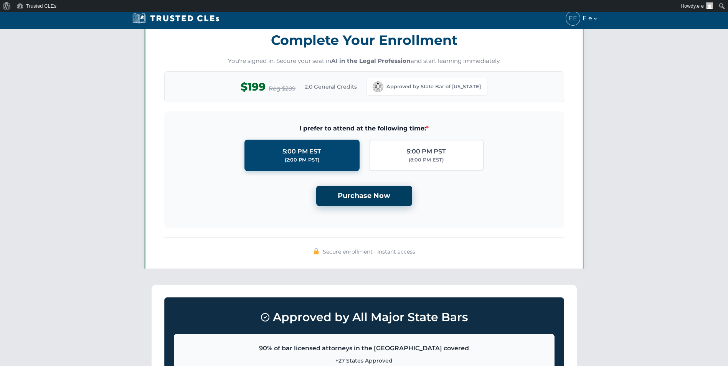
click at [366, 205] on button "Purchase Now" at bounding box center [364, 196] width 96 height 20
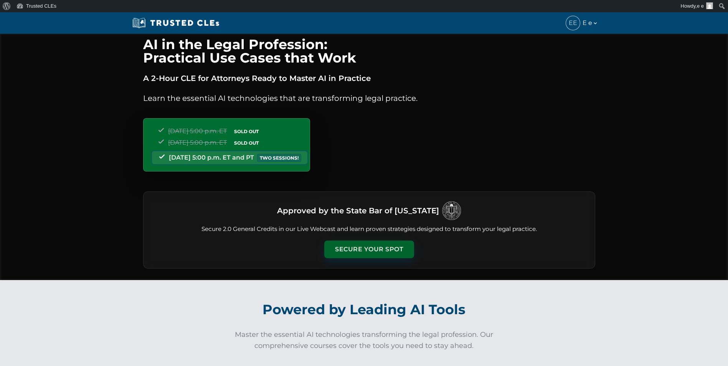
click at [363, 243] on button "Secure Your Spot" at bounding box center [369, 250] width 90 height 18
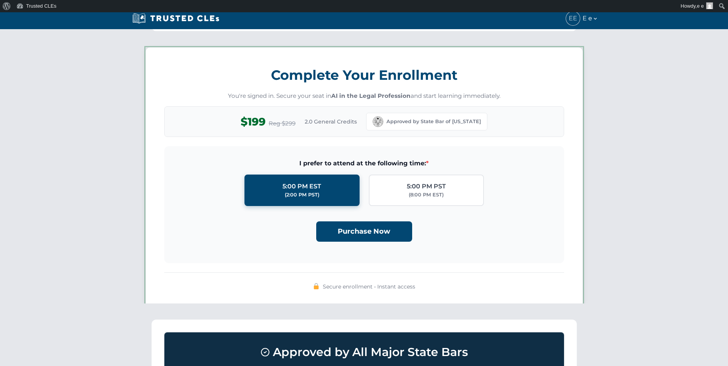
scroll to position [668, 0]
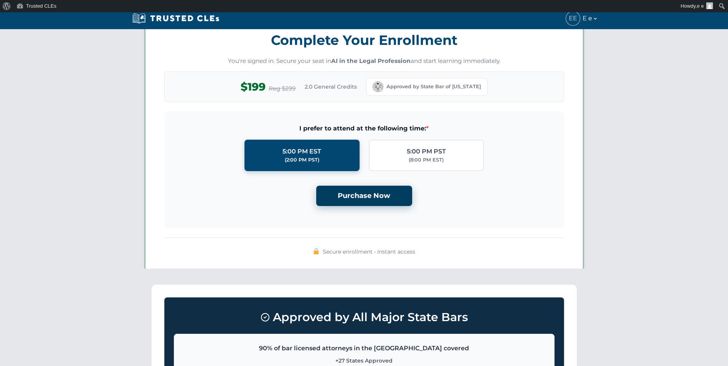
click at [358, 201] on button "Purchase Now" at bounding box center [364, 196] width 96 height 20
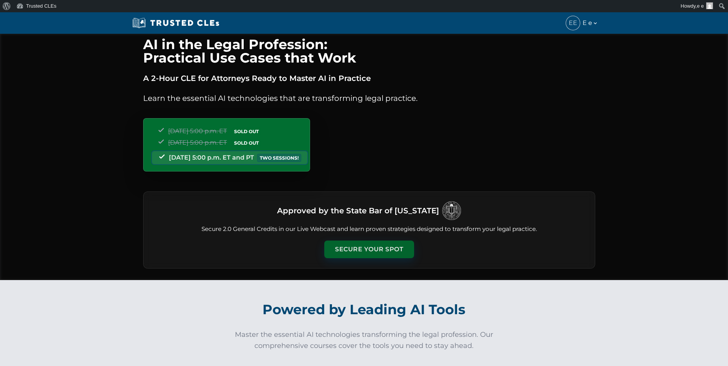
click at [396, 248] on button "Secure Your Spot" at bounding box center [369, 250] width 90 height 18
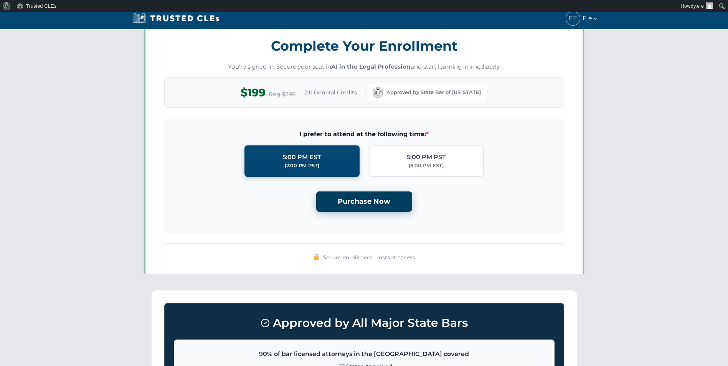
scroll to position [668, 0]
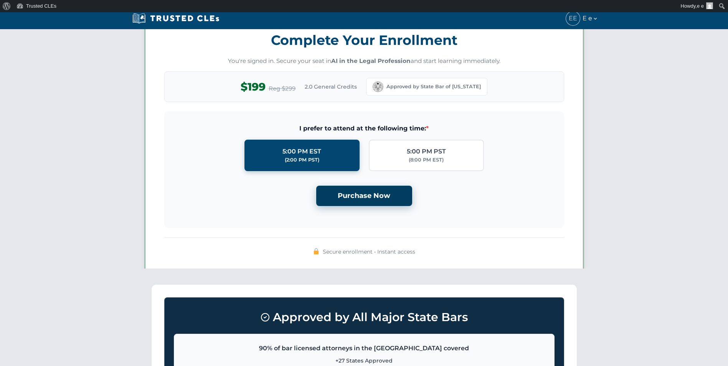
click at [370, 191] on button "Purchase Now" at bounding box center [364, 196] width 96 height 20
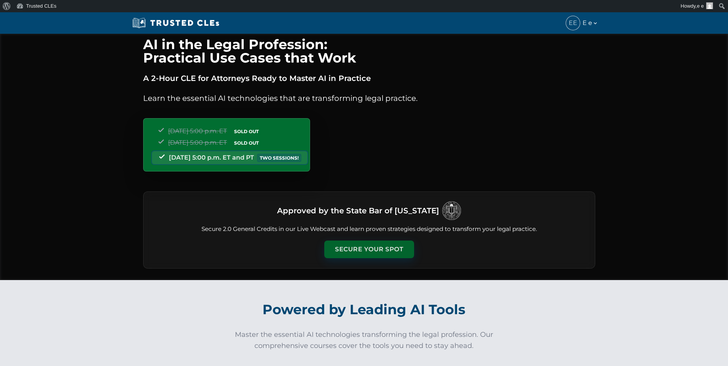
click at [366, 247] on button "Secure Your Spot" at bounding box center [369, 250] width 90 height 18
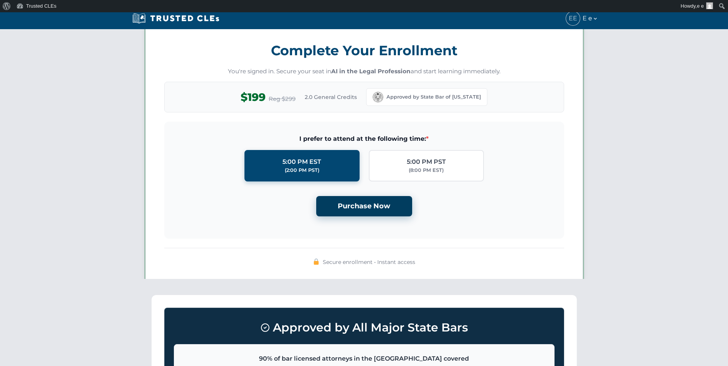
scroll to position [668, 0]
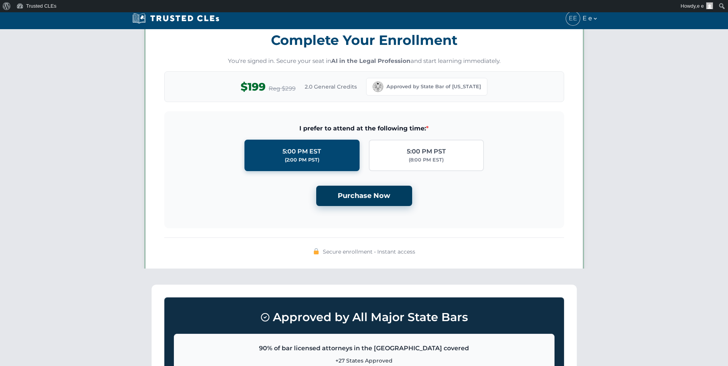
click at [371, 189] on button "Purchase Now" at bounding box center [364, 196] width 96 height 20
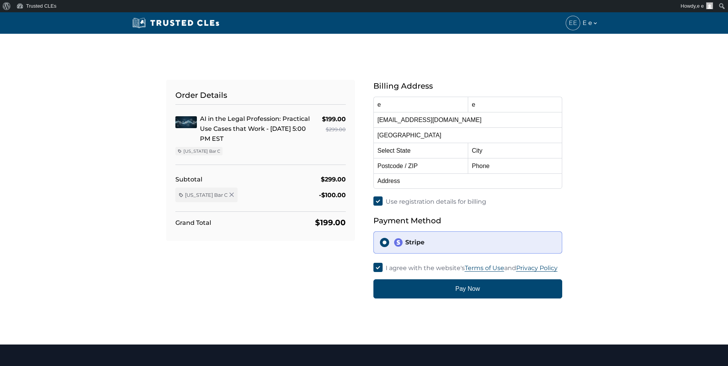
select select "[US_STATE]"
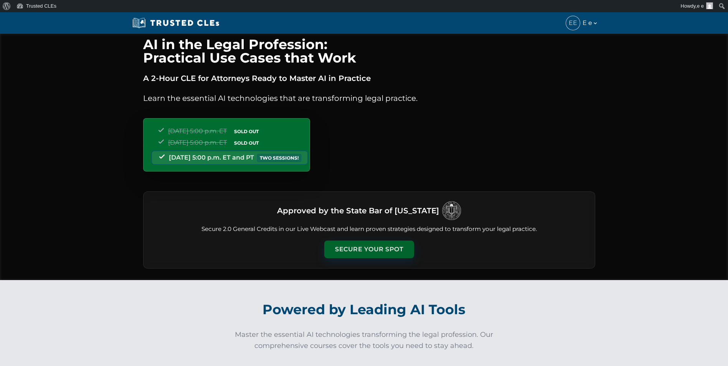
click at [360, 242] on button "Secure Your Spot" at bounding box center [369, 250] width 90 height 18
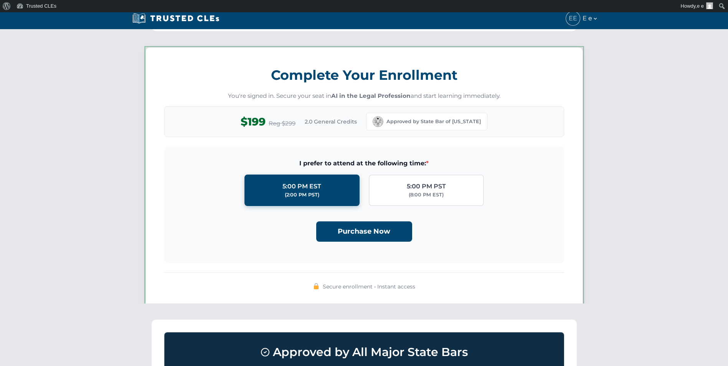
scroll to position [668, 0]
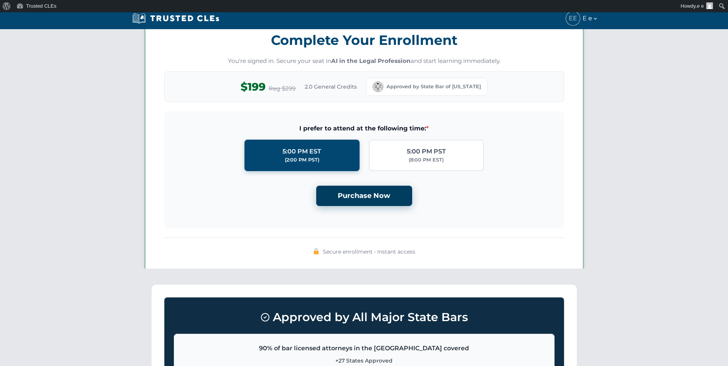
click at [363, 202] on button "Purchase Now" at bounding box center [364, 196] width 96 height 20
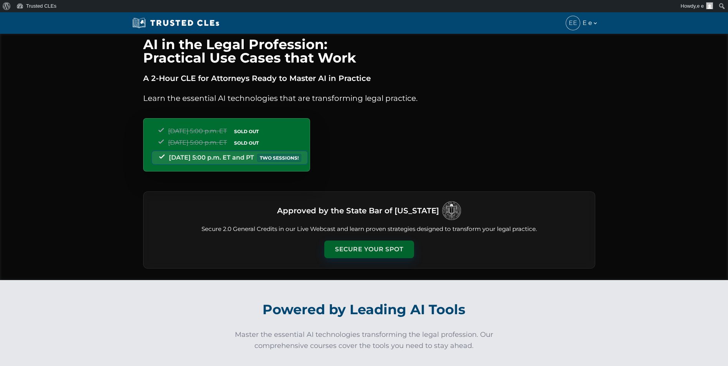
click at [372, 245] on button "Secure Your Spot" at bounding box center [369, 250] width 90 height 18
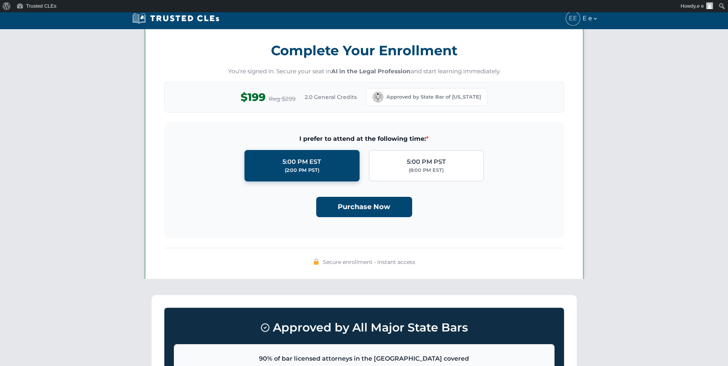
scroll to position [668, 0]
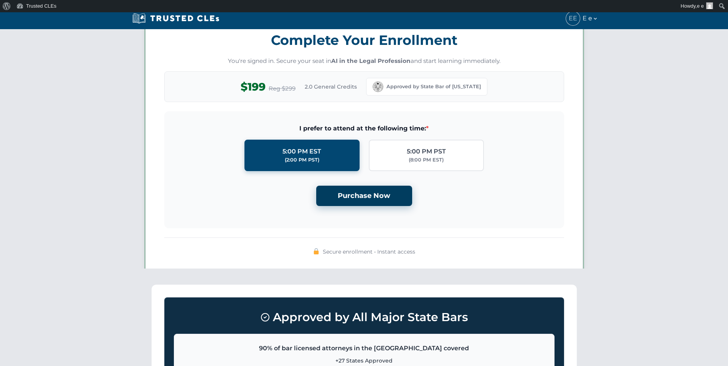
click at [360, 197] on button "Purchase Now" at bounding box center [364, 196] width 96 height 20
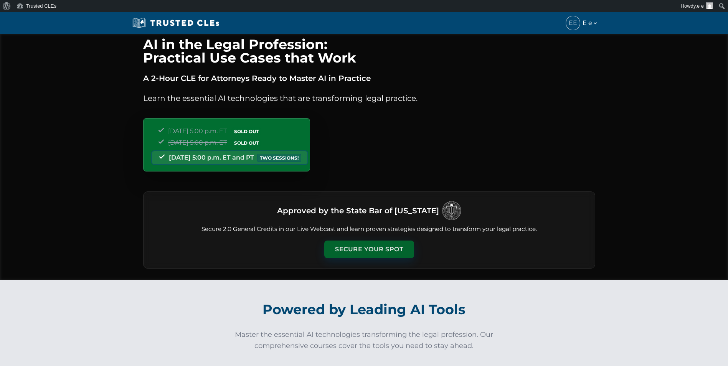
click at [360, 253] on button "Secure Your Spot" at bounding box center [369, 250] width 90 height 18
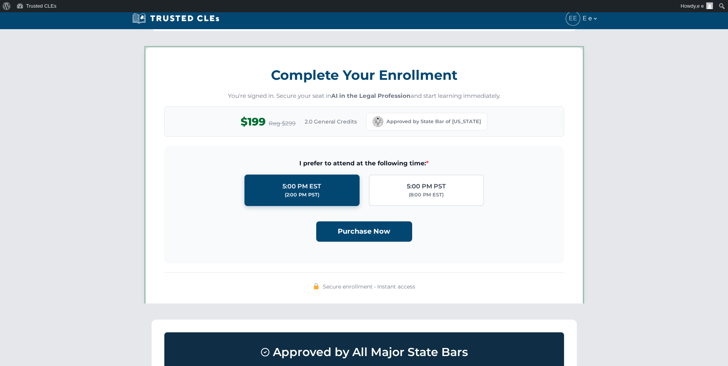
scroll to position [668, 0]
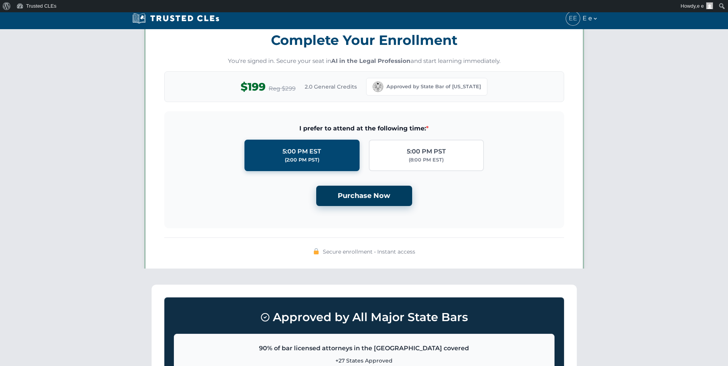
click at [363, 200] on button "Purchase Now" at bounding box center [364, 196] width 96 height 20
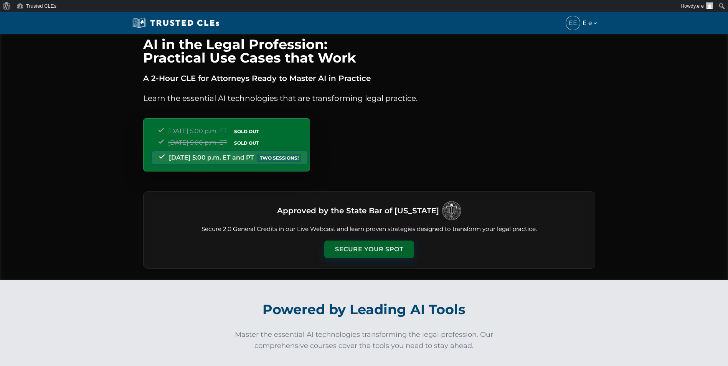
click at [363, 254] on button "Secure Your Spot" at bounding box center [369, 250] width 90 height 18
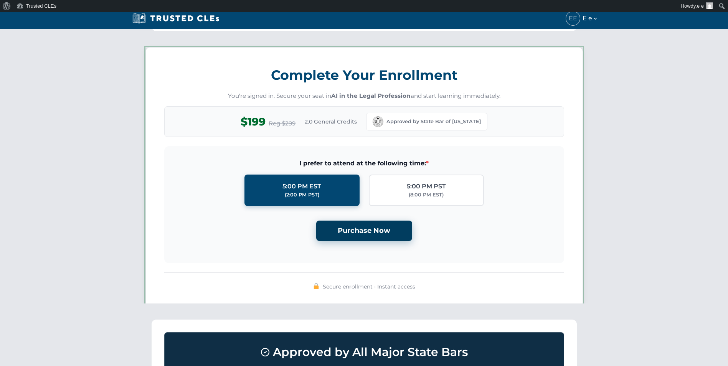
scroll to position [668, 0]
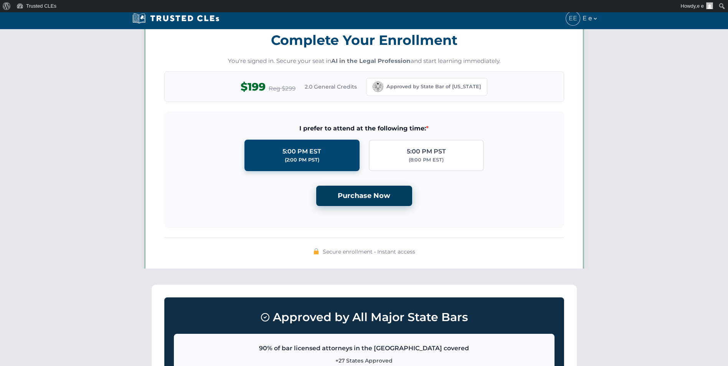
click at [365, 192] on button "Purchase Now" at bounding box center [364, 196] width 96 height 20
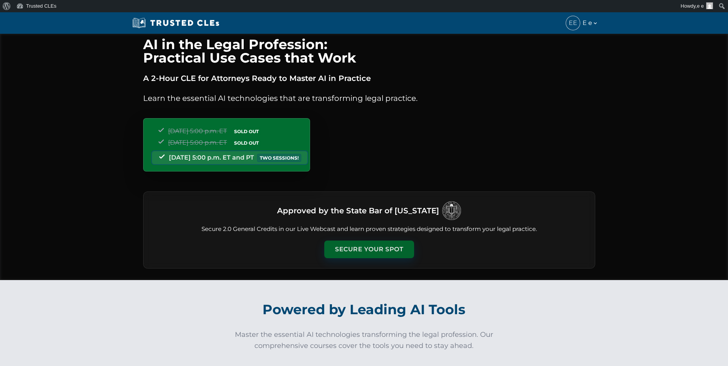
click at [366, 249] on button "Secure Your Spot" at bounding box center [369, 250] width 90 height 18
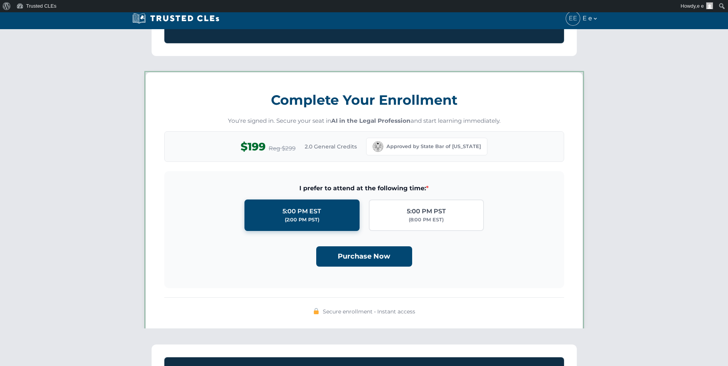
scroll to position [668, 0]
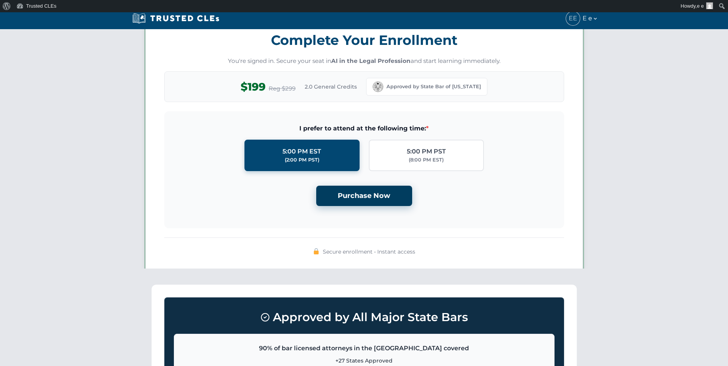
click at [369, 199] on button "Purchase Now" at bounding box center [364, 196] width 96 height 20
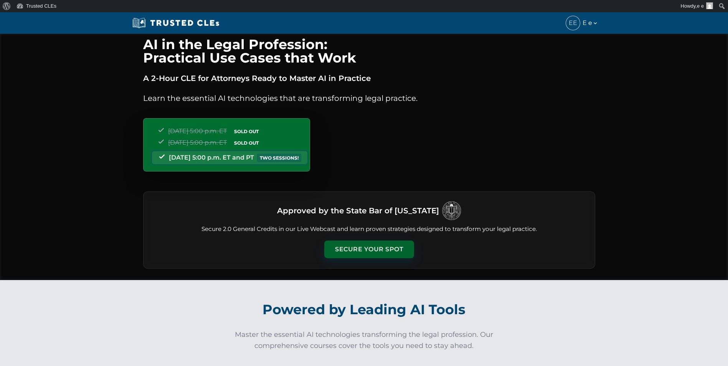
click at [376, 244] on button "Secure Your Spot" at bounding box center [369, 250] width 90 height 18
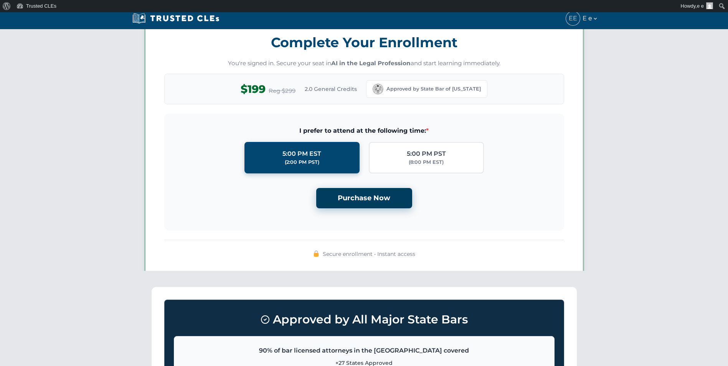
scroll to position [668, 0]
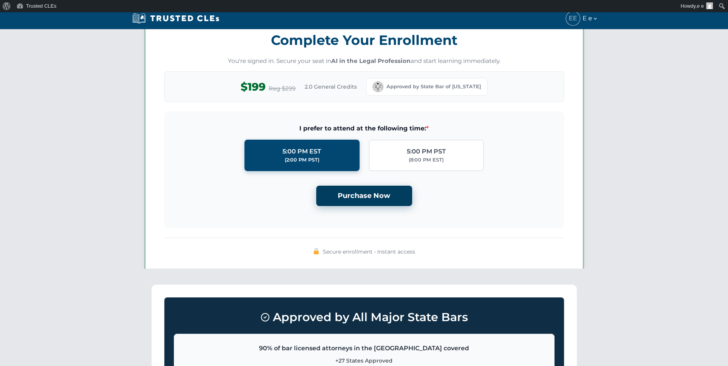
click at [379, 193] on button "Purchase Now" at bounding box center [364, 196] width 96 height 20
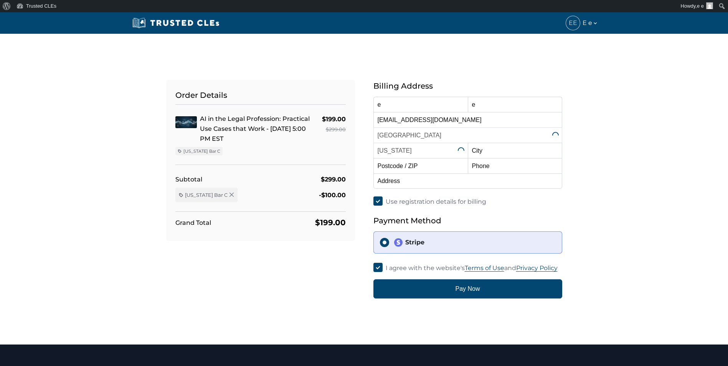
select select "[US_STATE]"
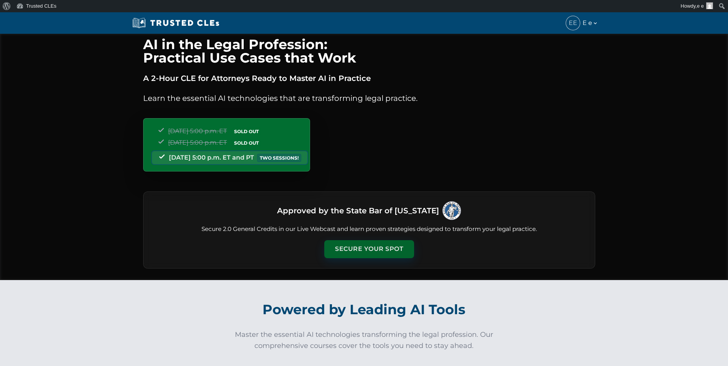
click at [341, 247] on button "Secure Your Spot" at bounding box center [369, 249] width 90 height 18
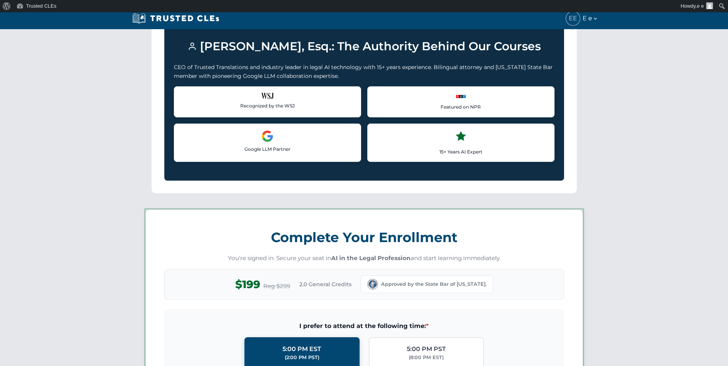
scroll to position [667, 0]
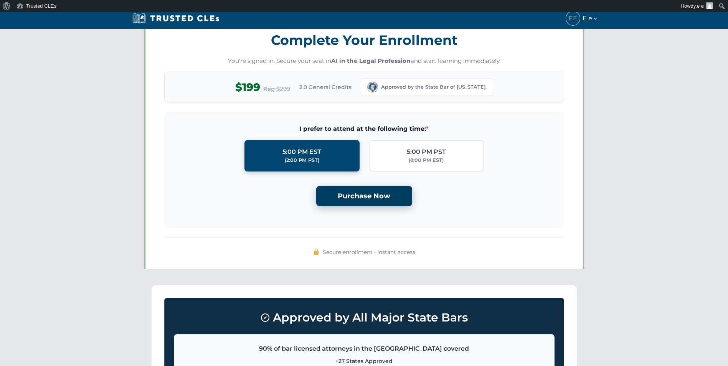
click at [354, 196] on button "Purchase Now" at bounding box center [364, 196] width 96 height 20
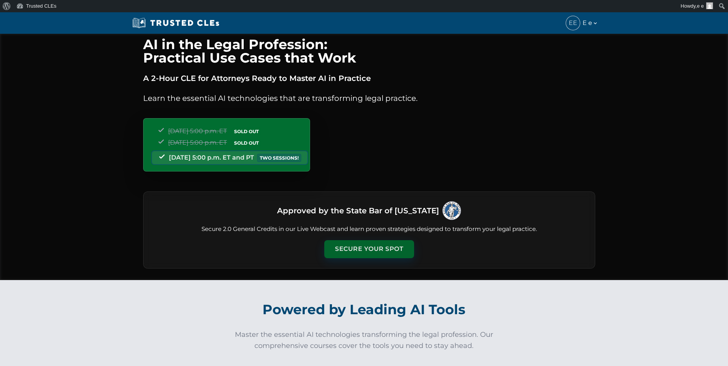
click at [360, 254] on button "Secure Your Spot" at bounding box center [369, 249] width 90 height 18
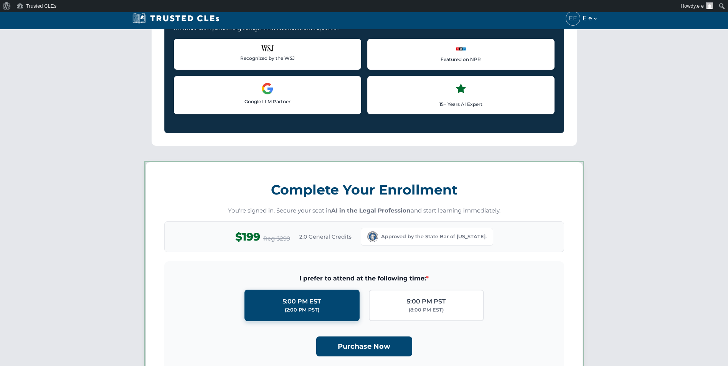
scroll to position [667, 0]
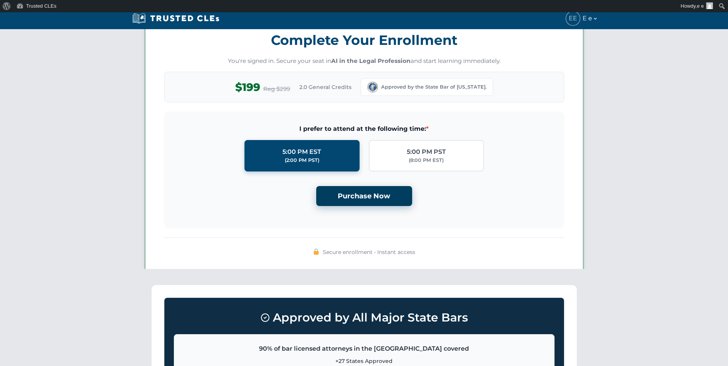
click at [359, 203] on button "Purchase Now" at bounding box center [364, 196] width 96 height 20
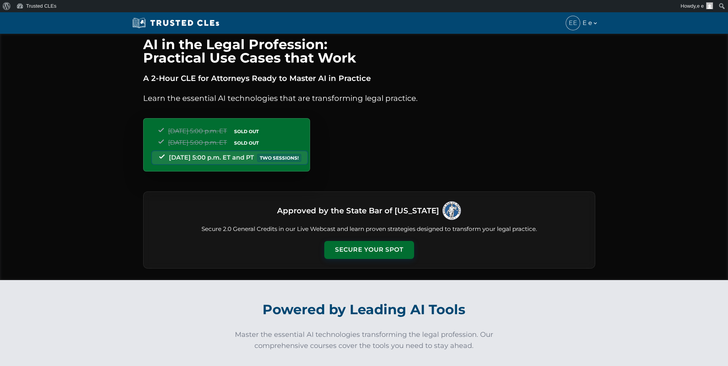
click at [354, 239] on div "Approved by the State Bar of Nevada Secure 2.0 General Credits in our Live Webc…" at bounding box center [369, 229] width 452 height 77
click at [351, 241] on button "Secure Your Spot" at bounding box center [369, 249] width 90 height 18
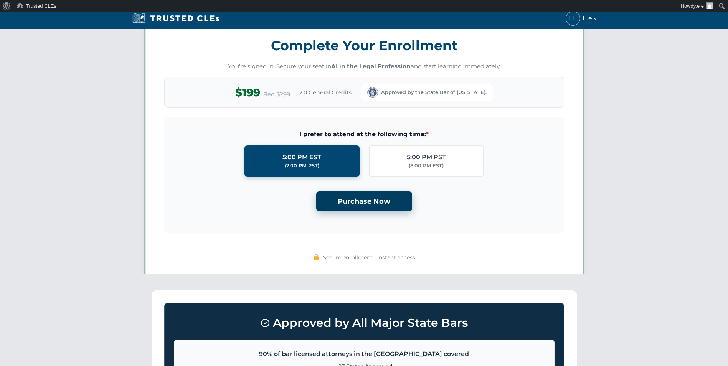
scroll to position [667, 0]
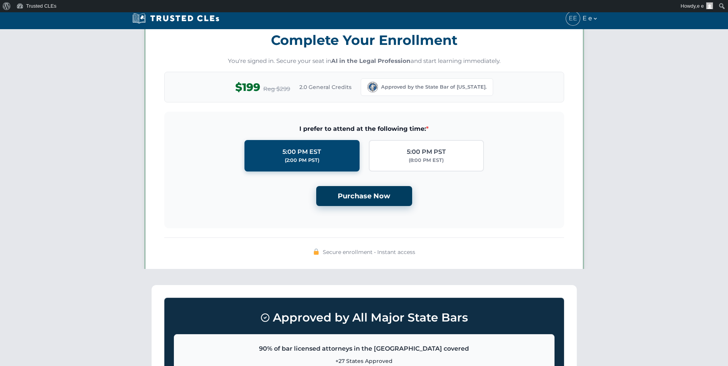
click at [341, 190] on button "Purchase Now" at bounding box center [364, 196] width 96 height 20
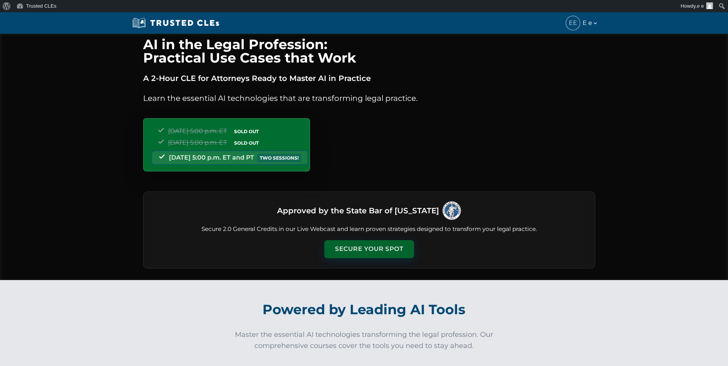
click at [367, 244] on button "Secure Your Spot" at bounding box center [369, 249] width 90 height 18
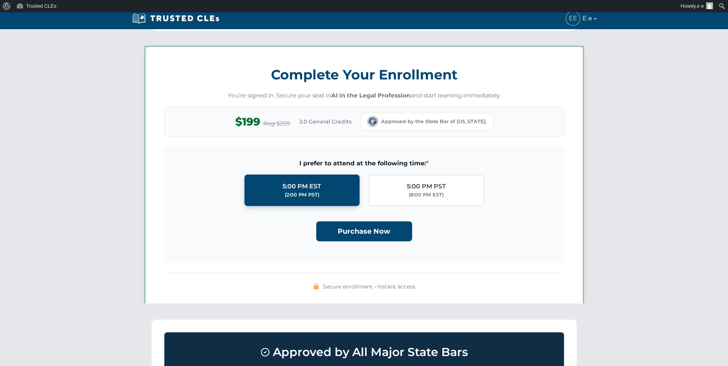
scroll to position [667, 0]
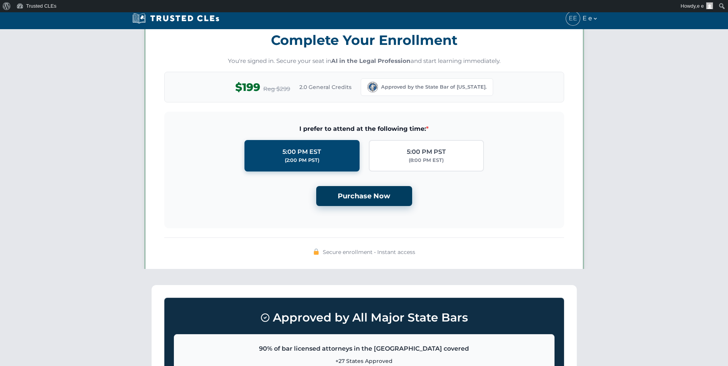
click at [371, 196] on button "Purchase Now" at bounding box center [364, 196] width 96 height 20
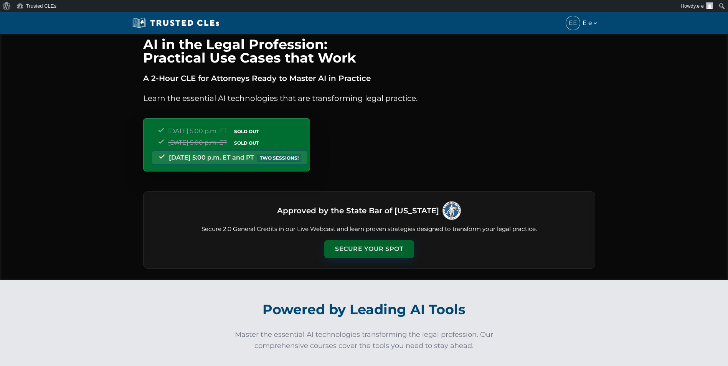
click at [365, 242] on button "Secure Your Spot" at bounding box center [369, 249] width 90 height 18
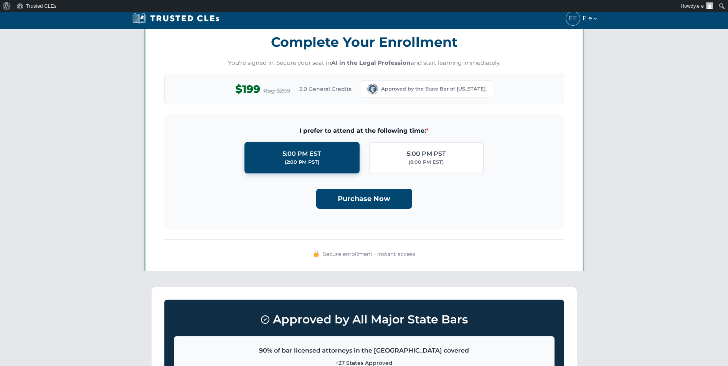
scroll to position [667, 0]
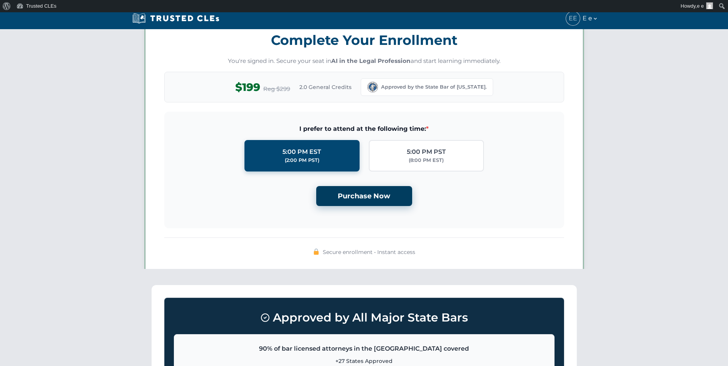
click at [364, 191] on button "Purchase Now" at bounding box center [364, 196] width 96 height 20
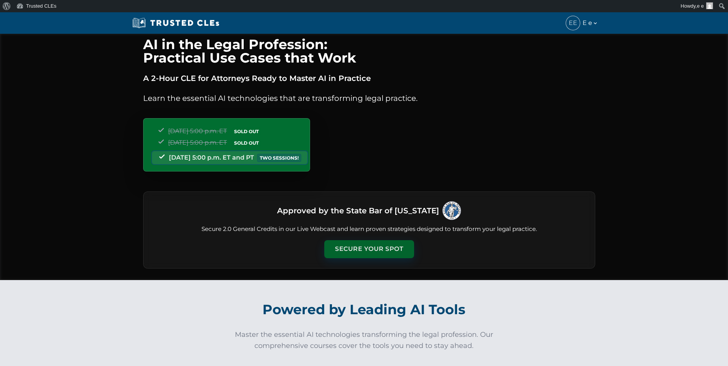
click at [372, 247] on button "Secure Your Spot" at bounding box center [369, 249] width 90 height 18
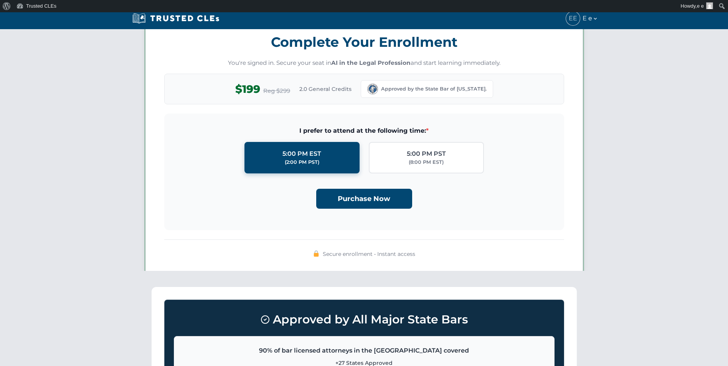
scroll to position [667, 0]
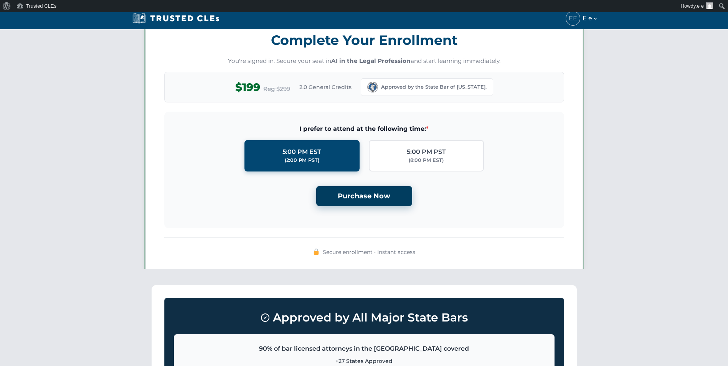
click at [374, 203] on button "Purchase Now" at bounding box center [364, 196] width 96 height 20
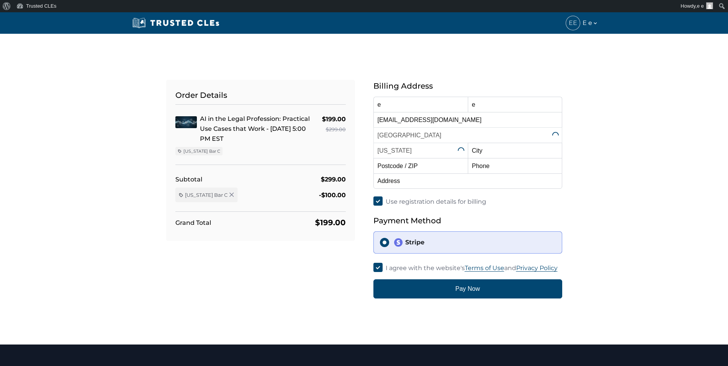
select select "[US_STATE]"
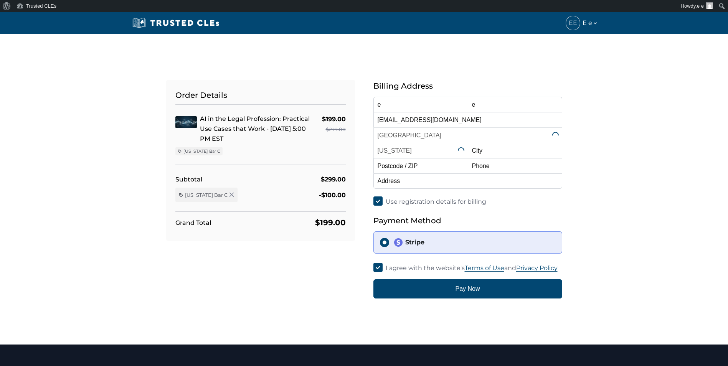
select select "[US_STATE]"
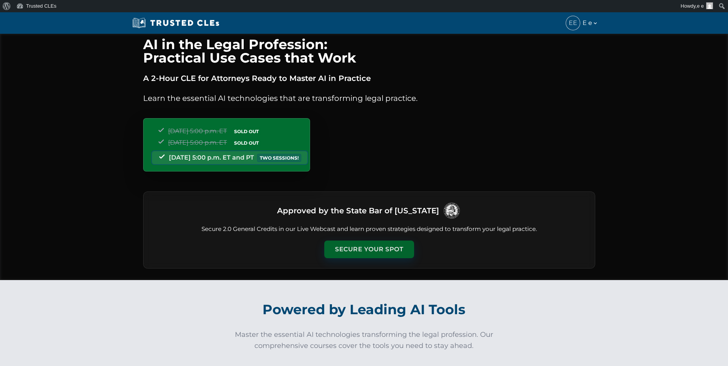
click at [363, 248] on button "Secure Your Spot" at bounding box center [369, 250] width 90 height 18
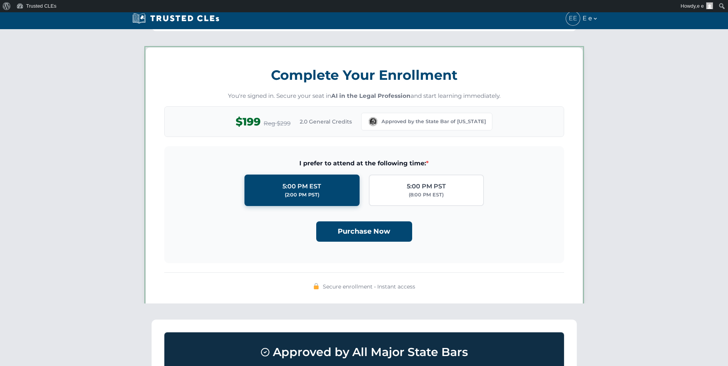
scroll to position [668, 0]
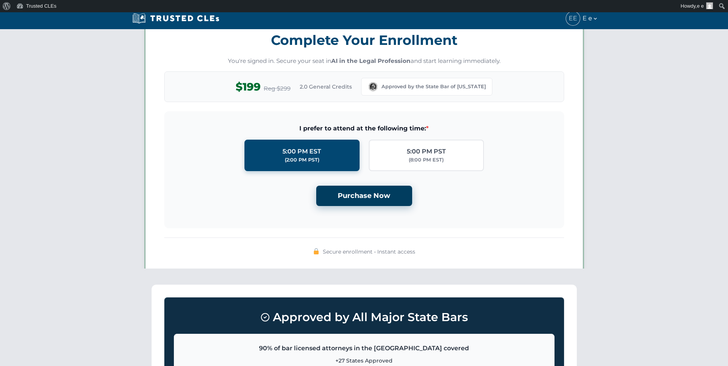
click at [371, 194] on button "Purchase Now" at bounding box center [364, 196] width 96 height 20
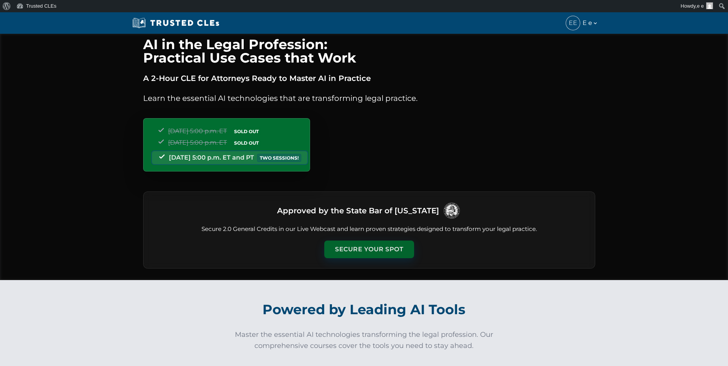
click at [367, 242] on button "Secure Your Spot" at bounding box center [369, 250] width 90 height 18
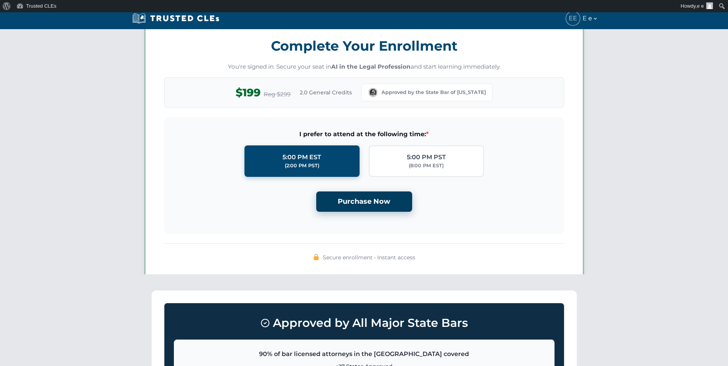
scroll to position [668, 0]
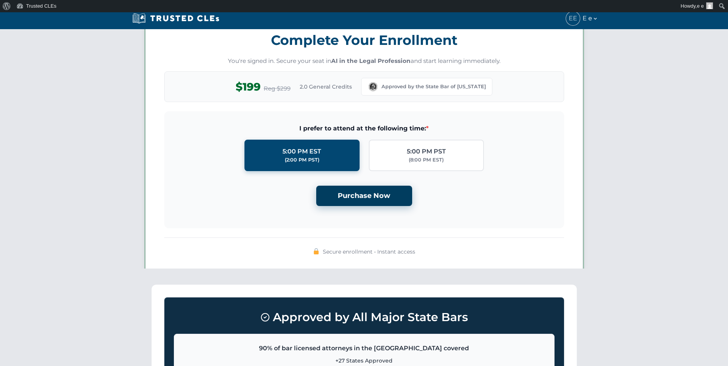
click at [362, 193] on button "Purchase Now" at bounding box center [364, 196] width 96 height 20
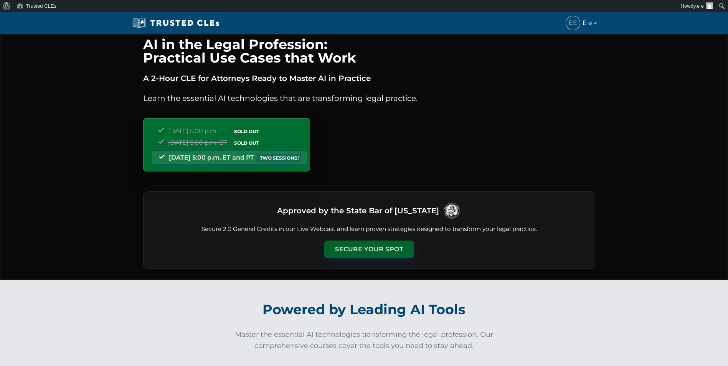
click at [368, 251] on button "Secure Your Spot" at bounding box center [369, 250] width 90 height 18
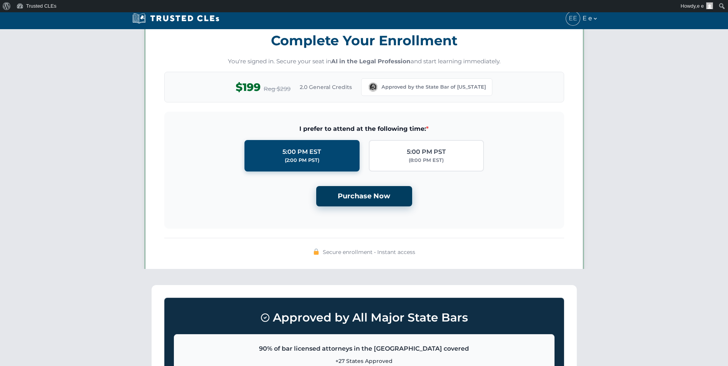
scroll to position [668, 0]
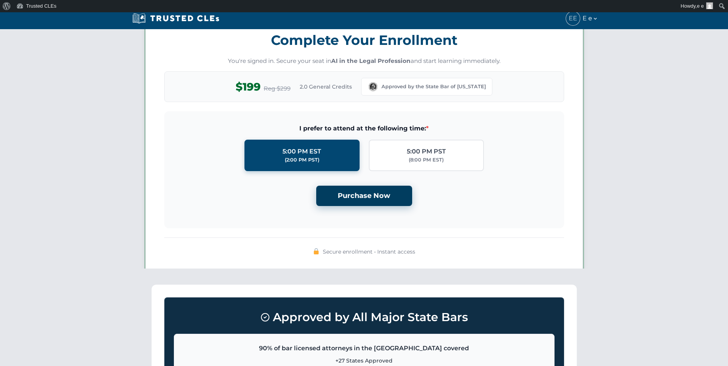
click at [353, 195] on button "Purchase Now" at bounding box center [364, 196] width 96 height 20
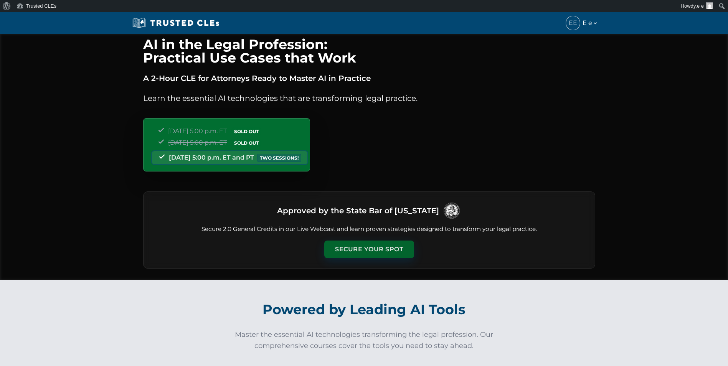
click at [345, 253] on button "Secure Your Spot" at bounding box center [369, 250] width 90 height 18
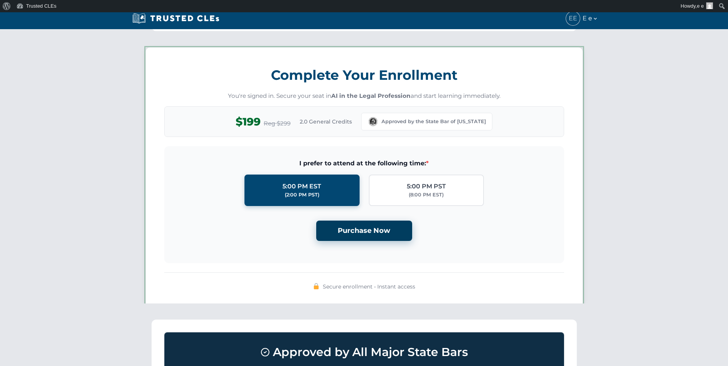
scroll to position [668, 0]
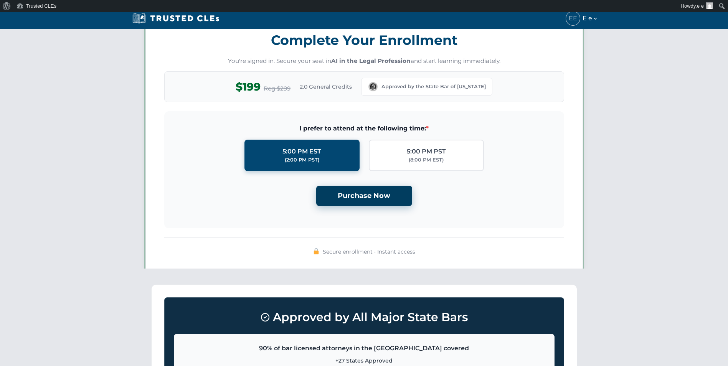
click at [347, 196] on button "Purchase Now" at bounding box center [364, 196] width 96 height 20
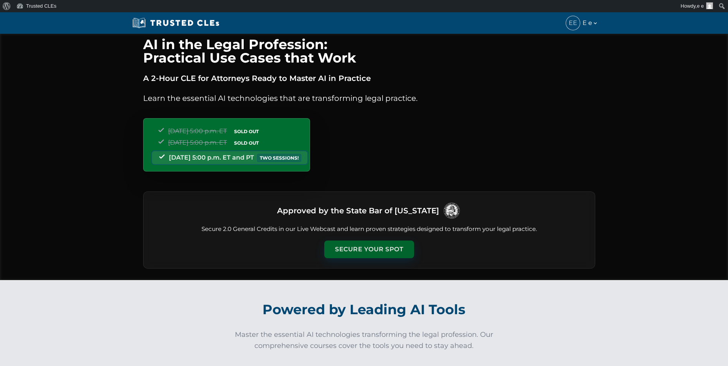
click at [376, 246] on button "Secure Your Spot" at bounding box center [369, 250] width 90 height 18
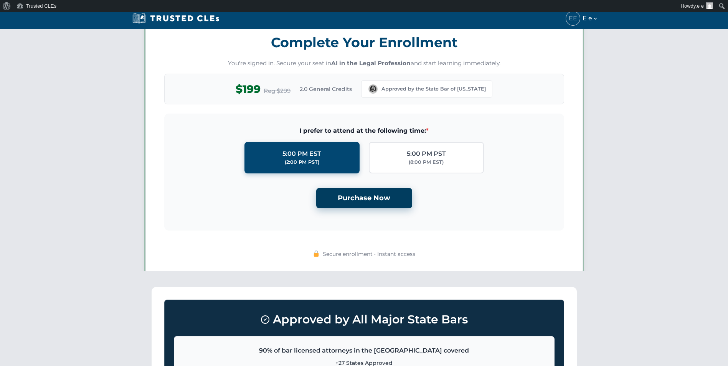
scroll to position [668, 0]
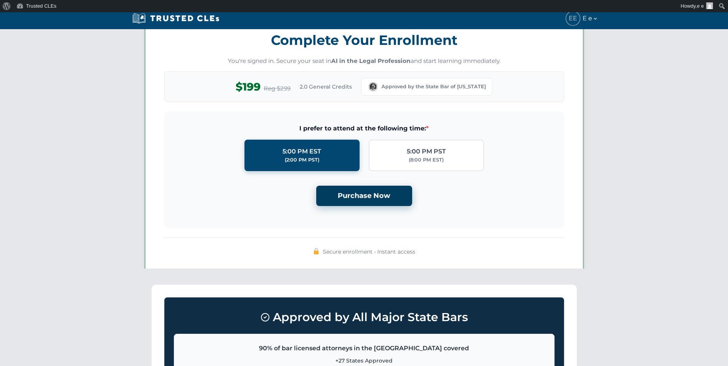
click at [368, 188] on button "Purchase Now" at bounding box center [364, 196] width 96 height 20
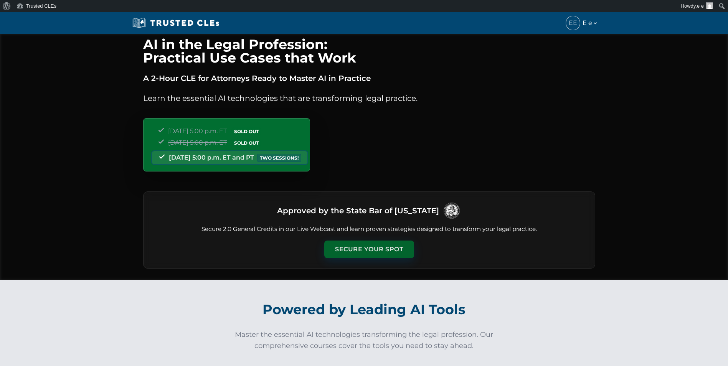
click at [363, 243] on button "Secure Your Spot" at bounding box center [369, 250] width 90 height 18
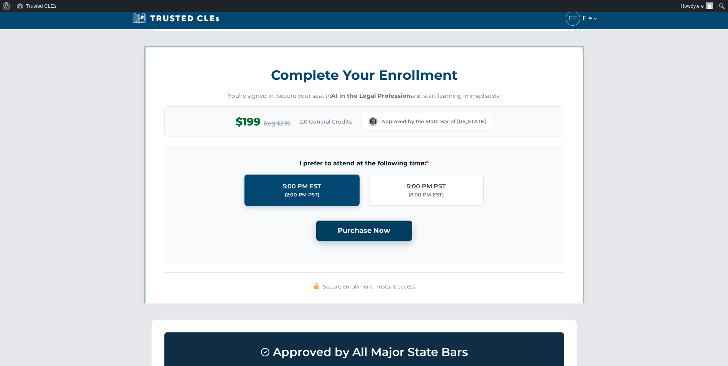
scroll to position [668, 0]
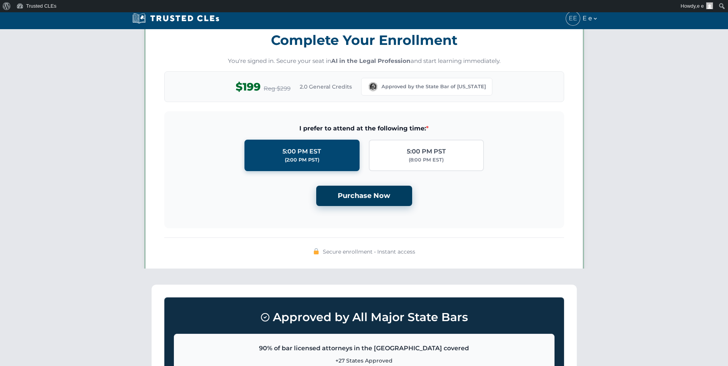
click at [366, 190] on button "Purchase Now" at bounding box center [364, 196] width 96 height 20
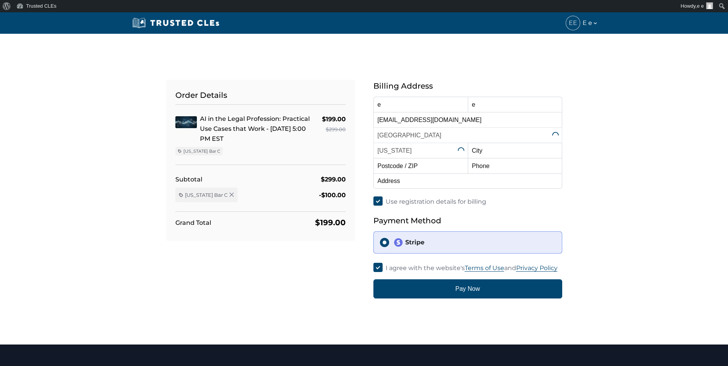
select select "[US_STATE]"
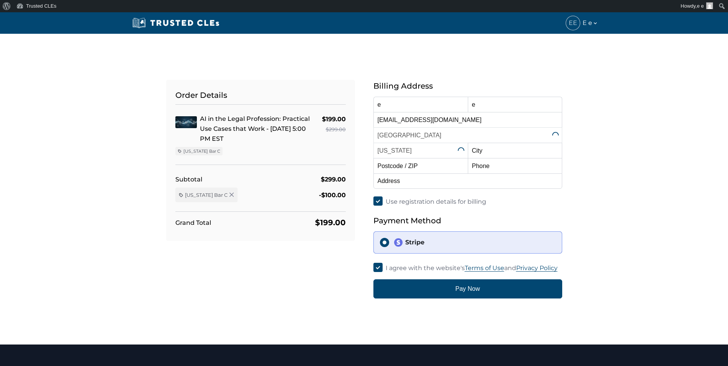
select select "[US_STATE]"
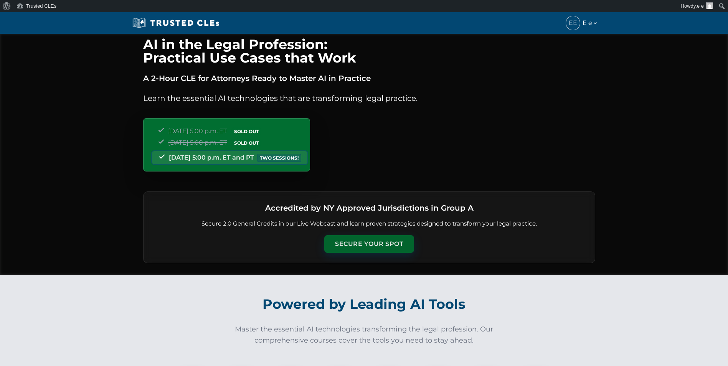
click at [362, 246] on button "Secure Your Spot" at bounding box center [369, 244] width 90 height 18
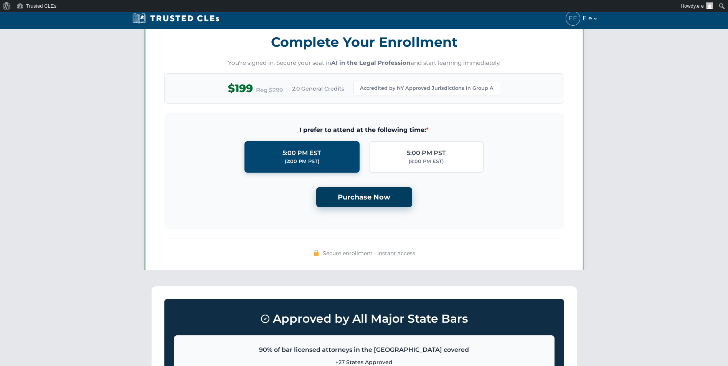
scroll to position [662, 0]
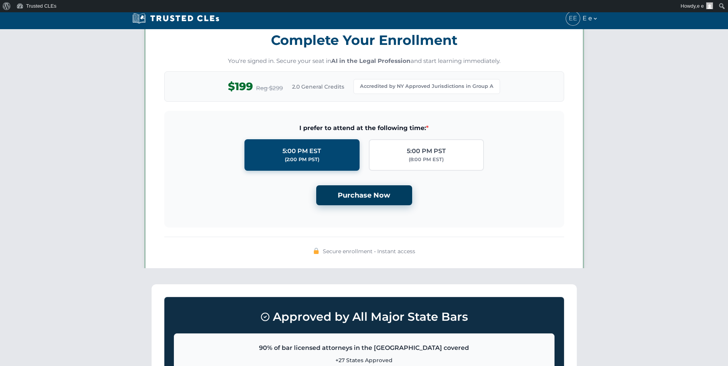
click at [376, 193] on button "Purchase Now" at bounding box center [364, 195] width 96 height 20
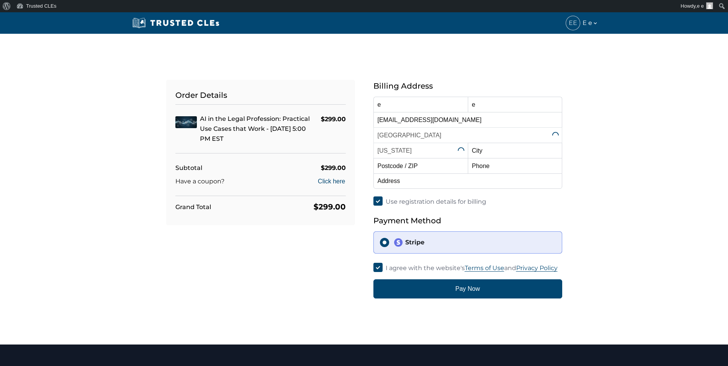
select select "[US_STATE]"
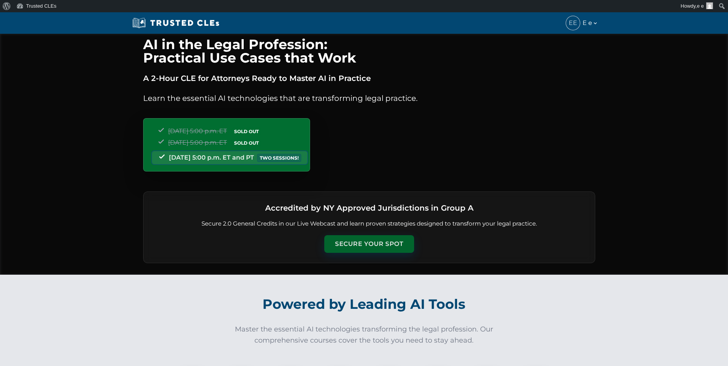
click at [380, 243] on button "Secure Your Spot" at bounding box center [369, 244] width 90 height 18
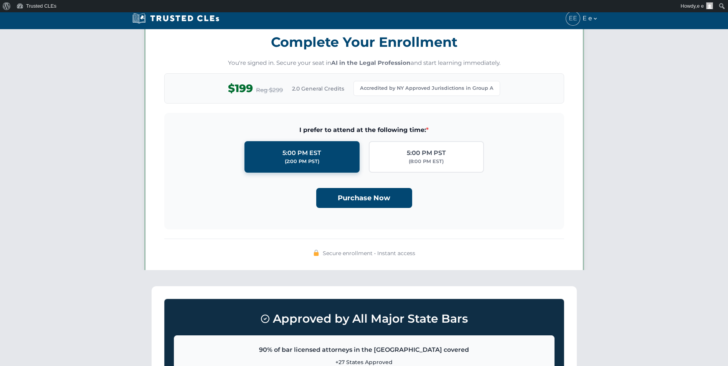
scroll to position [662, 0]
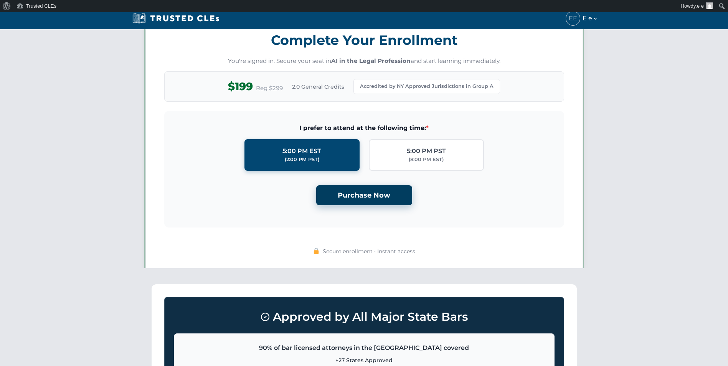
click at [386, 202] on button "Purchase Now" at bounding box center [364, 195] width 96 height 20
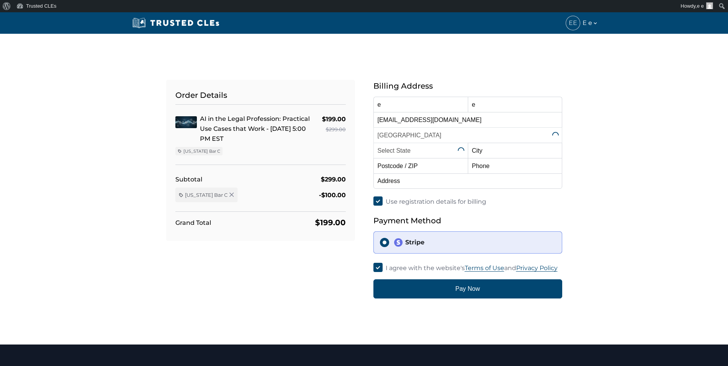
select select "[US_STATE]"
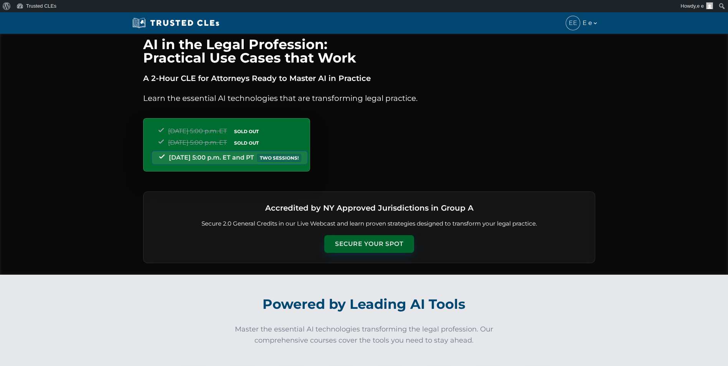
click at [361, 241] on button "Secure Your Spot" at bounding box center [369, 244] width 90 height 18
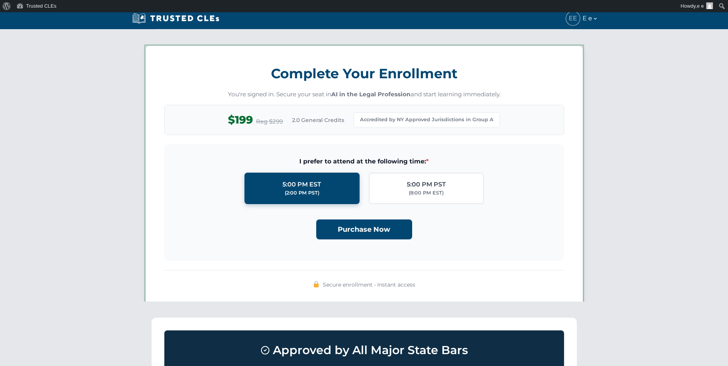
scroll to position [662, 0]
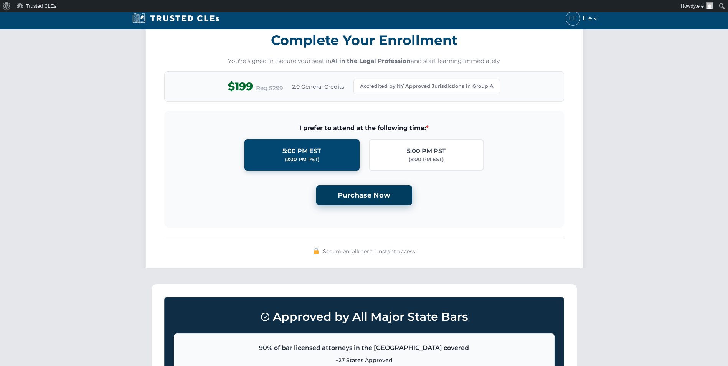
click at [365, 195] on button "Purchase Now" at bounding box center [364, 195] width 96 height 20
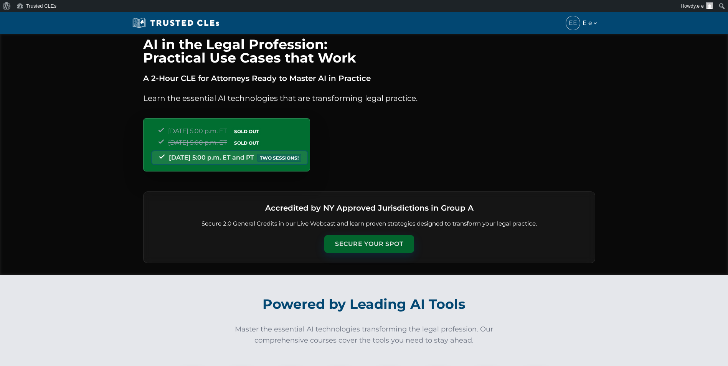
click at [358, 246] on button "Secure Your Spot" at bounding box center [369, 244] width 90 height 18
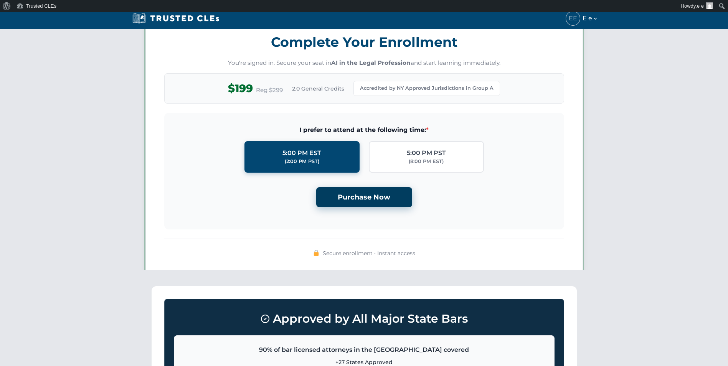
scroll to position [662, 0]
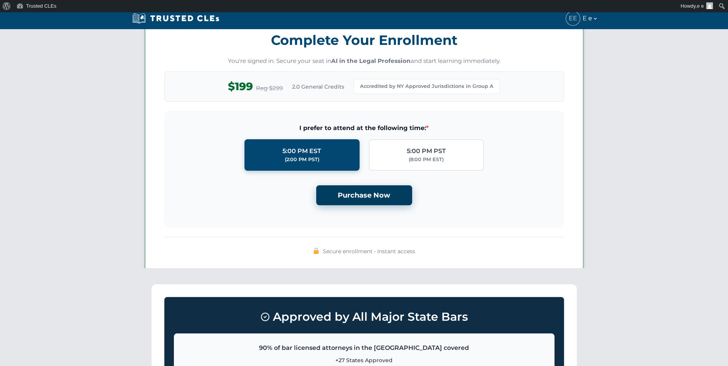
click at [367, 193] on button "Purchase Now" at bounding box center [364, 195] width 96 height 20
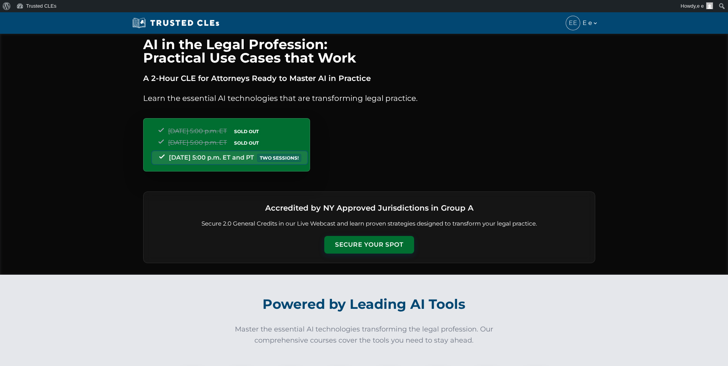
click at [377, 244] on button "Secure Your Spot" at bounding box center [369, 245] width 90 height 18
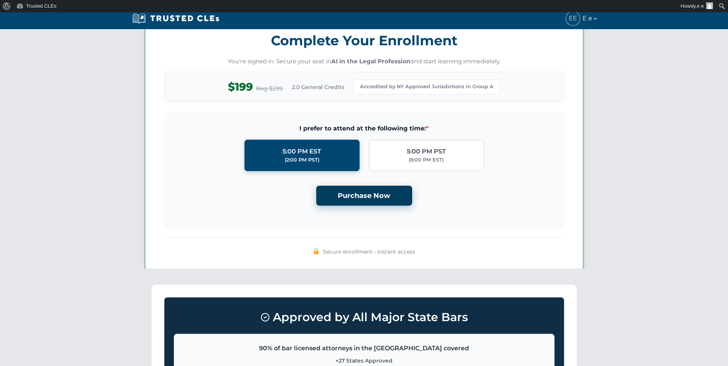
scroll to position [662, 0]
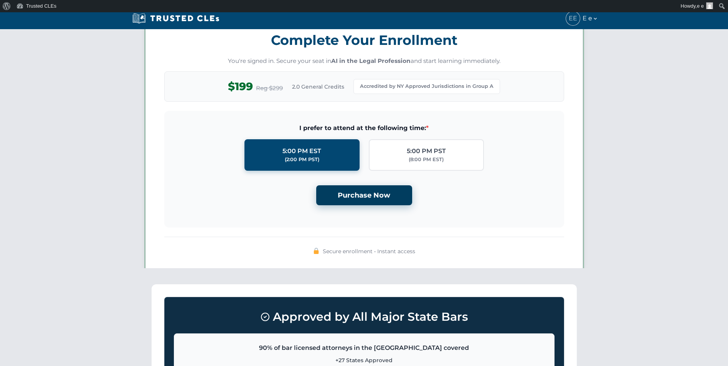
click at [375, 189] on button "Purchase Now" at bounding box center [364, 195] width 96 height 20
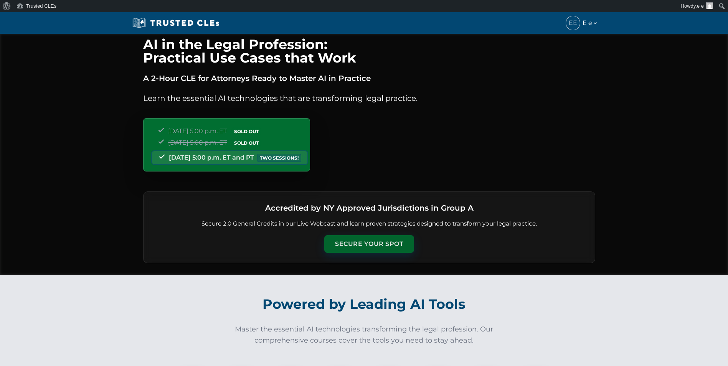
click at [379, 240] on button "Secure Your Spot" at bounding box center [369, 244] width 90 height 18
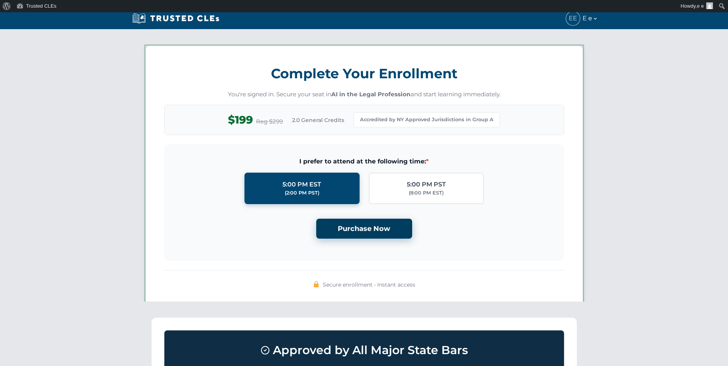
scroll to position [662, 0]
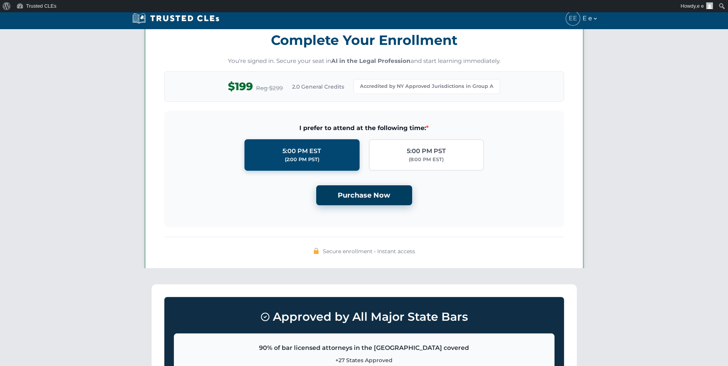
click at [379, 187] on button "Purchase Now" at bounding box center [364, 195] width 96 height 20
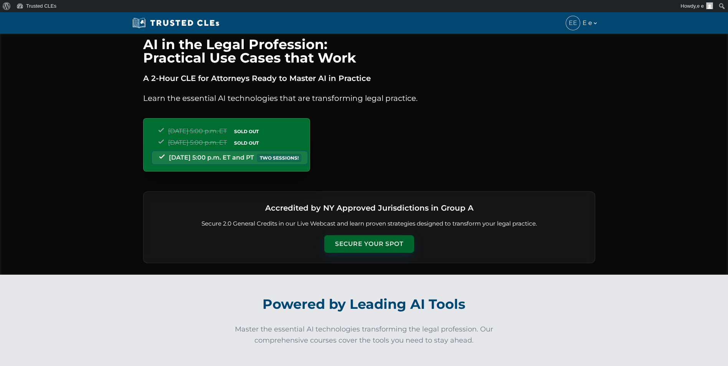
click at [359, 247] on button "Secure Your Spot" at bounding box center [369, 244] width 90 height 18
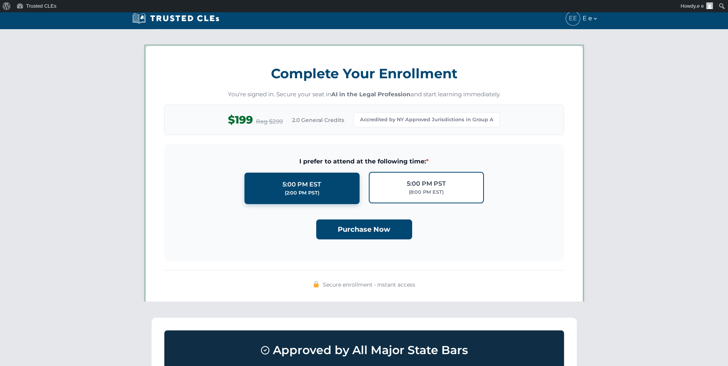
scroll to position [662, 0]
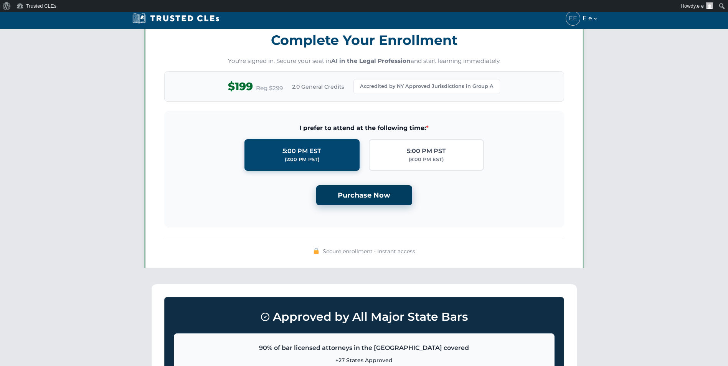
click at [374, 195] on button "Purchase Now" at bounding box center [364, 195] width 96 height 20
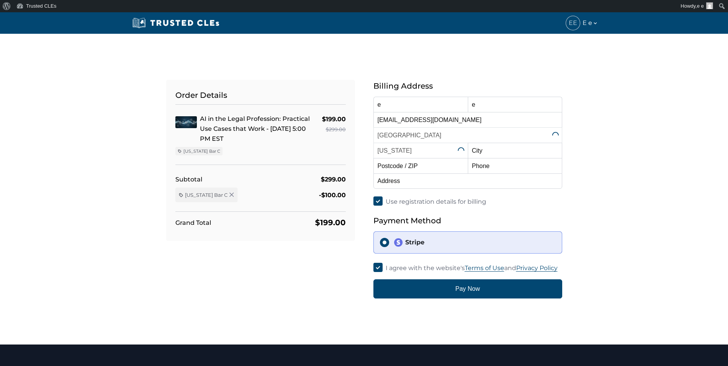
select select "[US_STATE]"
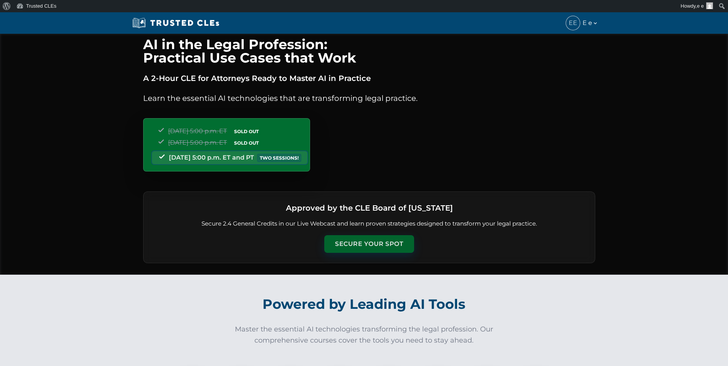
click at [351, 248] on button "Secure Your Spot" at bounding box center [369, 244] width 90 height 18
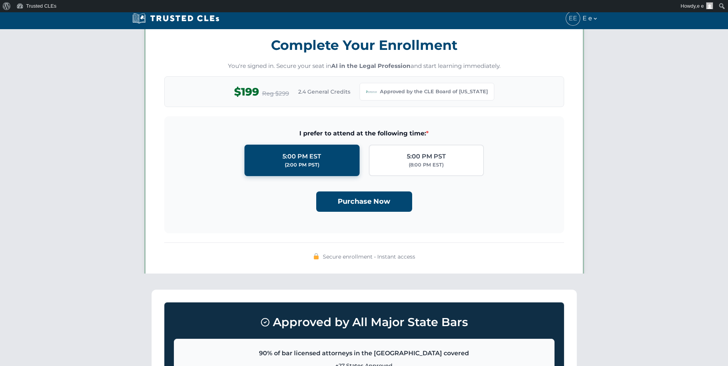
scroll to position [662, 0]
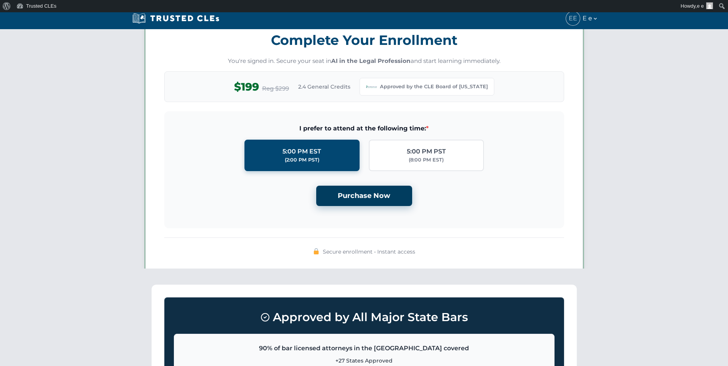
click at [361, 199] on button "Purchase Now" at bounding box center [364, 196] width 96 height 20
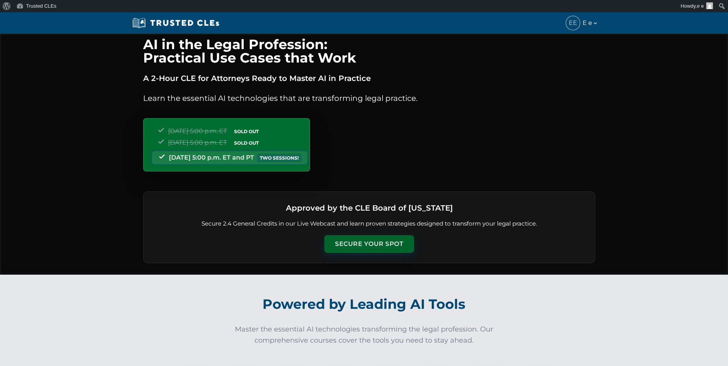
click at [374, 241] on button "Secure Your Spot" at bounding box center [369, 244] width 90 height 18
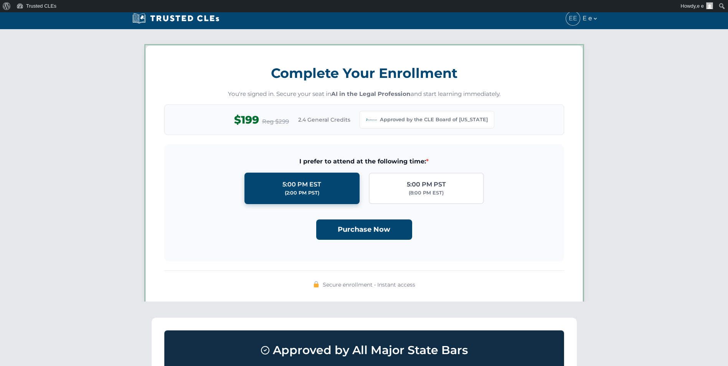
scroll to position [662, 0]
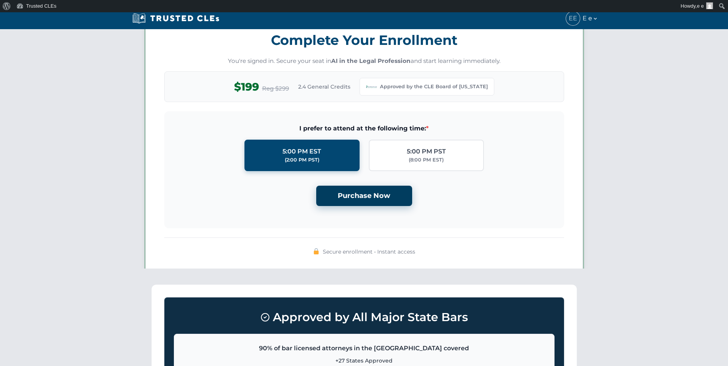
click at [369, 200] on button "Purchase Now" at bounding box center [364, 196] width 96 height 20
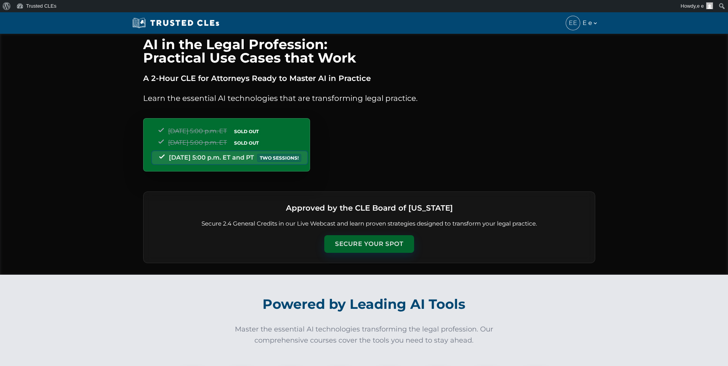
click at [365, 249] on button "Secure Your Spot" at bounding box center [369, 244] width 90 height 18
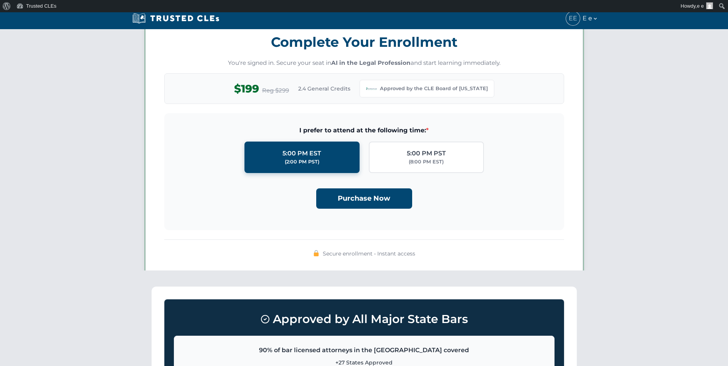
scroll to position [662, 0]
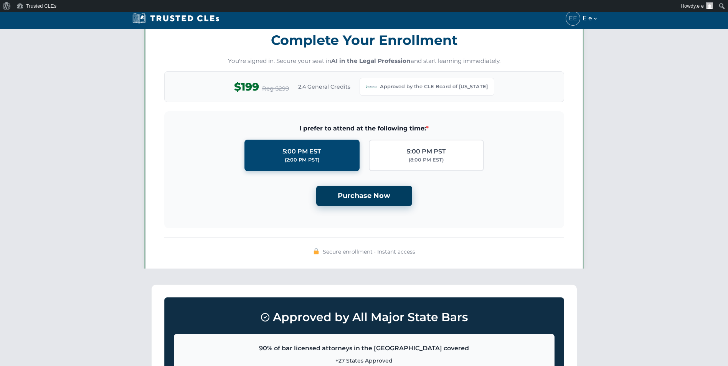
click at [369, 195] on button "Purchase Now" at bounding box center [364, 196] width 96 height 20
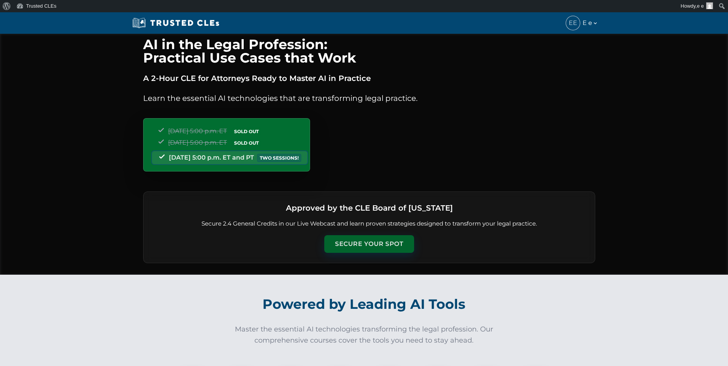
click at [360, 244] on button "Secure Your Spot" at bounding box center [369, 244] width 90 height 18
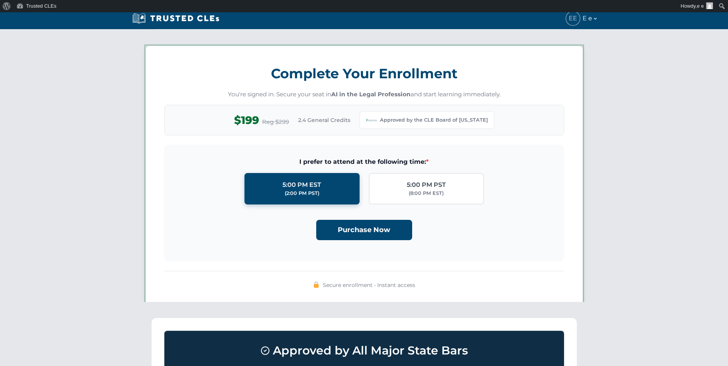
scroll to position [662, 0]
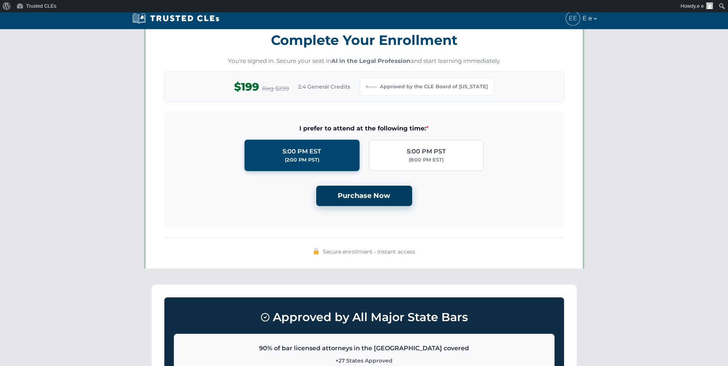
click at [361, 194] on button "Purchase Now" at bounding box center [364, 196] width 96 height 20
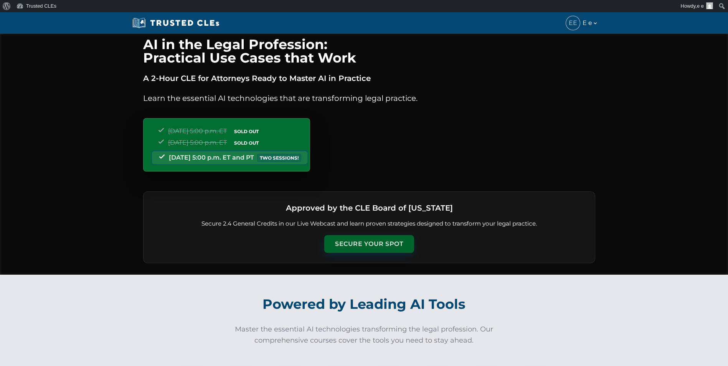
click at [369, 244] on button "Secure Your Spot" at bounding box center [369, 244] width 90 height 18
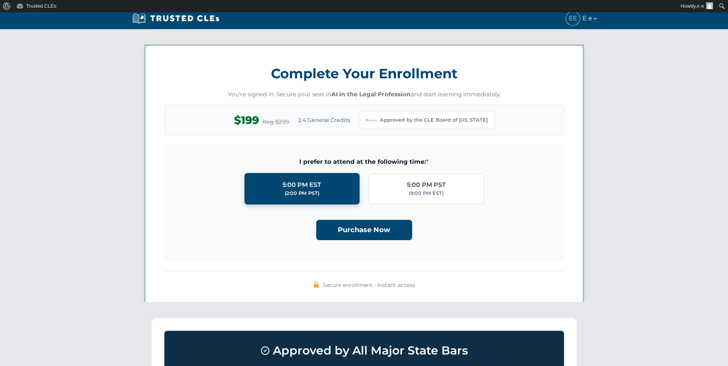
scroll to position [662, 0]
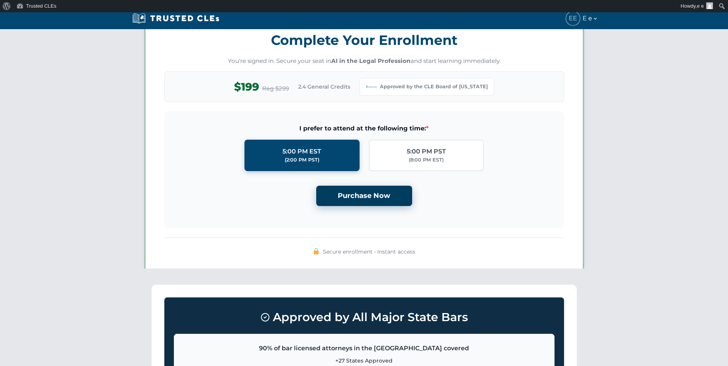
click at [370, 198] on button "Purchase Now" at bounding box center [364, 196] width 96 height 20
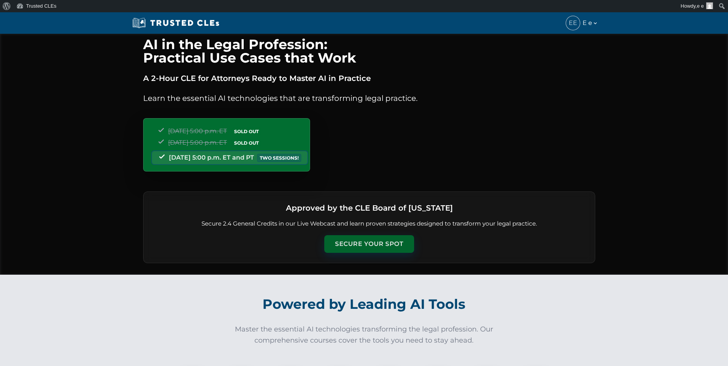
click at [375, 240] on button "Secure Your Spot" at bounding box center [369, 244] width 90 height 18
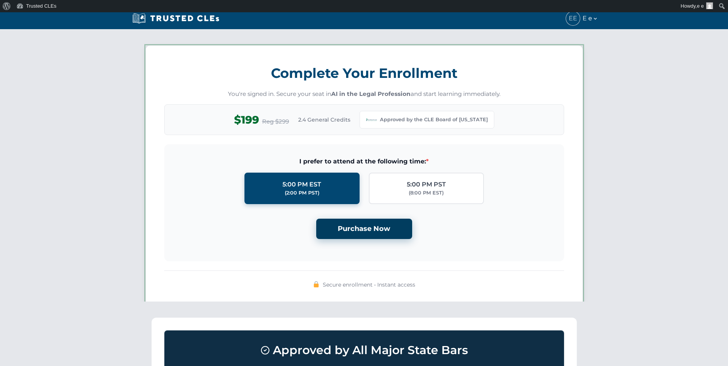
scroll to position [662, 0]
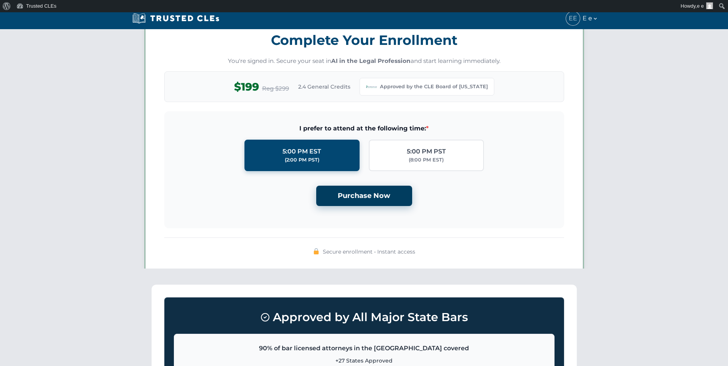
click at [376, 191] on button "Purchase Now" at bounding box center [364, 196] width 96 height 20
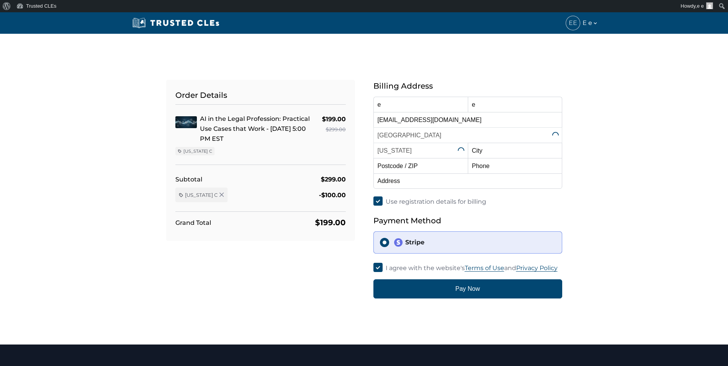
select select "[US_STATE]"
